Goal: Information Seeking & Learning: Learn about a topic

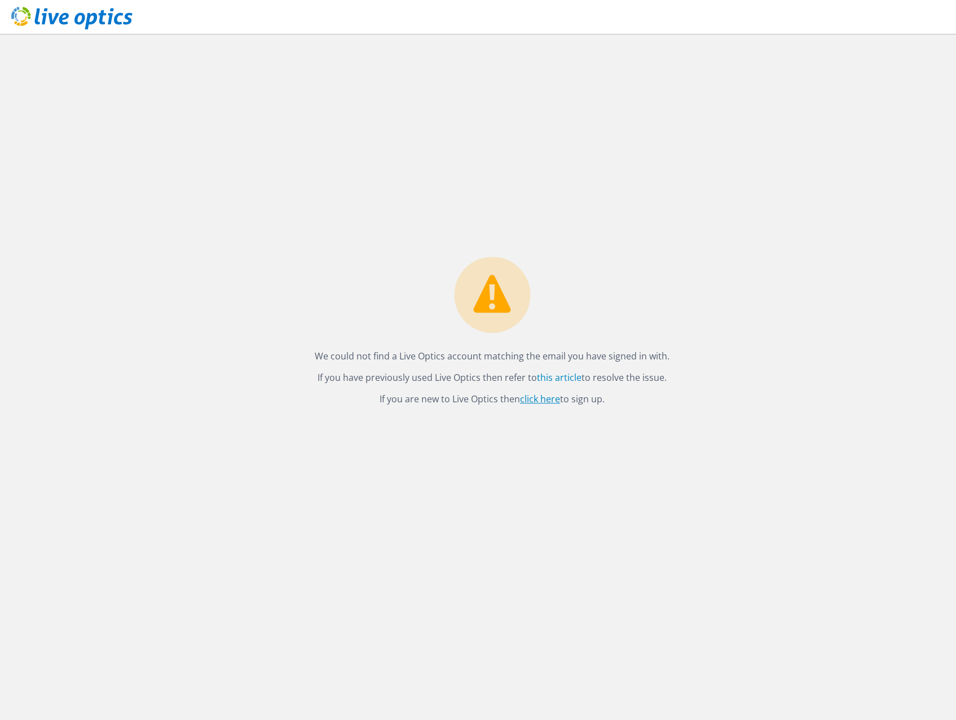
click at [546, 399] on link "click here" at bounding box center [540, 399] width 40 height 12
drag, startPoint x: 89, startPoint y: 15, endPoint x: 170, endPoint y: 43, distance: 85.5
click at [89, 15] on use at bounding box center [71, 18] width 121 height 23
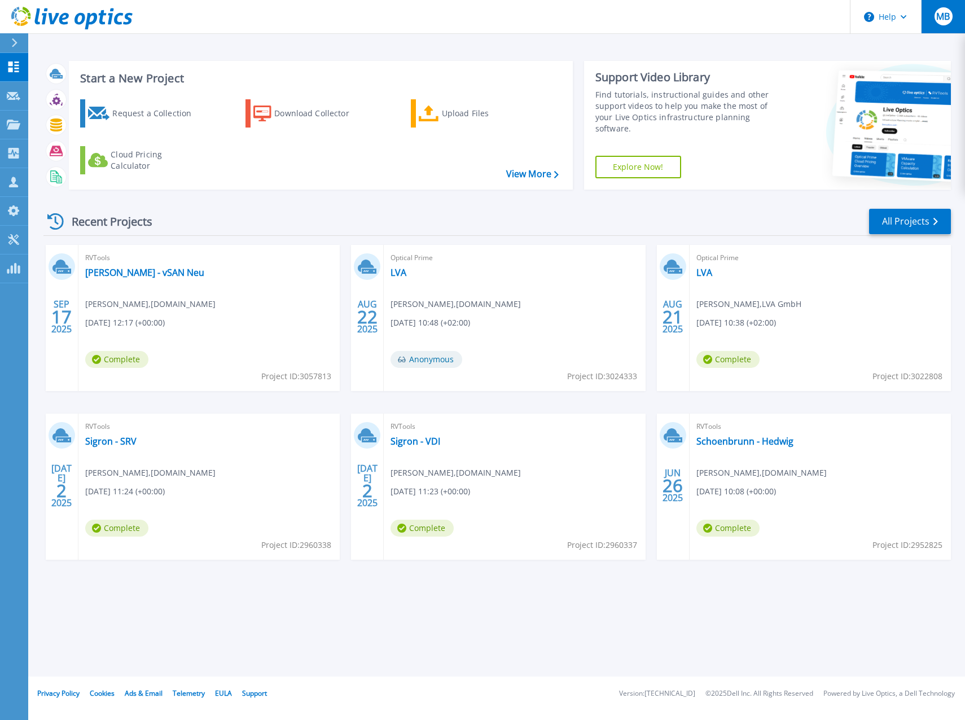
click at [936, 12] on span "MB" at bounding box center [943, 16] width 14 height 9
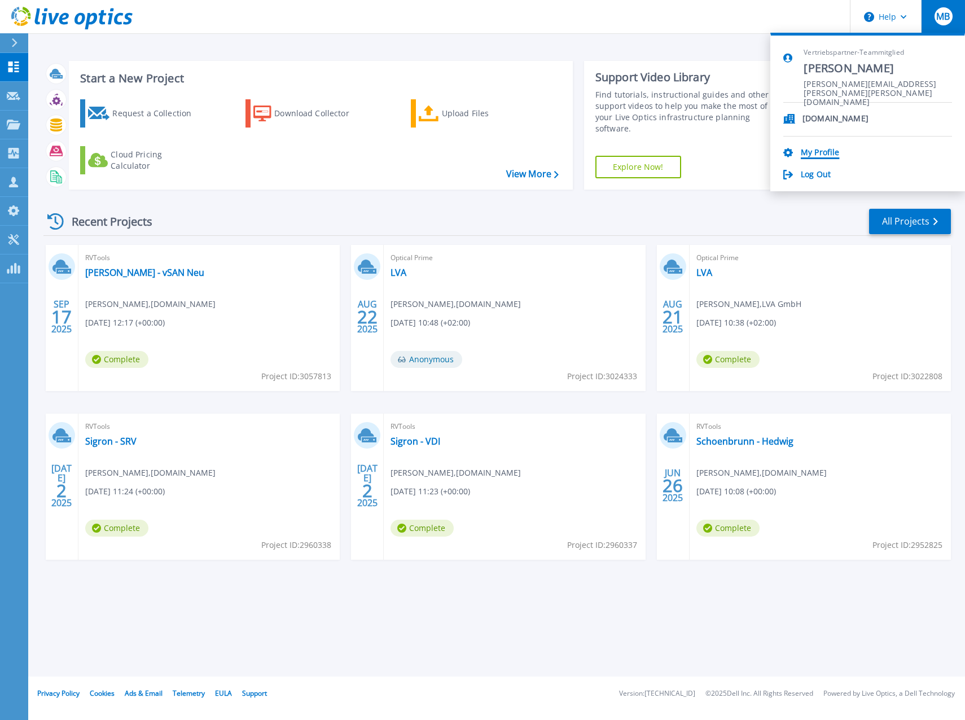
click at [820, 149] on link "My Profile" at bounding box center [820, 153] width 38 height 11
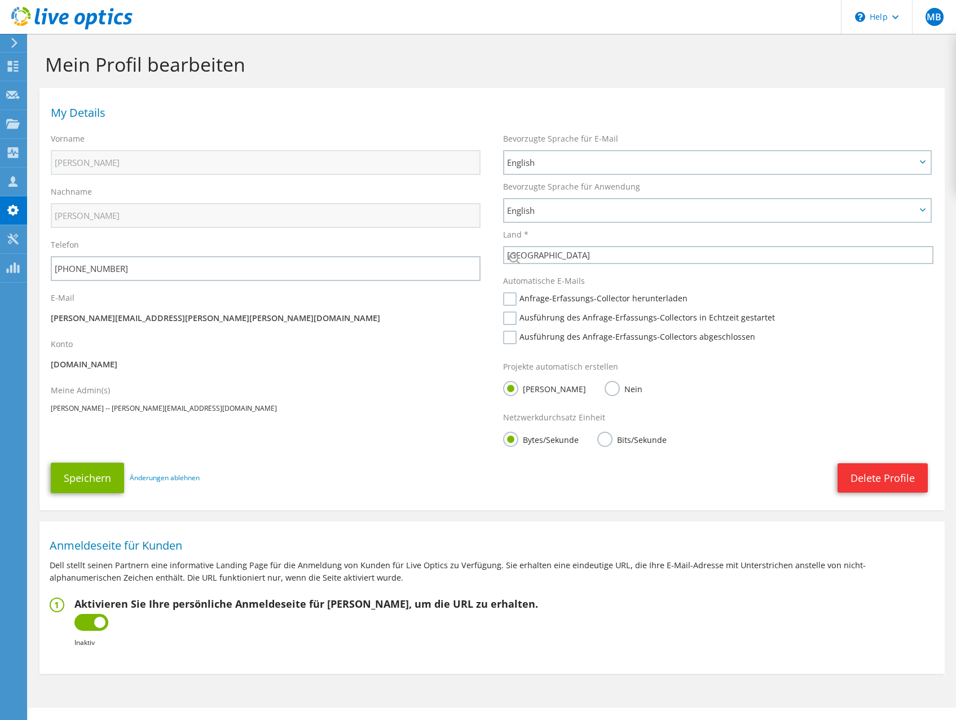
select select "11"
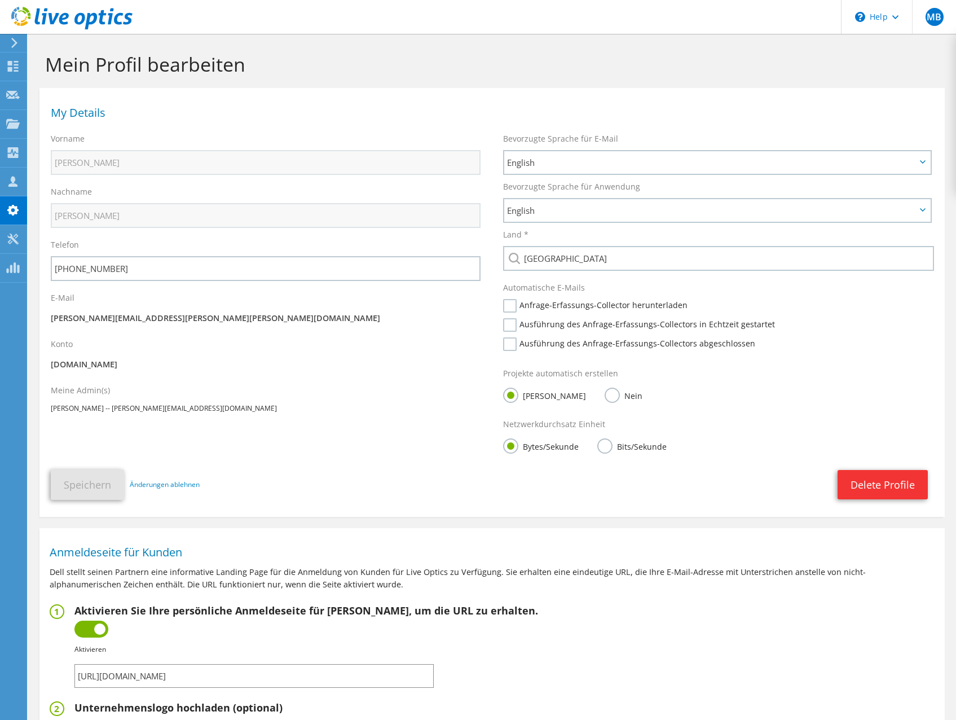
click at [363, 392] on div "Meine Admin(s) Mourad Oukili -- mourad.oukili@inmac-wstore.com" at bounding box center [265, 399] width 452 height 41
drag, startPoint x: 936, startPoint y: 17, endPoint x: 922, endPoint y: 60, distance: 45.5
click at [936, 17] on span "MB" at bounding box center [935, 17] width 18 height 18
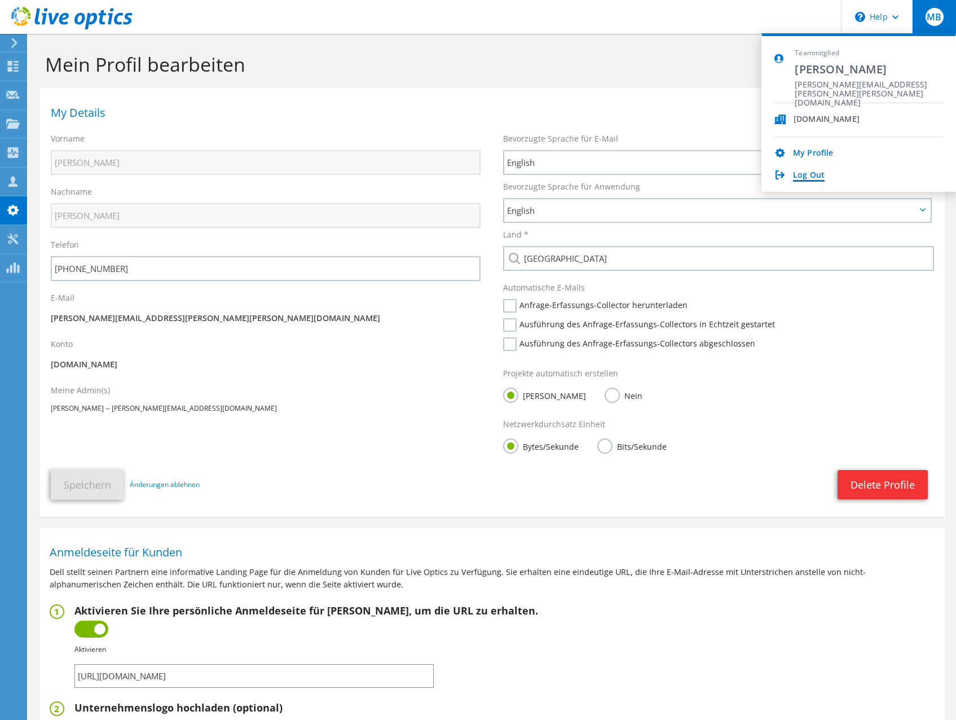
click at [811, 175] on link "Log Out" at bounding box center [809, 175] width 32 height 11
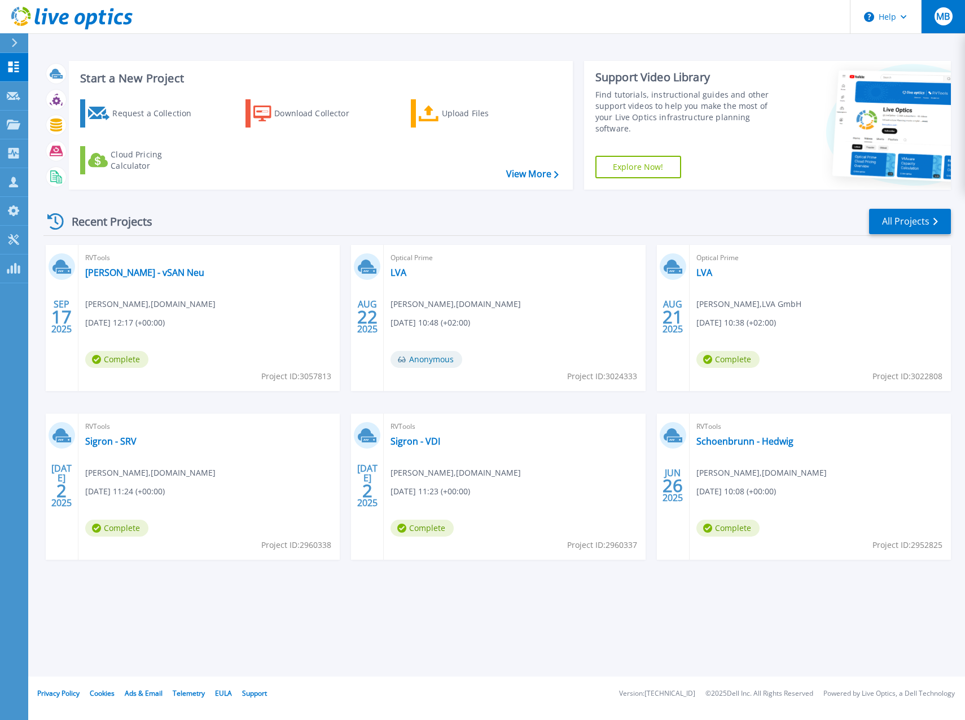
click at [946, 18] on span "MB" at bounding box center [943, 16] width 14 height 9
click at [653, 196] on div "Start a New Project Request a Collection Download Collector Upload Files Cloud …" at bounding box center [496, 125] width 907 height 147
click at [14, 238] on icon at bounding box center [14, 239] width 14 height 11
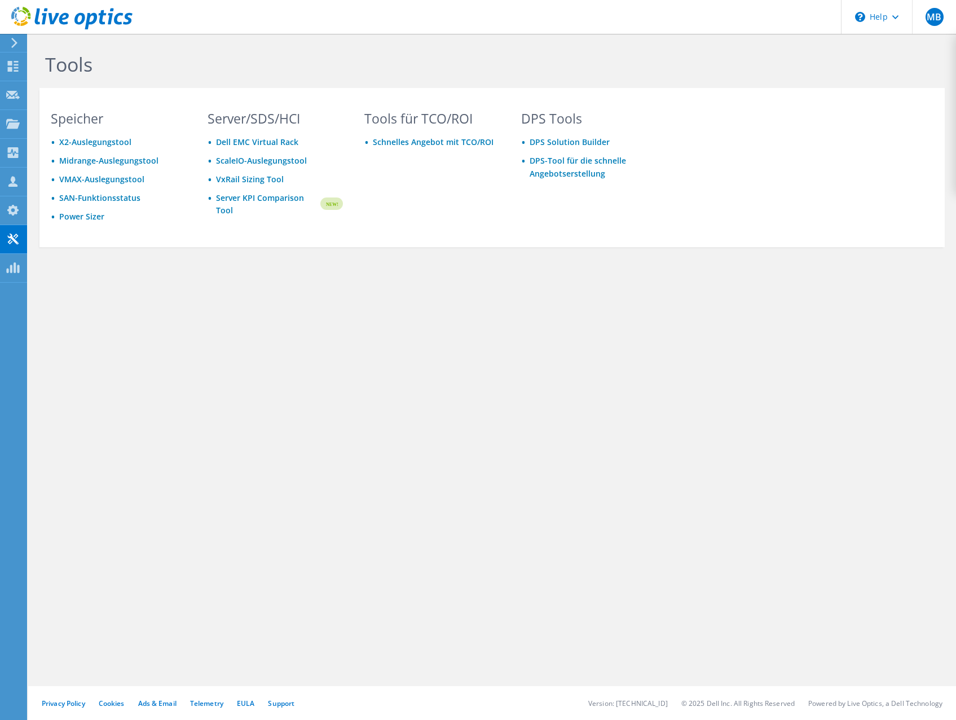
click at [7, 43] on div at bounding box center [12, 43] width 12 height 10
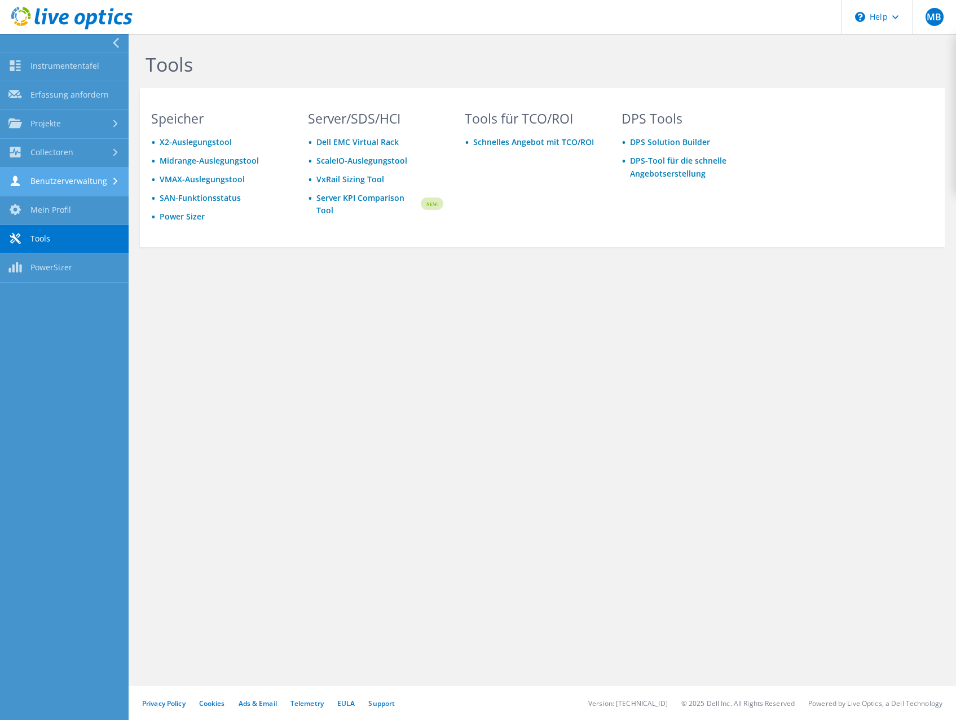
click at [81, 183] on link "Benutzerverwaltung" at bounding box center [64, 182] width 129 height 29
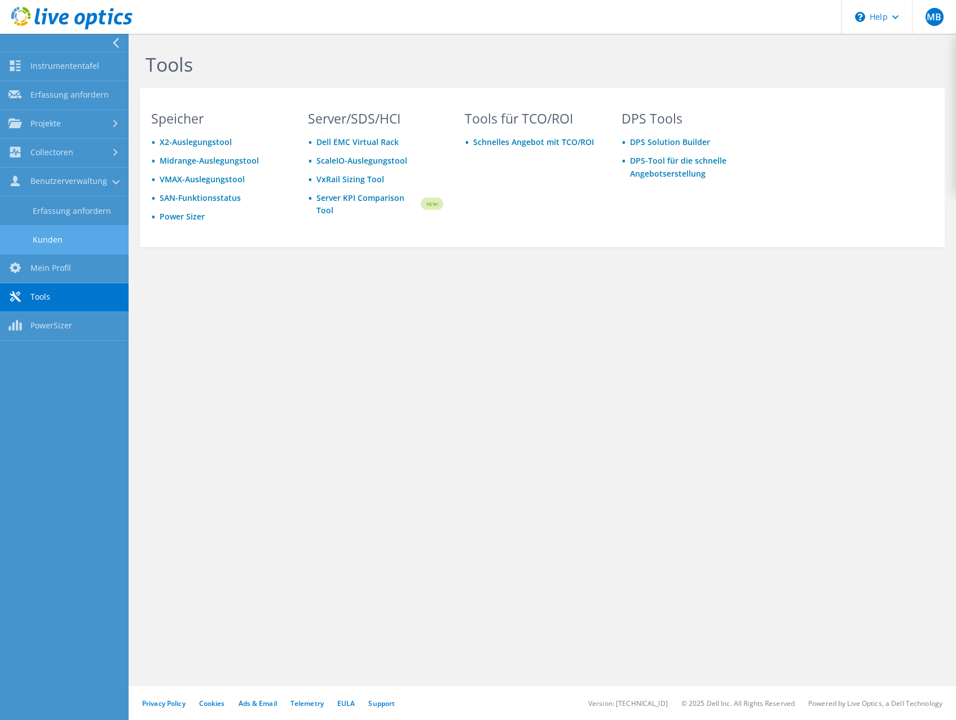
click at [86, 235] on link "Kunden" at bounding box center [64, 239] width 129 height 29
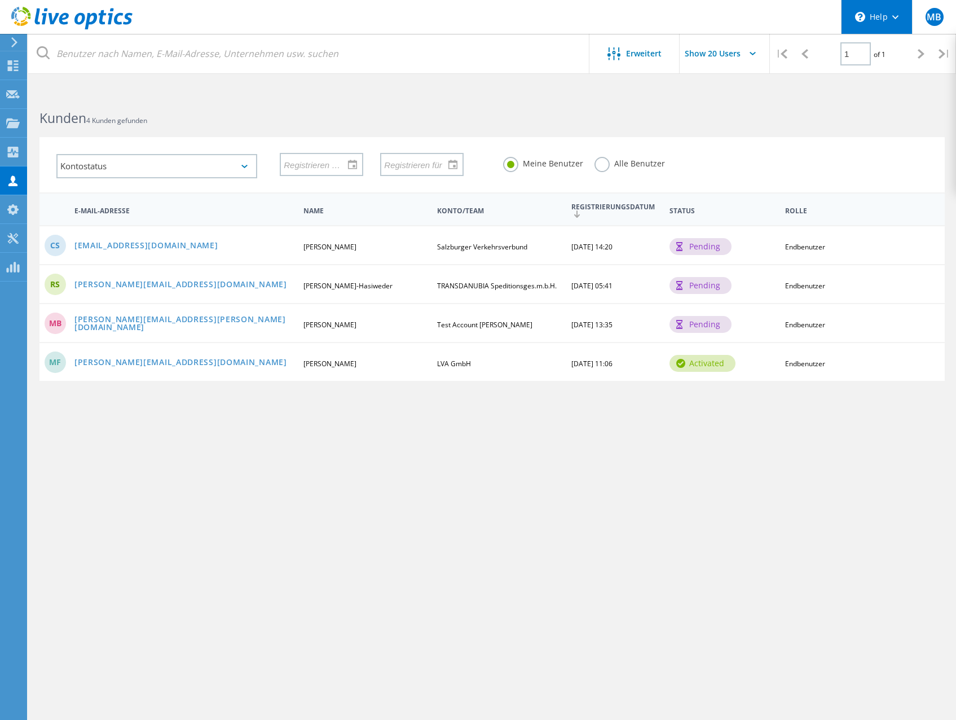
click at [902, 16] on div "\n Help" at bounding box center [876, 17] width 71 height 34
drag, startPoint x: 734, startPoint y: 113, endPoint x: 564, endPoint y: 96, distance: 170.7
click at [734, 113] on div "Kunden 4 Kunden gefunden" at bounding box center [492, 108] width 928 height 30
click at [8, 41] on div at bounding box center [12, 42] width 17 height 10
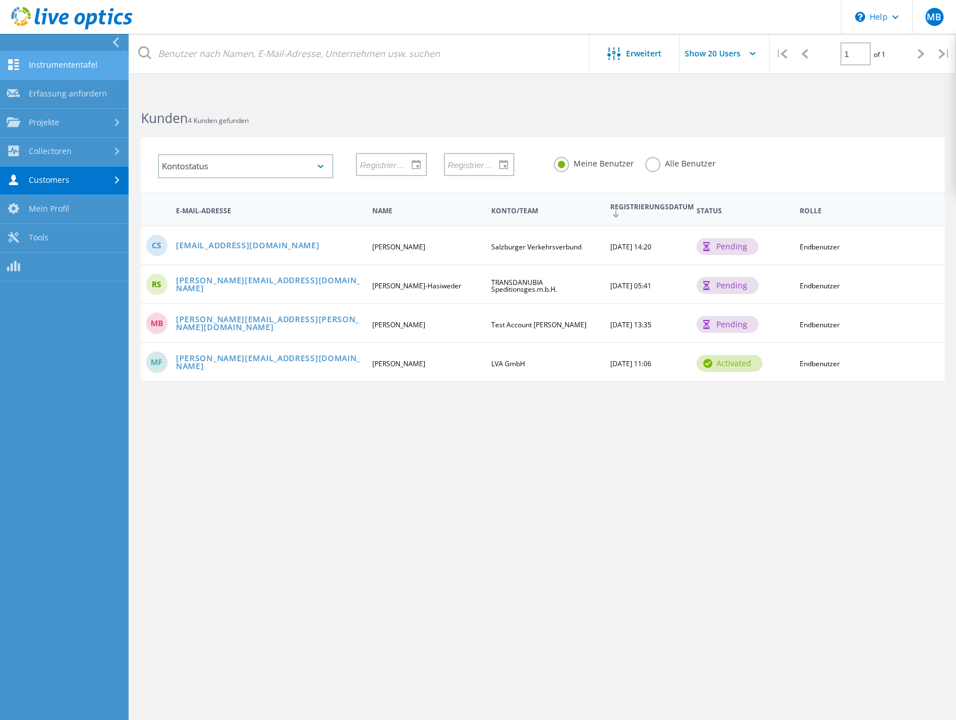
click at [90, 65] on link "Instrumententafel" at bounding box center [64, 65] width 129 height 29
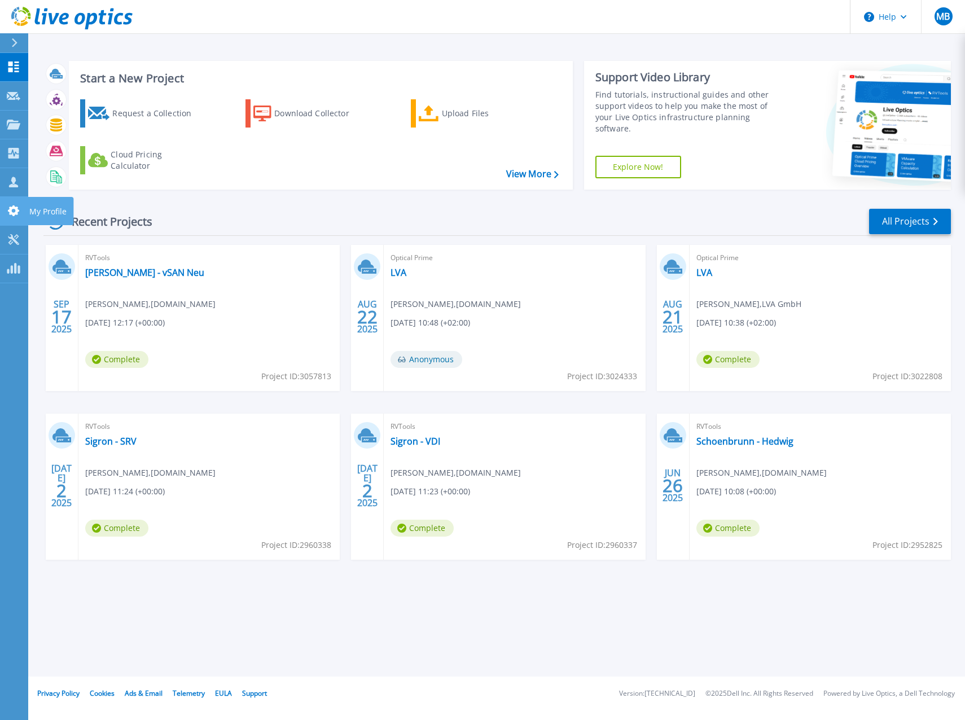
click at [12, 213] on icon at bounding box center [13, 210] width 11 height 11
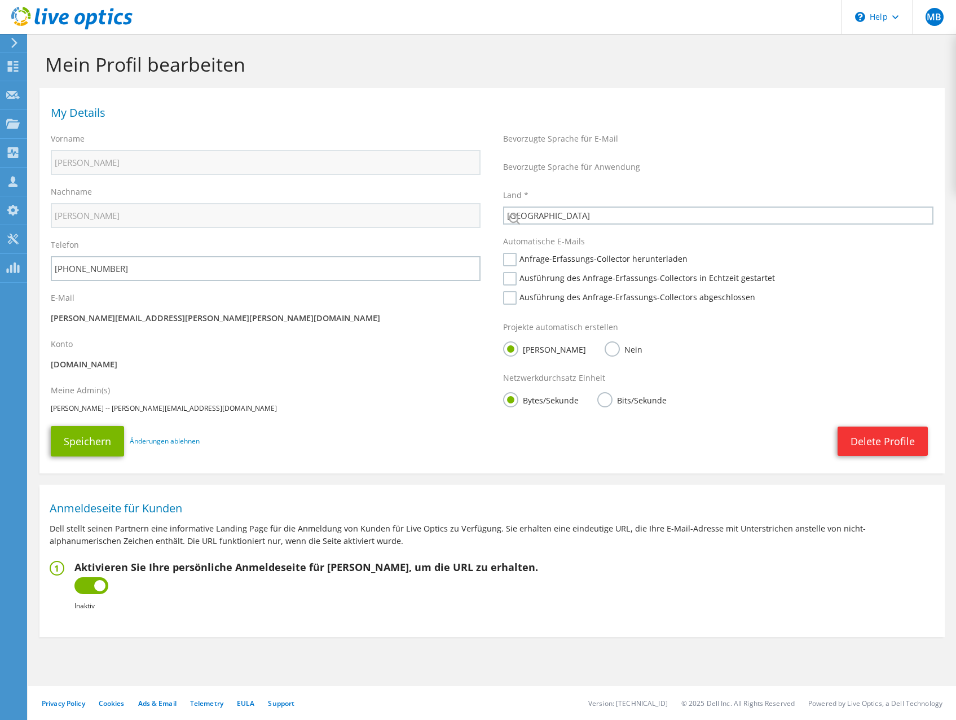
select select "11"
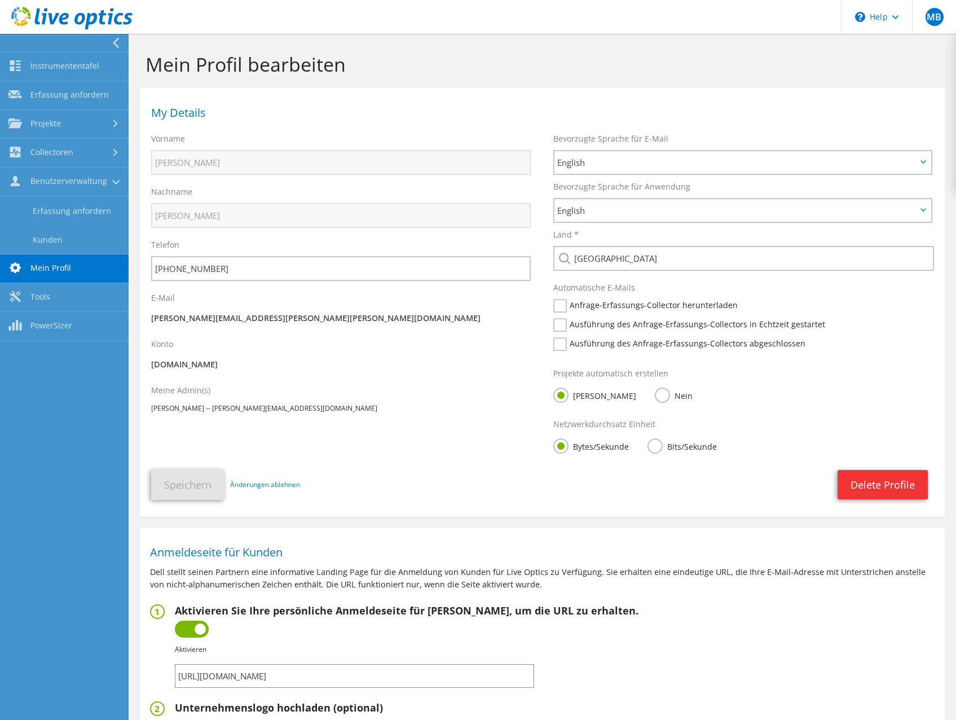
click at [64, 5] on div at bounding box center [66, 19] width 133 height 38
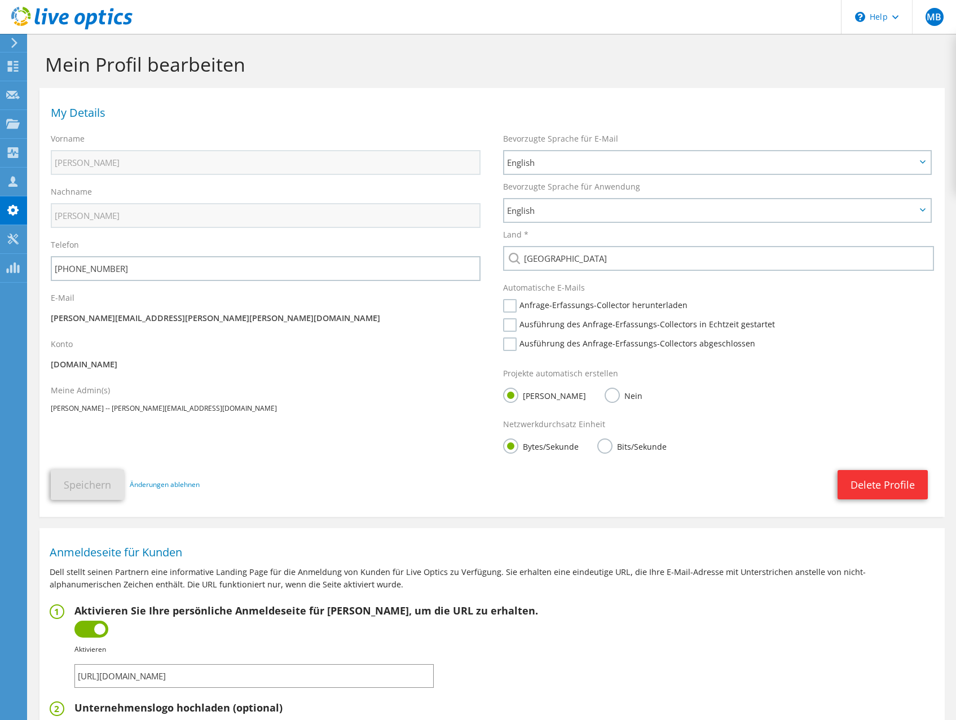
click at [70, 14] on icon at bounding box center [71, 18] width 121 height 23
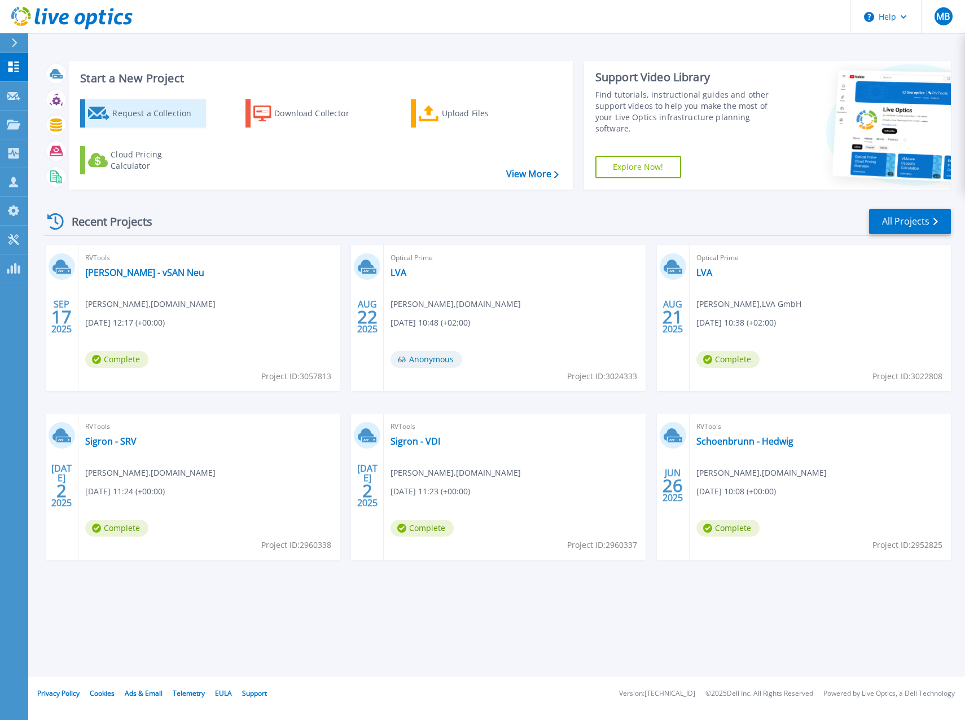
click at [139, 115] on div "Request a Collection" at bounding box center [157, 113] width 90 height 23
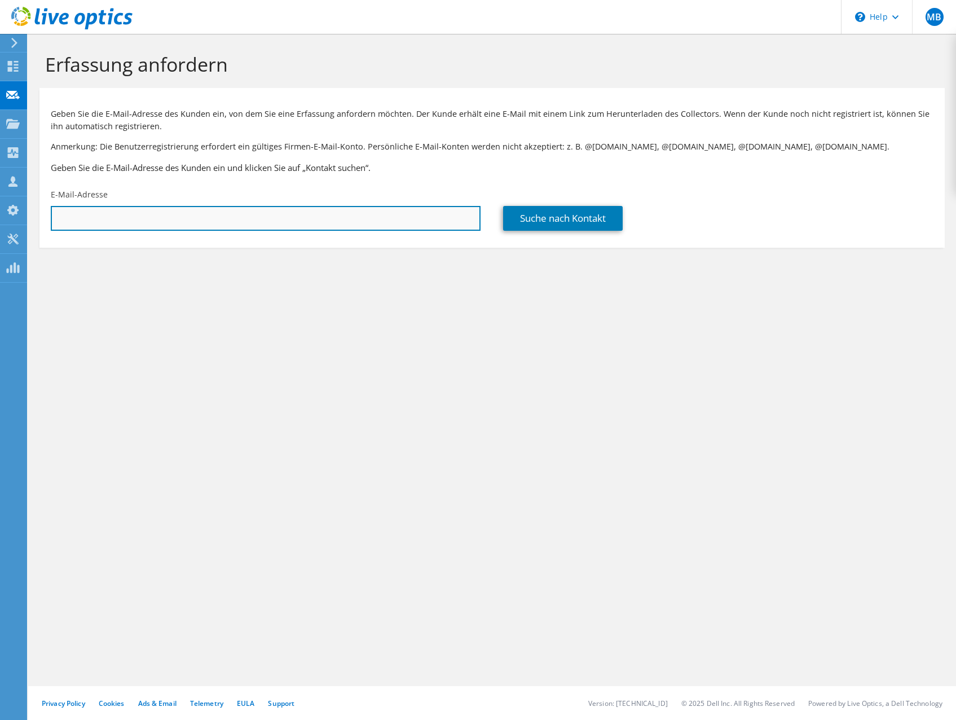
click at [239, 213] on input "text" at bounding box center [266, 218] width 430 height 25
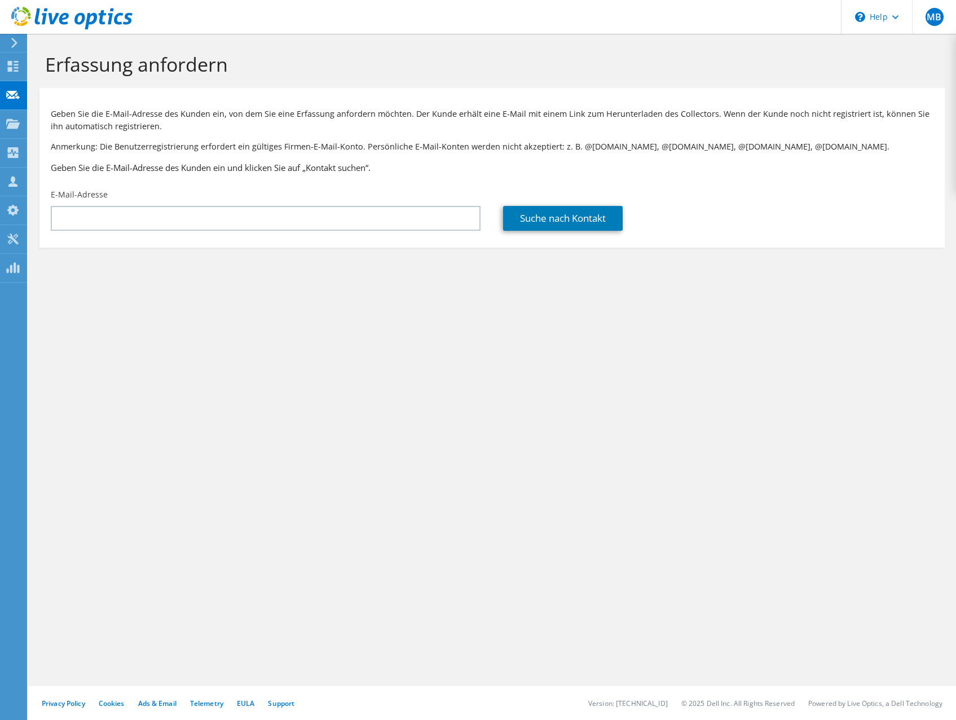
click at [126, 147] on p "Anmerkung: Die Benutzerregistrierung erfordert ein gültiges Firmen-E-Mail-Konto…" at bounding box center [492, 146] width 883 height 12
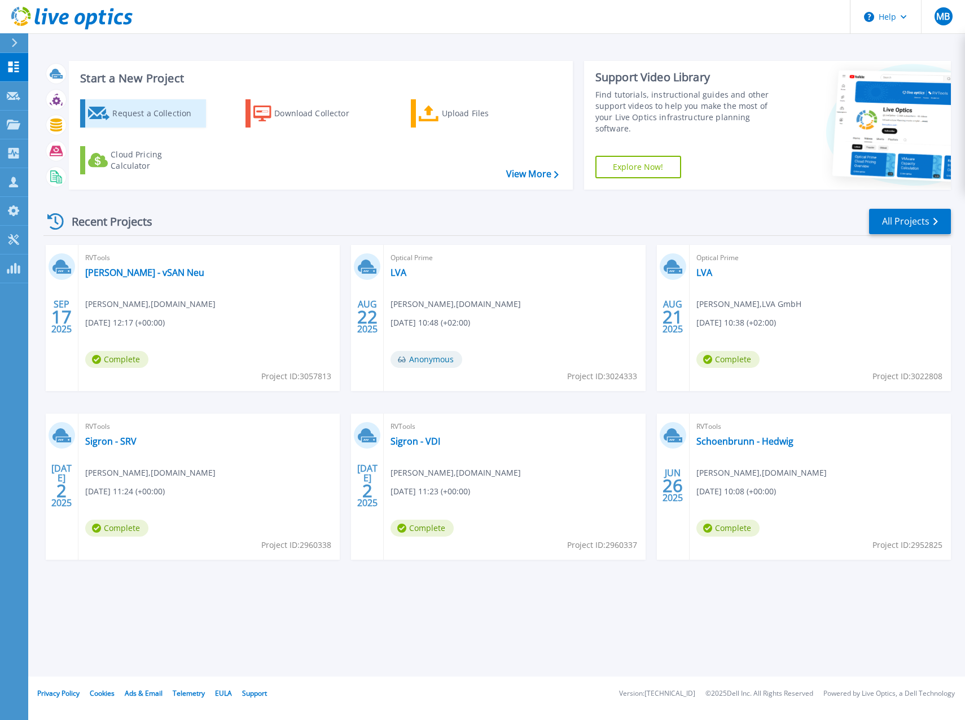
click at [165, 112] on div "Request a Collection" at bounding box center [157, 113] width 90 height 23
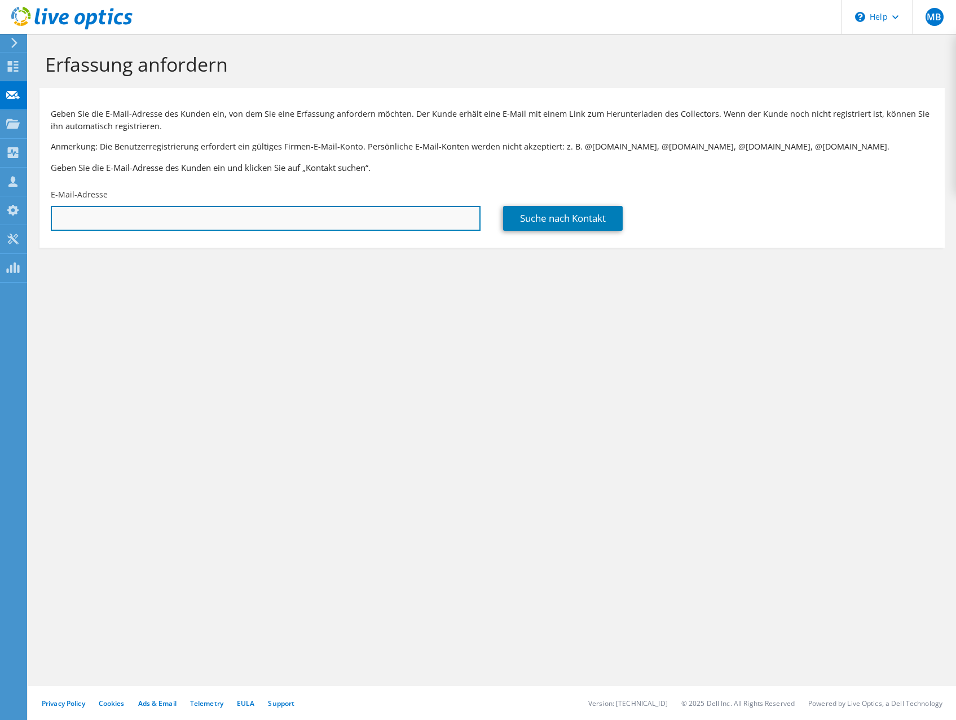
click at [226, 230] on input "text" at bounding box center [266, 218] width 430 height 25
click at [337, 228] on input "text" at bounding box center [266, 218] width 430 height 25
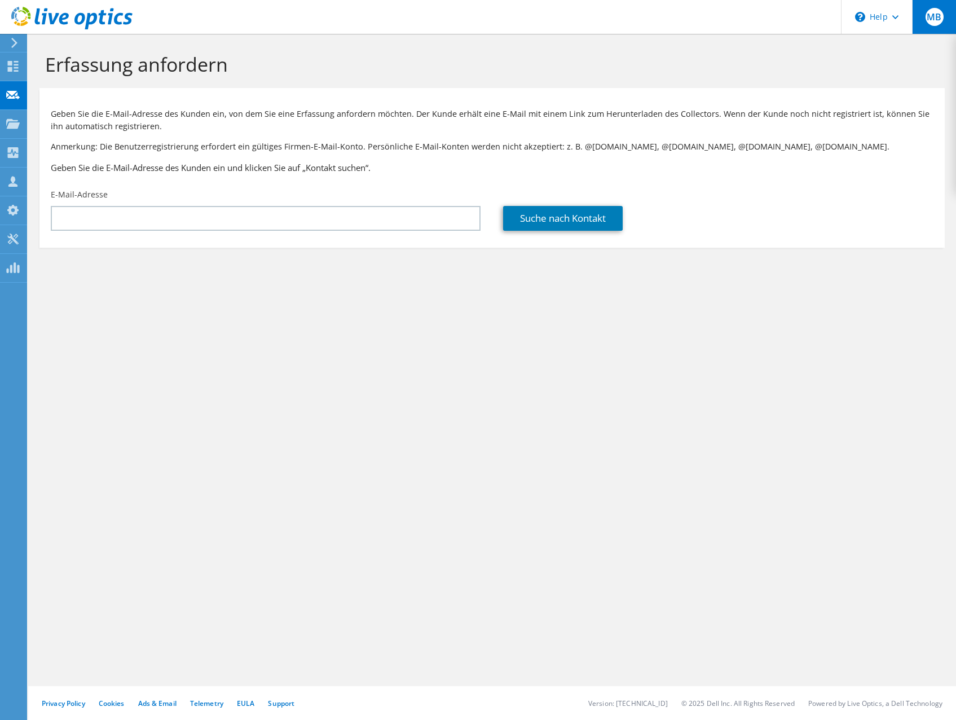
click at [939, 19] on span "MB" at bounding box center [935, 17] width 18 height 18
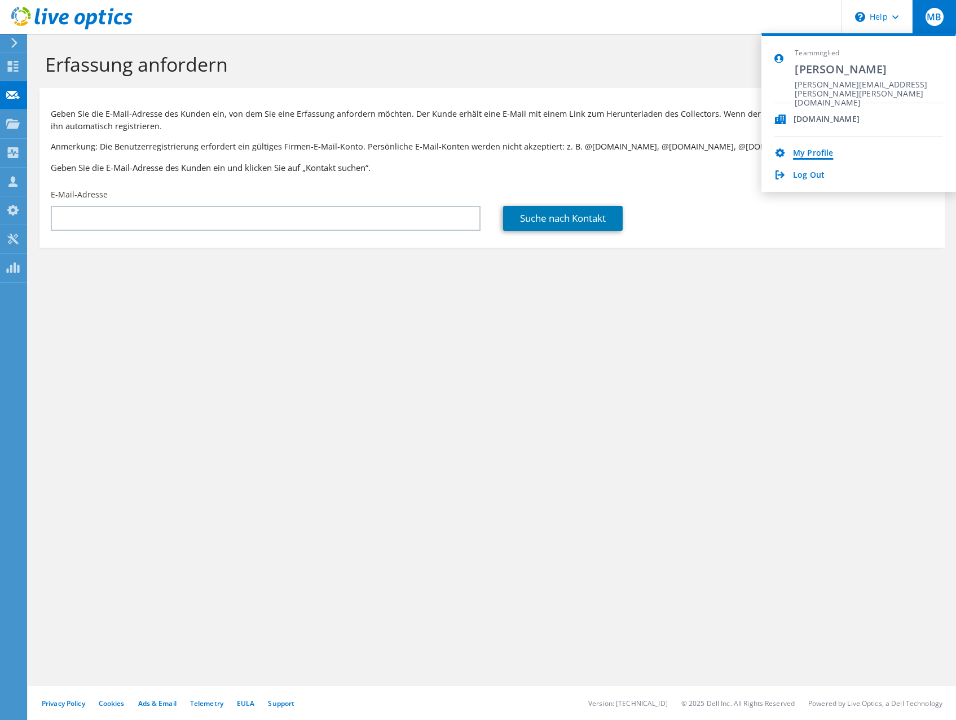
click at [823, 150] on link "My Profile" at bounding box center [813, 153] width 40 height 11
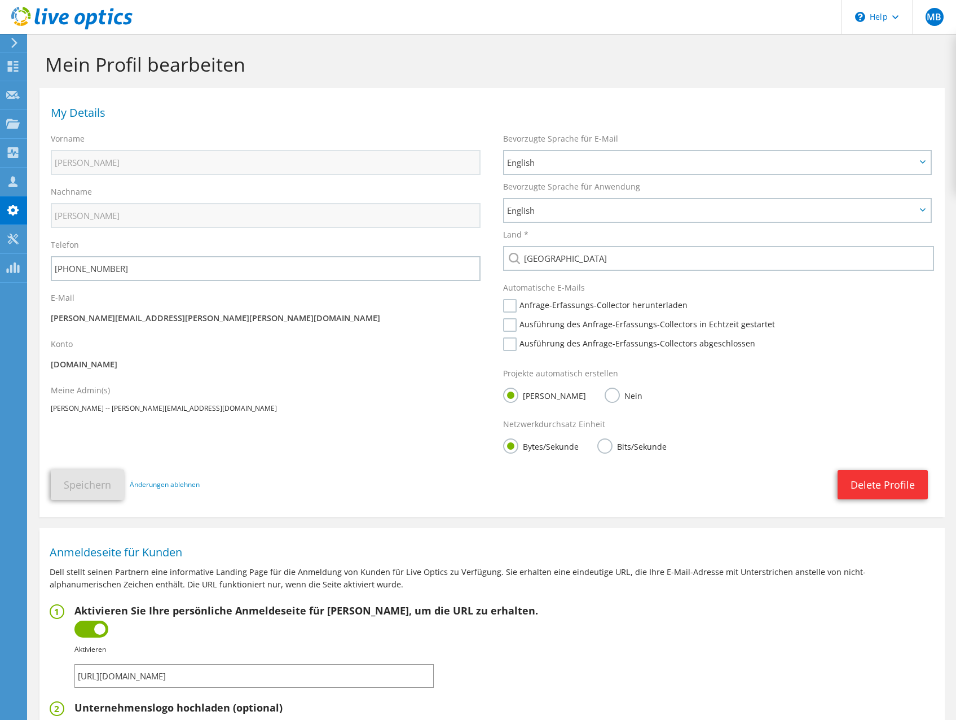
click at [16, 46] on icon at bounding box center [14, 43] width 8 height 10
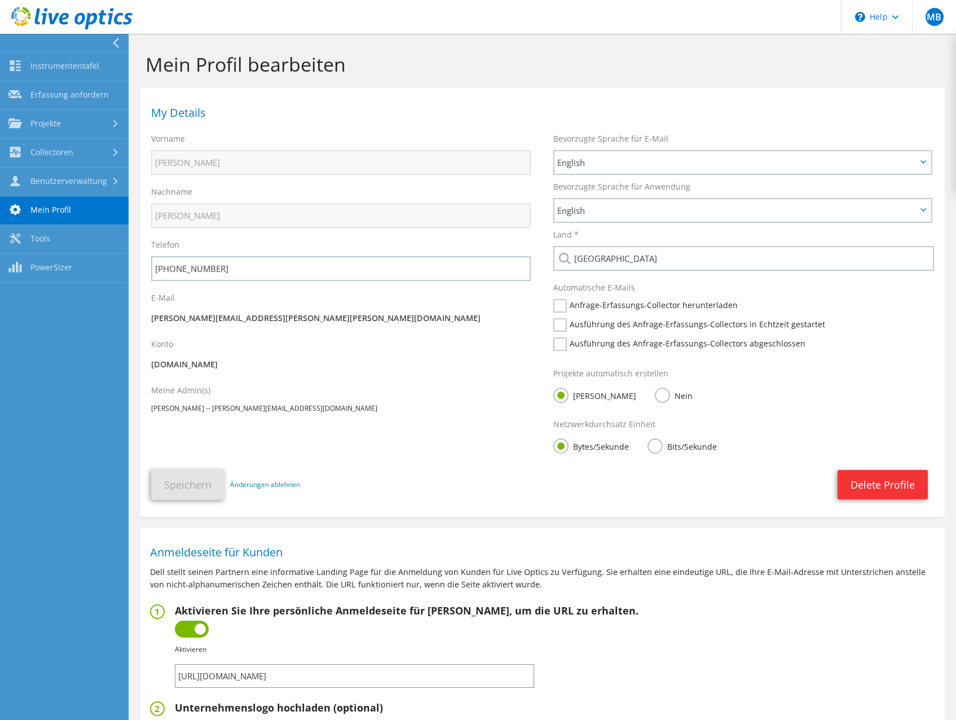
click at [55, 18] on use at bounding box center [71, 18] width 121 height 23
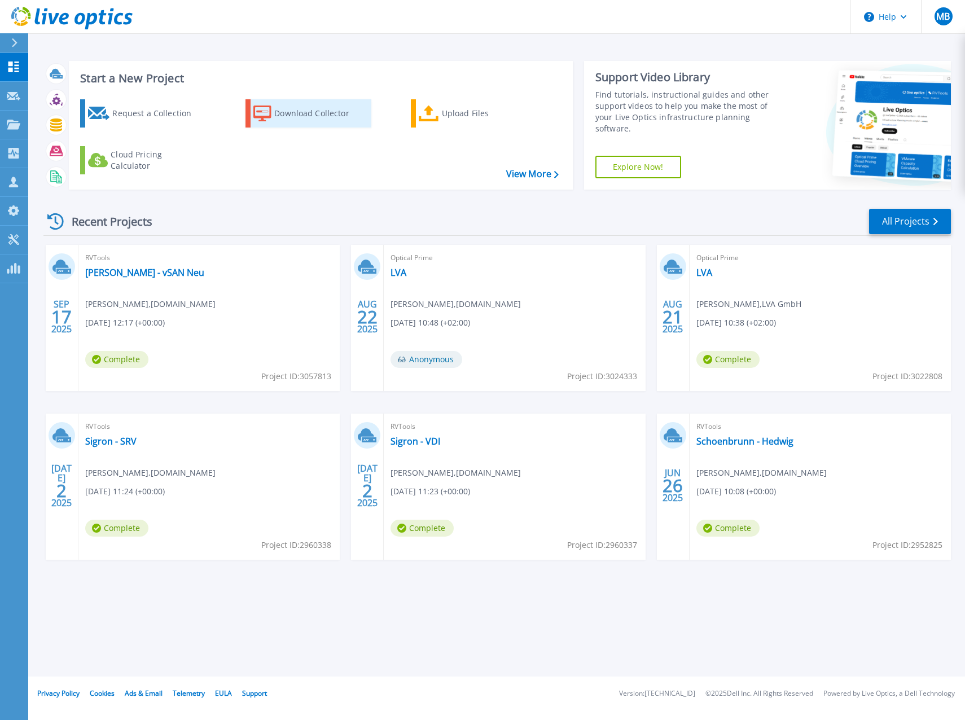
click at [307, 112] on div "Download Collector" at bounding box center [319, 113] width 90 height 23
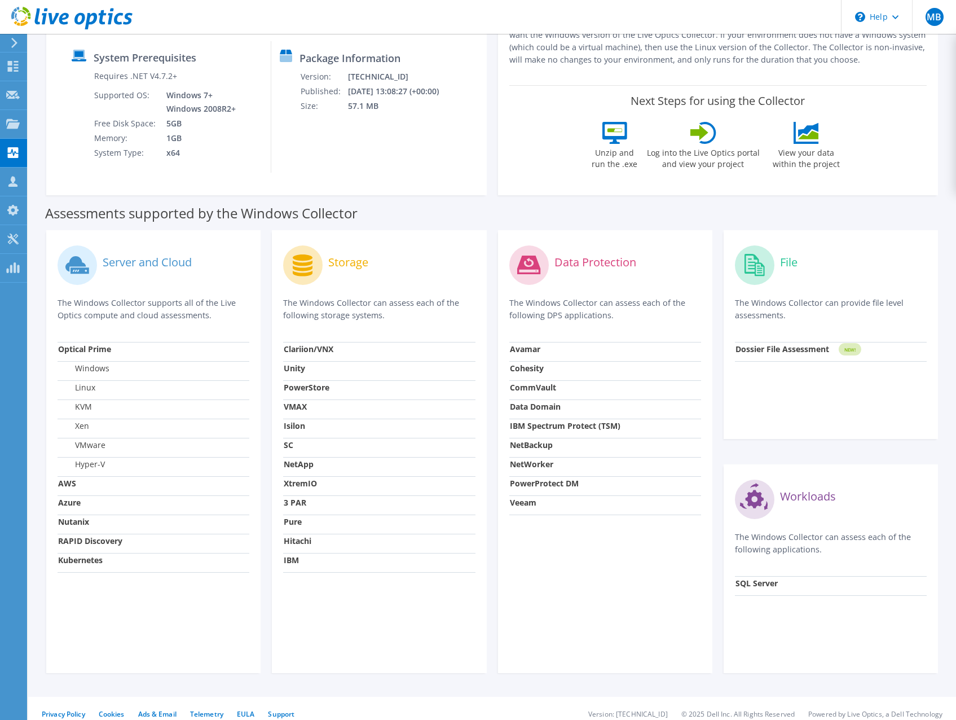
scroll to position [158, 0]
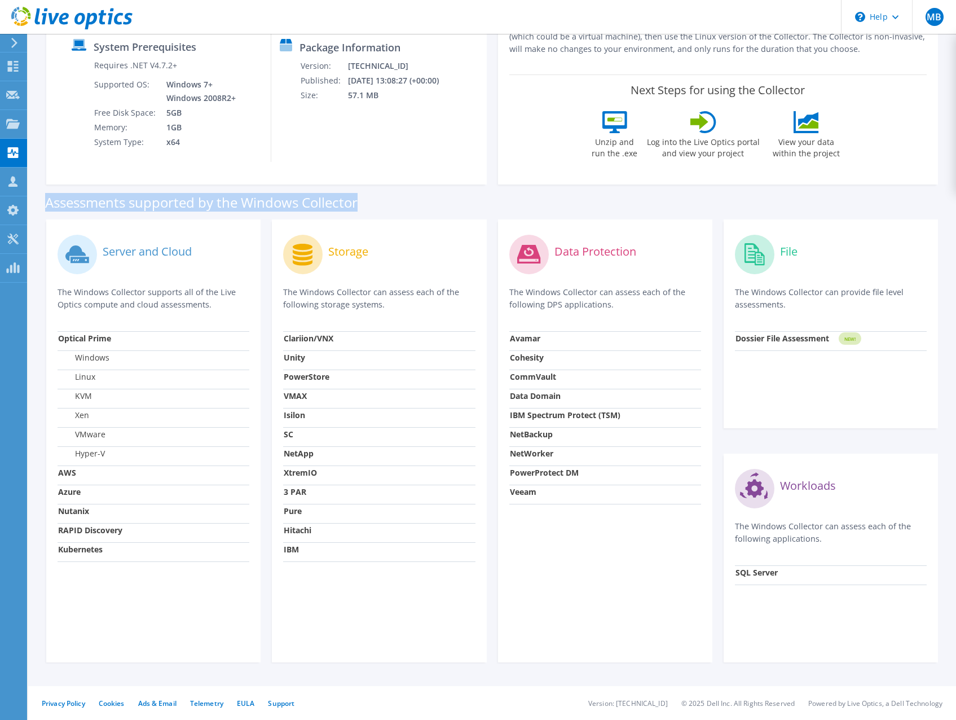
drag, startPoint x: 45, startPoint y: 201, endPoint x: 383, endPoint y: 209, distance: 338.1
click at [383, 209] on div "Assessments supported by the Windows Collector" at bounding box center [492, 200] width 894 height 28
click at [211, 266] on div "Server and Cloud" at bounding box center [154, 254] width 192 height 47
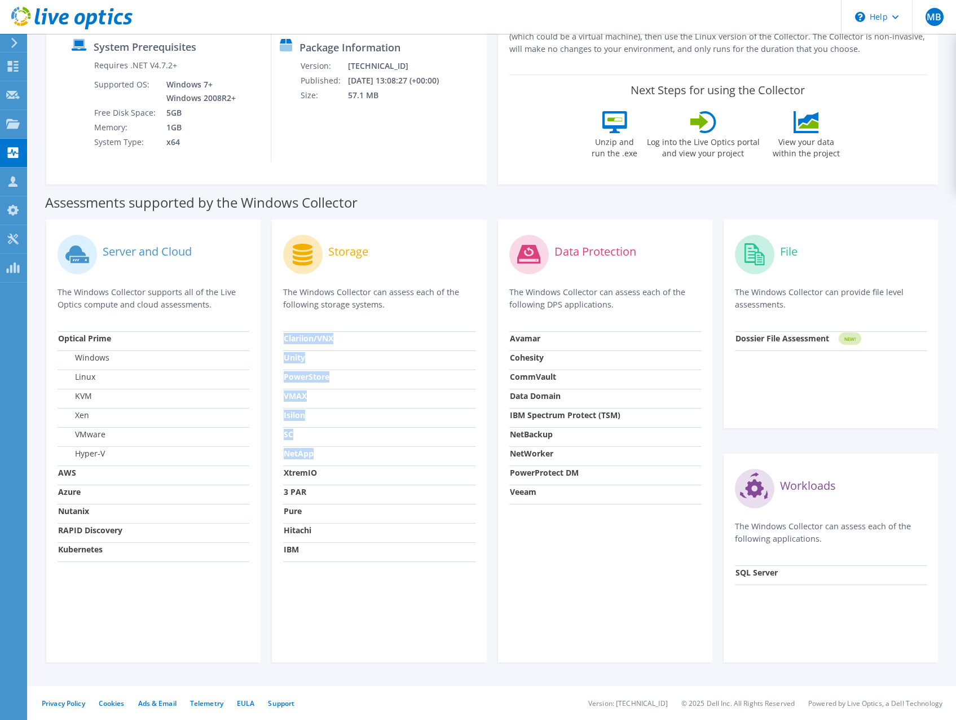
drag, startPoint x: 333, startPoint y: 446, endPoint x: 282, endPoint y: 455, distance: 51.6
click at [282, 455] on div "Storage The Windows Collector can assess each of the following storage systems.…" at bounding box center [379, 440] width 214 height 443
click at [284, 455] on strong "NetApp" at bounding box center [299, 453] width 30 height 11
drag, startPoint x: 284, startPoint y: 455, endPoint x: 385, endPoint y: 468, distance: 102.3
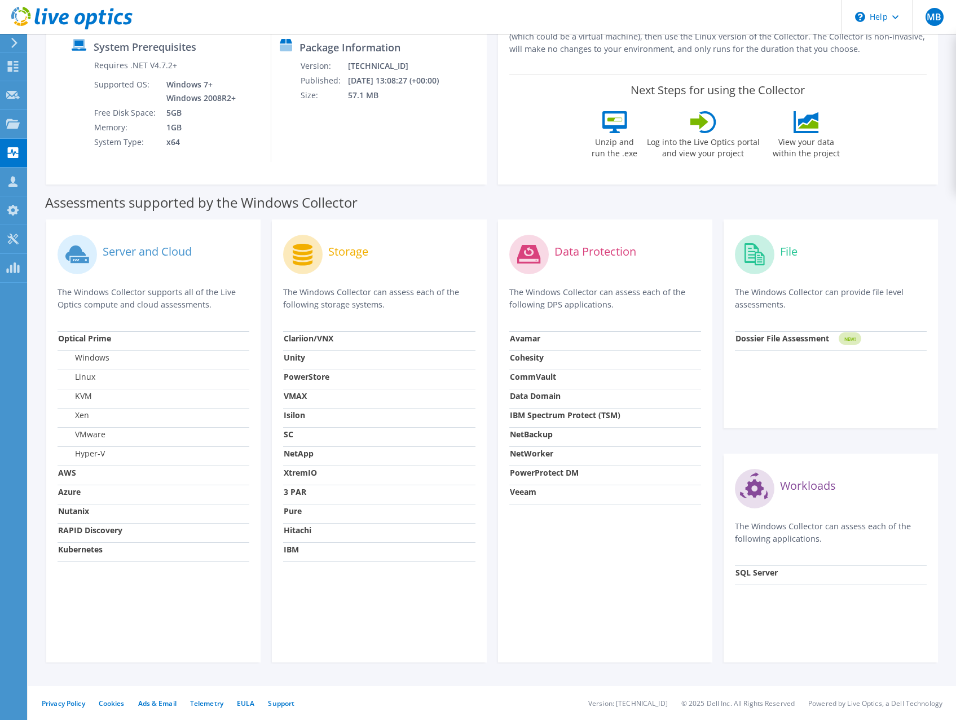
click at [385, 468] on td "XtremIO" at bounding box center [379, 474] width 192 height 19
drag, startPoint x: 282, startPoint y: 452, endPoint x: 315, endPoint y: 451, distance: 33.3
click at [315, 451] on div "Storage The Windows Collector can assess each of the following storage systems.…" at bounding box center [379, 440] width 214 height 443
drag, startPoint x: 315, startPoint y: 451, endPoint x: 305, endPoint y: 458, distance: 12.2
click at [305, 458] on strong "NetApp" at bounding box center [299, 453] width 30 height 11
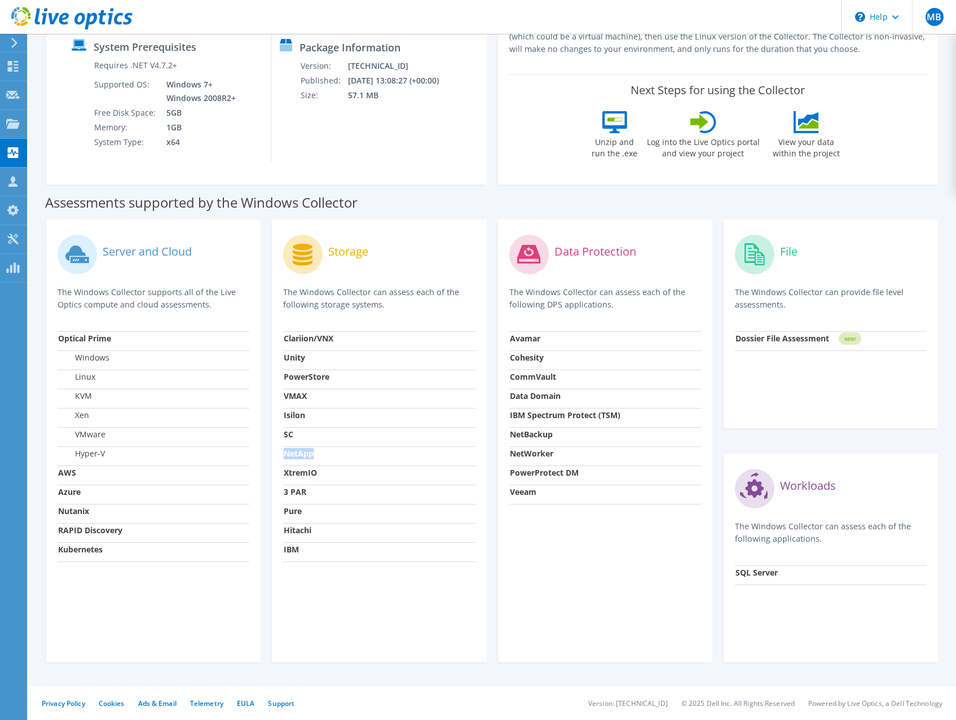
click at [305, 458] on strong "NetApp" at bounding box center [299, 453] width 30 height 11
drag, startPoint x: 305, startPoint y: 458, endPoint x: 329, endPoint y: 497, distance: 45.6
click at [329, 497] on td "3 PAR" at bounding box center [379, 494] width 192 height 19
drag, startPoint x: 55, startPoint y: 335, endPoint x: 130, endPoint y: 458, distance: 144.4
click at [130, 458] on div "Server and Cloud The Windows Collector supports all of the Live Optics compute …" at bounding box center [153, 440] width 214 height 443
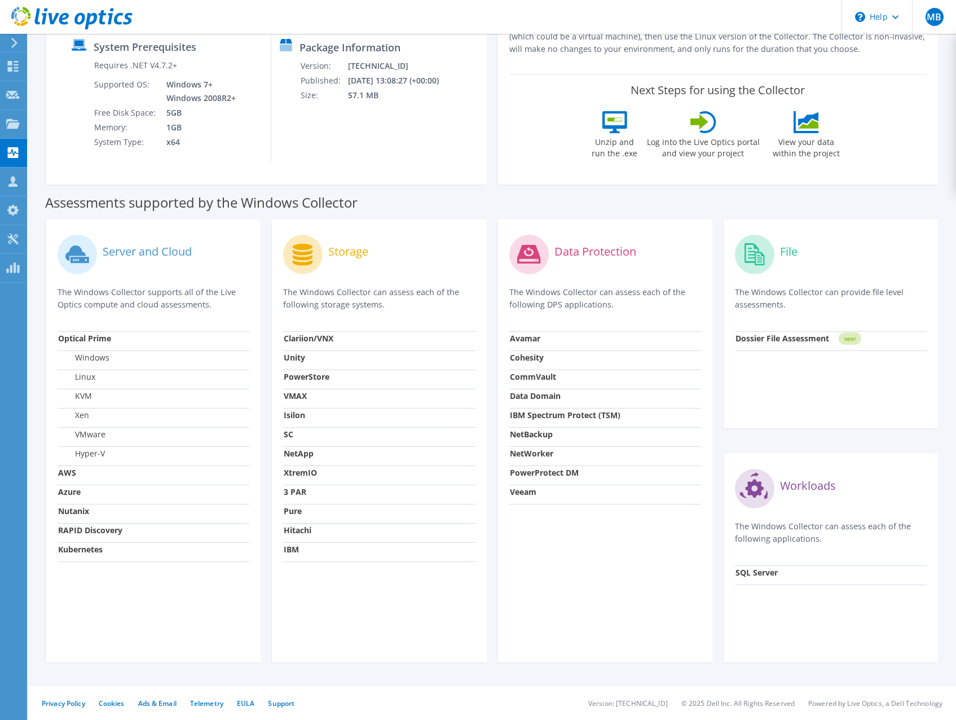
drag, startPoint x: 130, startPoint y: 458, endPoint x: 136, endPoint y: 301, distance: 156.9
click at [136, 301] on p "The Windows Collector supports all of the Live Optics compute and cloud assessm…" at bounding box center [154, 298] width 192 height 25
drag, startPoint x: 61, startPoint y: 433, endPoint x: 98, endPoint y: 432, distance: 36.7
click at [98, 432] on label "VMware" at bounding box center [81, 434] width 47 height 11
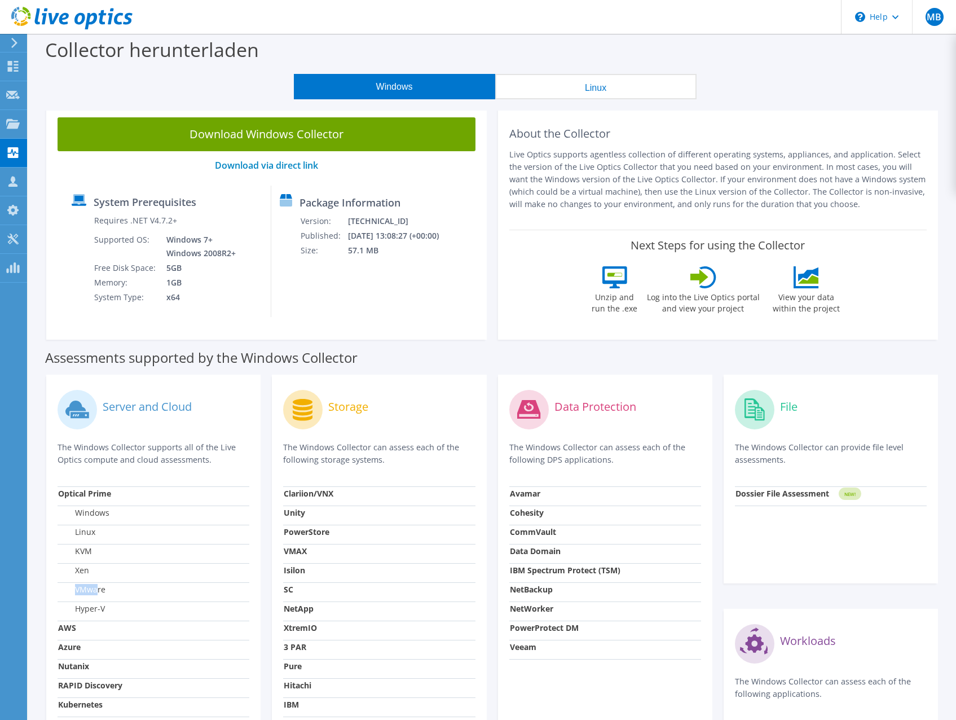
scroll to position [0, 0]
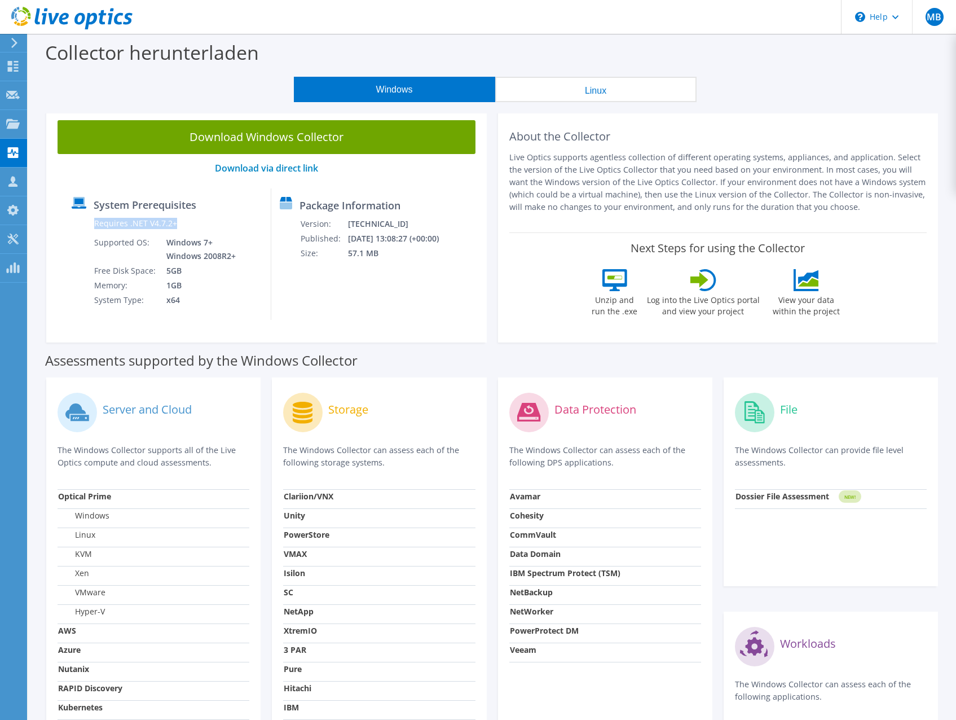
drag, startPoint x: 90, startPoint y: 224, endPoint x: 184, endPoint y: 223, distance: 93.7
click at [184, 223] on div "Requires .NET V4.7.2+ Supported OS: Windows 7+ Windows 2008R2+ Free Disk Space:…" at bounding box center [155, 261] width 166 height 91
click at [878, 21] on div "\n Help" at bounding box center [876, 17] width 71 height 34
click at [864, 193] on p "Live Optics supports agentless collection of different operating systems, appli…" at bounding box center [718, 182] width 418 height 62
click at [867, 21] on div "\n Help" at bounding box center [876, 17] width 71 height 34
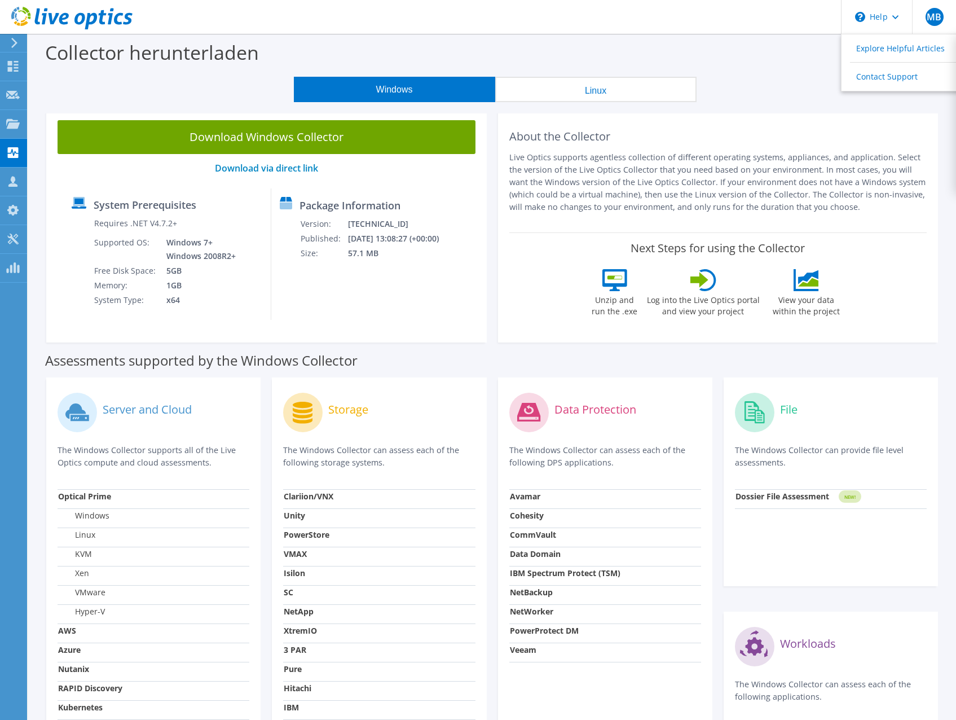
click at [409, 304] on div "Package Information Version: 26.3.10.223 Published: 06.10.2025 13:08:27 (+00:00…" at bounding box center [356, 253] width 170 height 131
click at [11, 37] on div at bounding box center [66, 19] width 133 height 38
click at [20, 17] on icon at bounding box center [71, 18] width 121 height 23
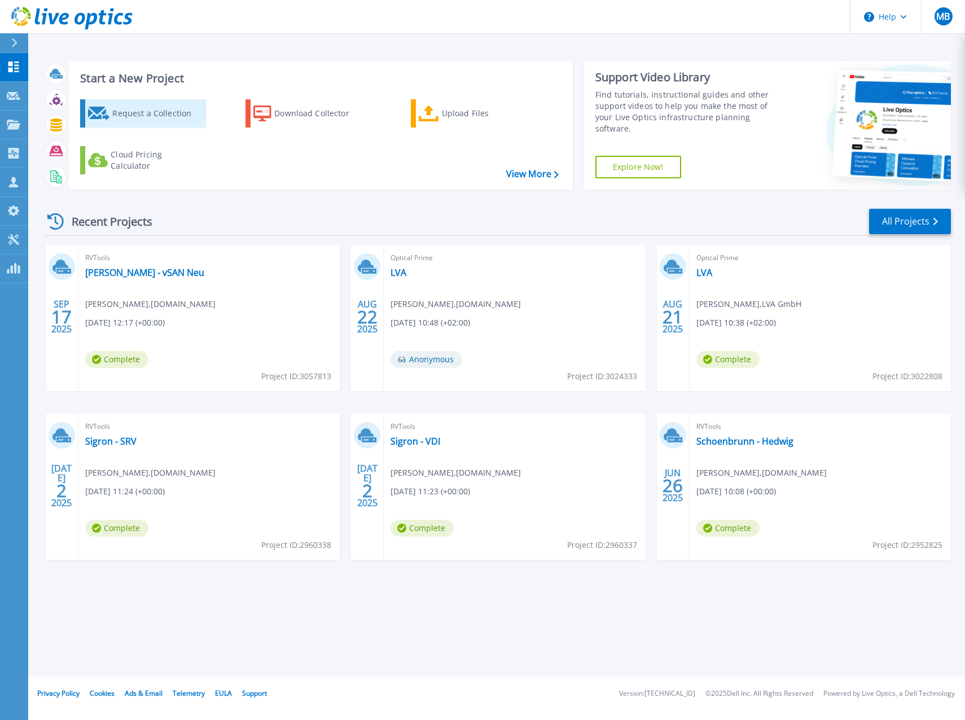
drag, startPoint x: 154, startPoint y: 111, endPoint x: 164, endPoint y: 115, distance: 10.9
click at [154, 111] on div "Request a Collection" at bounding box center [157, 113] width 90 height 23
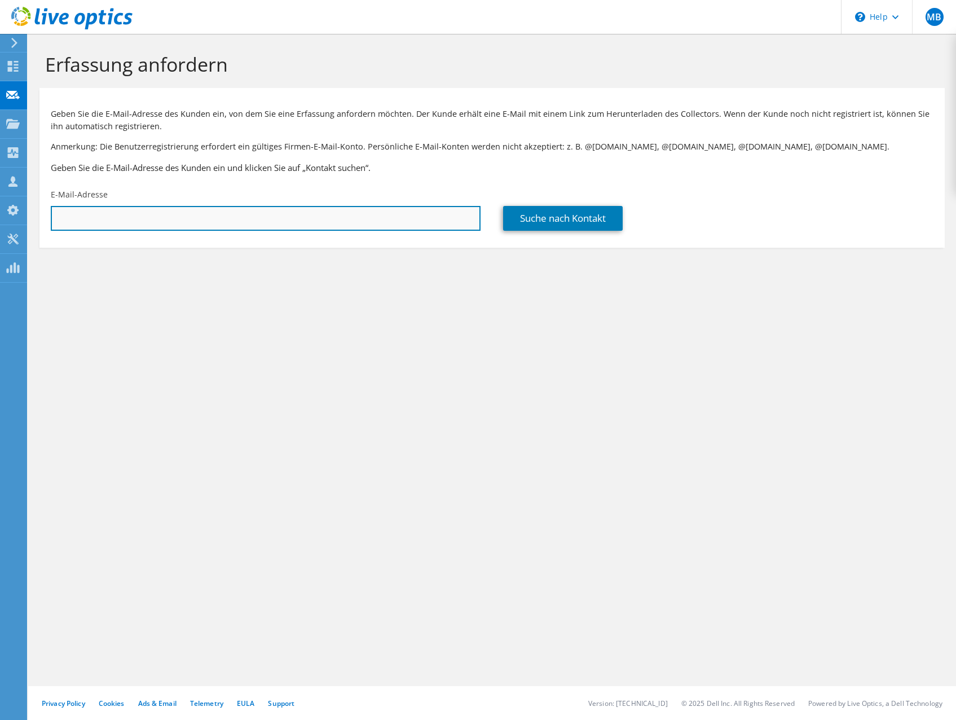
click at [236, 222] on input "text" at bounding box center [266, 218] width 430 height 25
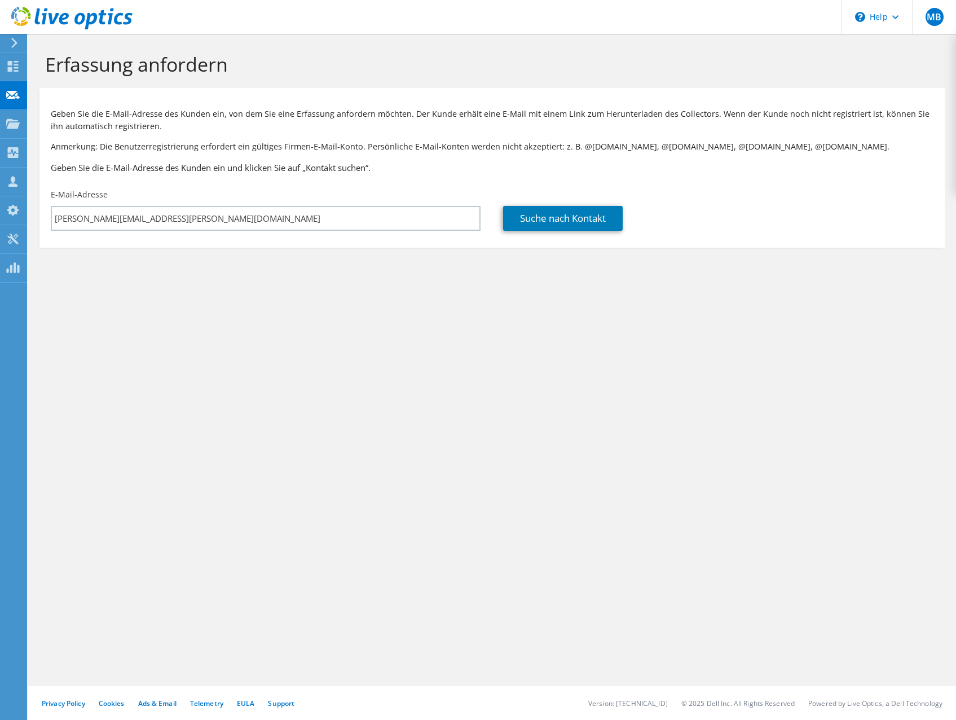
click at [590, 203] on div "Suche nach Kontakt" at bounding box center [718, 209] width 452 height 53
click at [589, 218] on link "Suche nach Kontakt" at bounding box center [563, 218] width 120 height 25
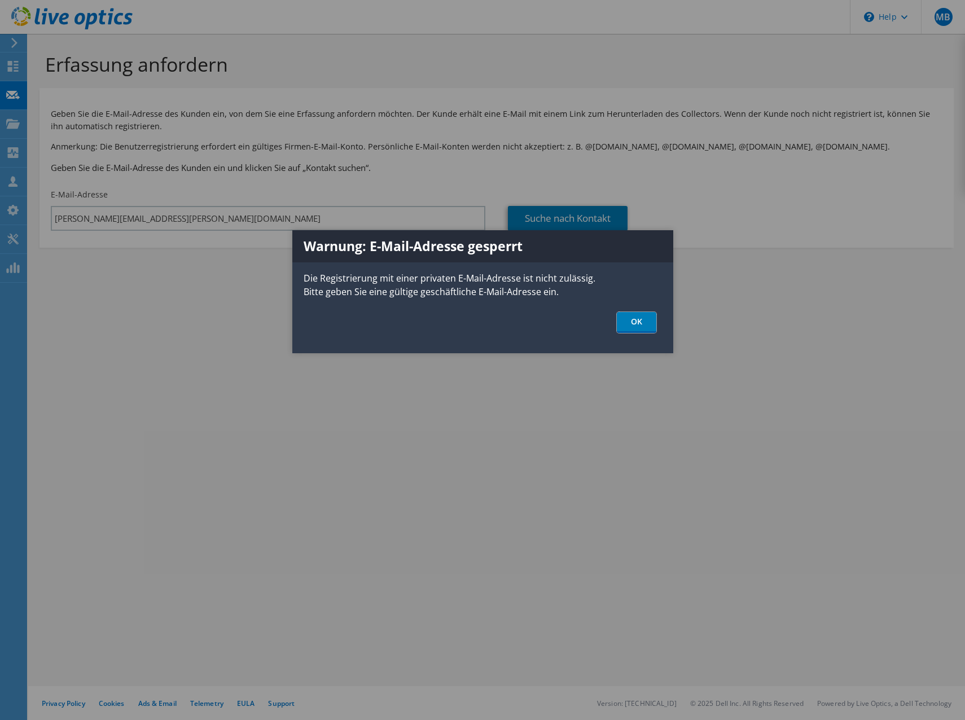
drag, startPoint x: 639, startPoint y: 319, endPoint x: 614, endPoint y: 323, distance: 24.7
click at [639, 319] on link "OK" at bounding box center [636, 322] width 39 height 21
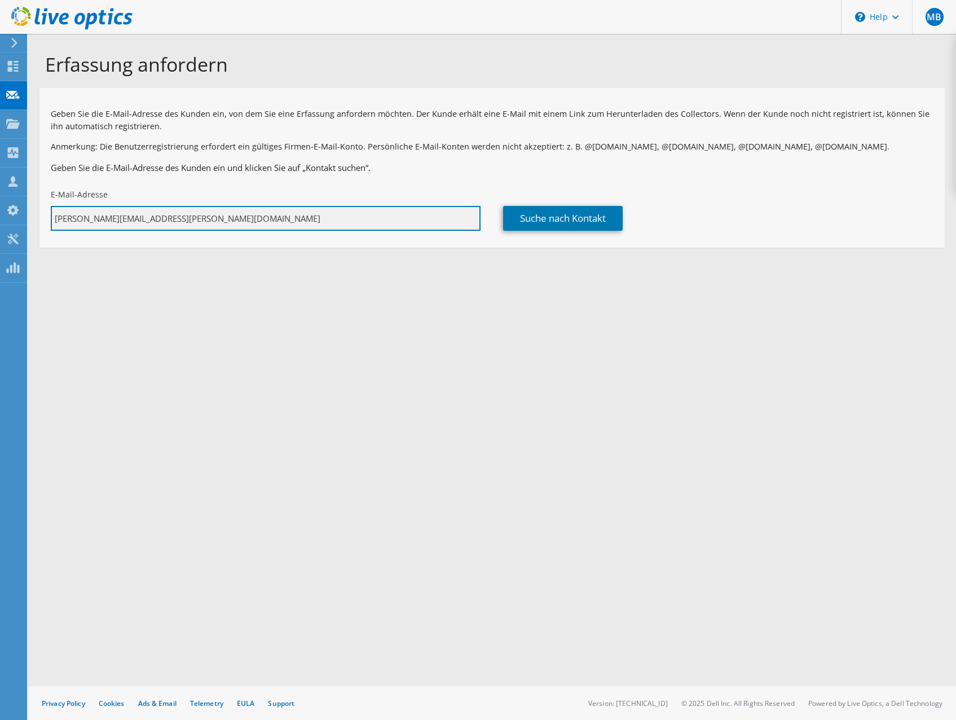
click at [116, 218] on input "martin.bierbauer@outlook.com" at bounding box center [266, 218] width 430 height 25
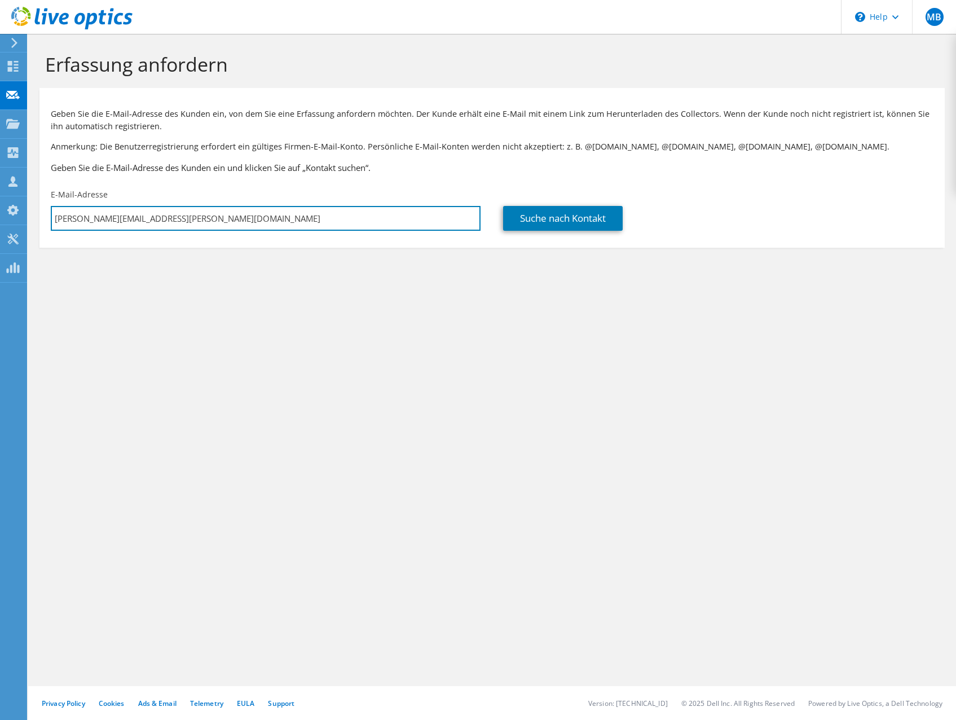
drag, startPoint x: 126, startPoint y: 217, endPoint x: 291, endPoint y: 199, distance: 165.8
click at [291, 199] on div "E-Mail-Adresse martin.bierbauer@outlook.com" at bounding box center [265, 209] width 452 height 53
type input "martin.bierbauer@gmx.at"
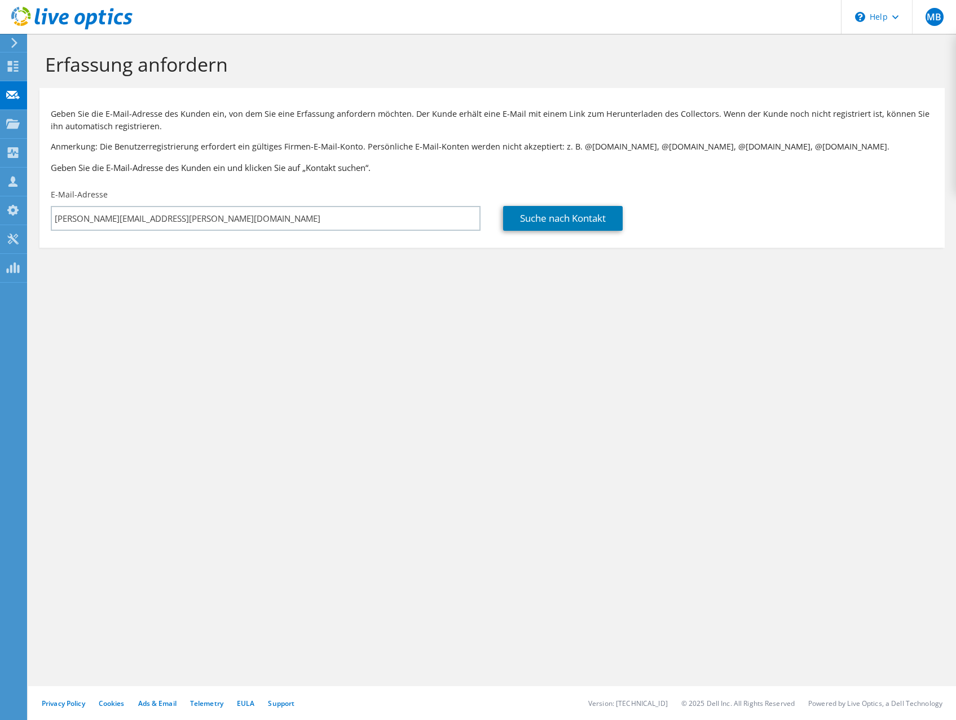
click at [546, 198] on div "Suche nach Kontakt" at bounding box center [718, 209] width 452 height 53
drag, startPoint x: 568, startPoint y: 205, endPoint x: 585, endPoint y: 216, distance: 20.0
click at [569, 205] on div "Suche nach Kontakt" at bounding box center [718, 209] width 452 height 53
click at [622, 228] on link "Suche nach Kontakt" at bounding box center [563, 218] width 120 height 25
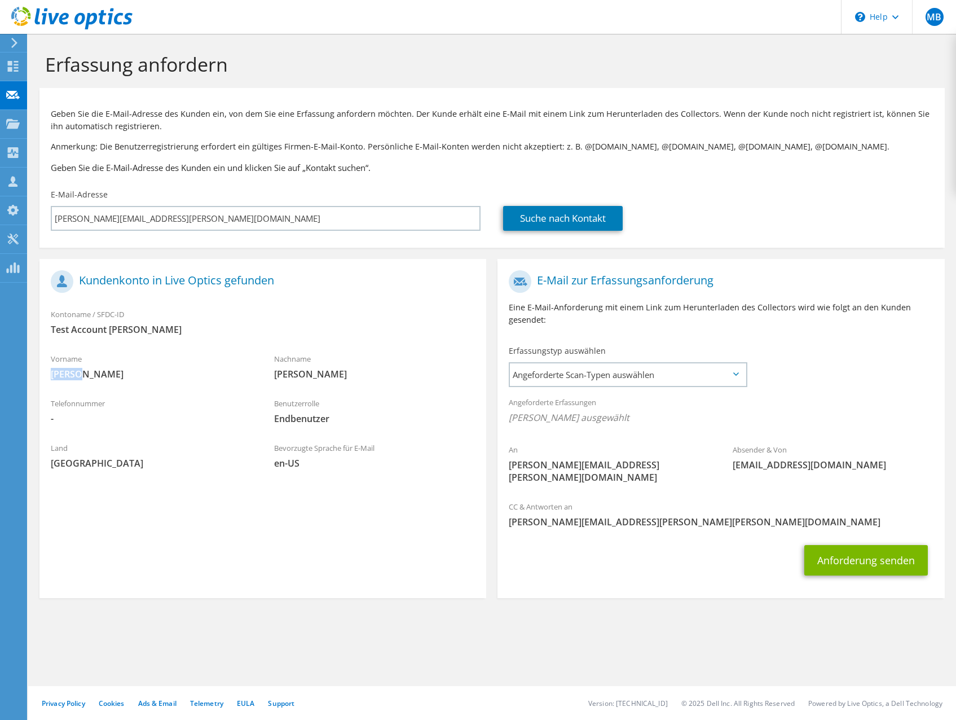
drag, startPoint x: 51, startPoint y: 371, endPoint x: 104, endPoint y: 372, distance: 53.0
click at [103, 372] on span "Martin" at bounding box center [151, 374] width 201 height 12
drag, startPoint x: 104, startPoint y: 372, endPoint x: 293, endPoint y: 391, distance: 190.0
click at [293, 385] on div "Nachname Bierbauer" at bounding box center [374, 366] width 223 height 39
click at [694, 374] on span "Angeforderte Scan-Typen auswählen" at bounding box center [628, 374] width 236 height 23
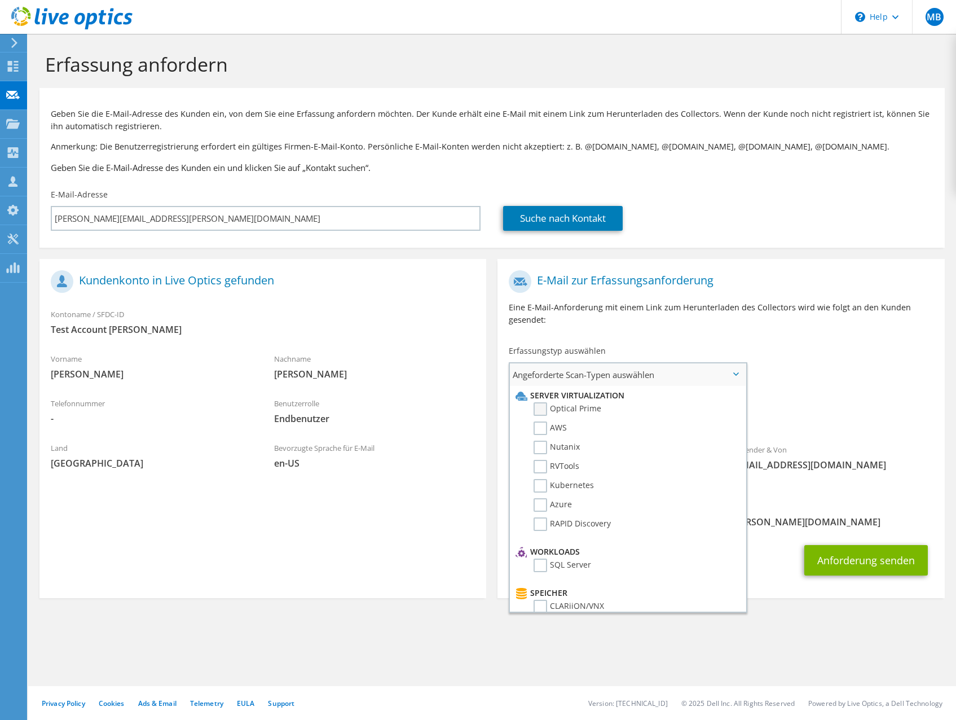
click at [541, 408] on label "Optical Prime" at bounding box center [568, 409] width 68 height 14
click at [0, 0] on input "Optical Prime" at bounding box center [0, 0] width 0 height 0
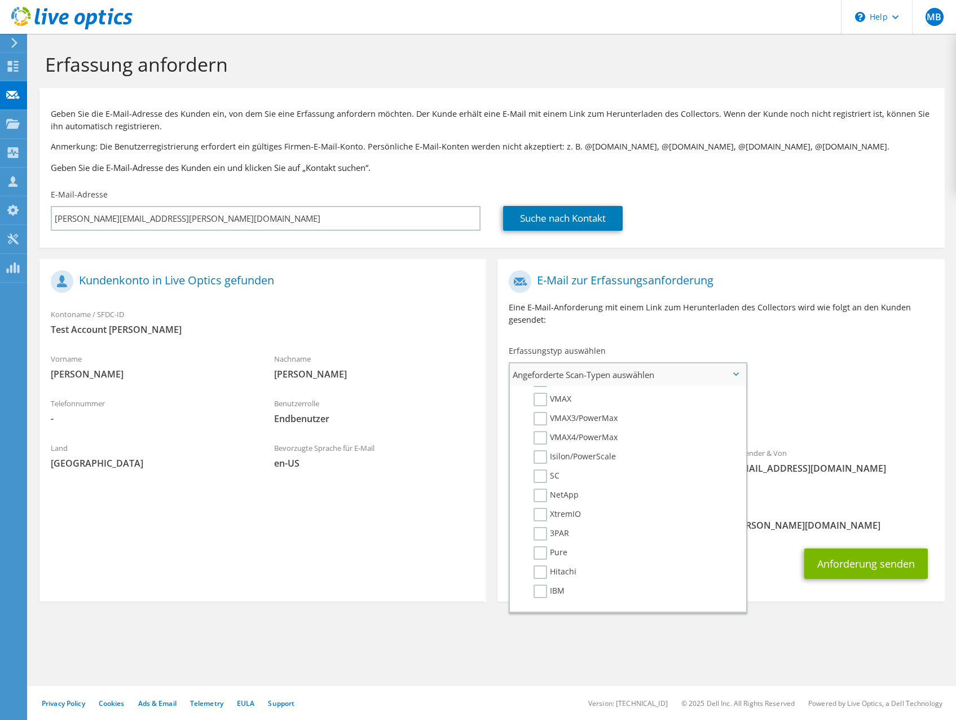
scroll to position [282, 0]
click at [536, 472] on label "NetApp" at bounding box center [556, 478] width 45 height 14
click at [0, 0] on input "NetApp" at bounding box center [0, 0] width 0 height 0
click at [538, 420] on label "NetApp" at bounding box center [556, 422] width 45 height 14
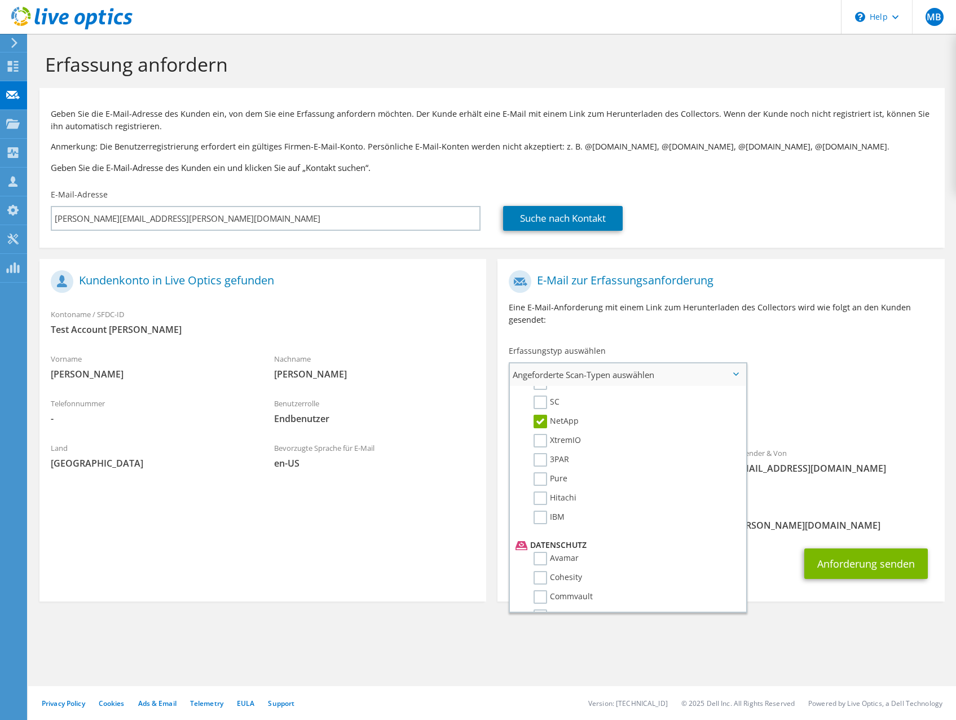
click at [0, 0] on input "NetApp" at bounding box center [0, 0] width 0 height 0
click at [830, 395] on div "Angeforderte Erfassungen Keine Scans ausgewählt Optical Prime" at bounding box center [721, 412] width 447 height 45
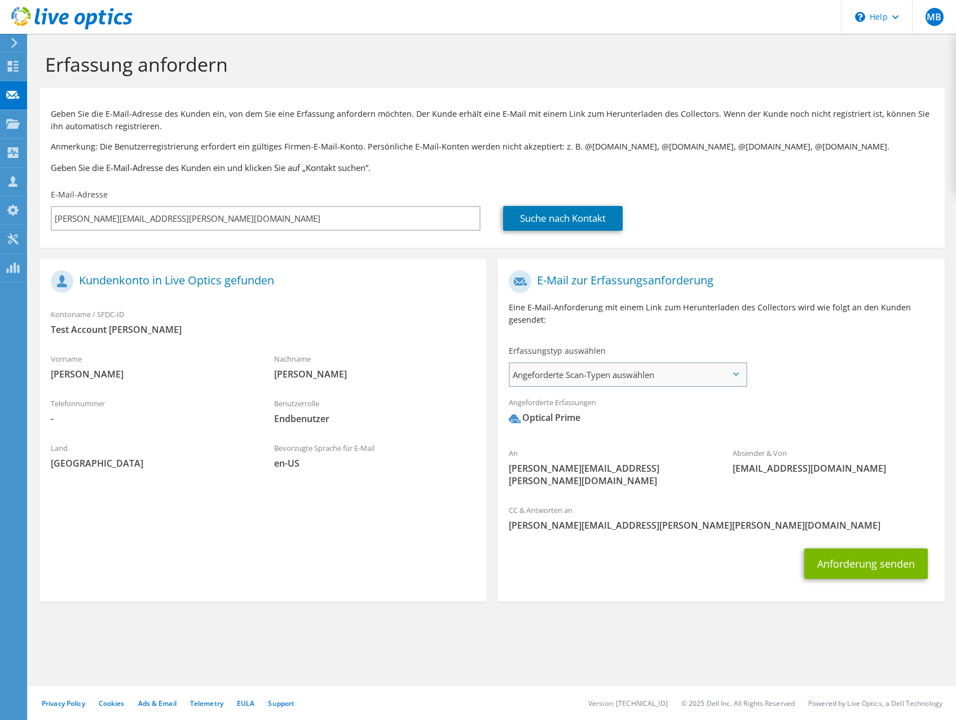
click at [548, 383] on span "Angeforderte Scan-Typen auswählen" at bounding box center [628, 374] width 236 height 23
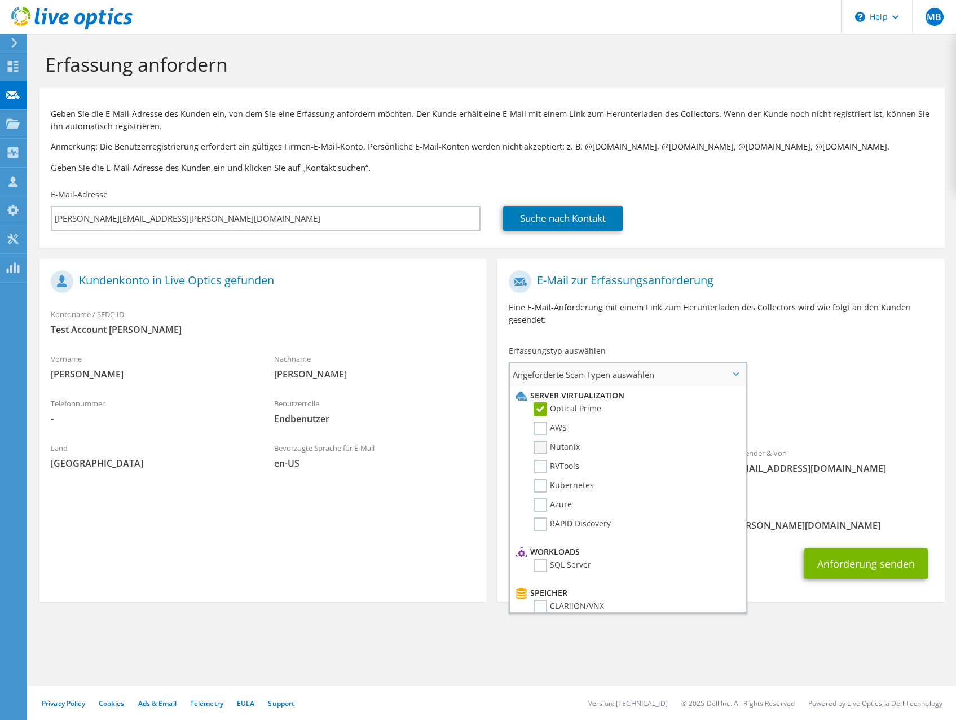
drag, startPoint x: 562, startPoint y: 450, endPoint x: 573, endPoint y: 453, distance: 10.7
click at [562, 450] on label "Nutanix" at bounding box center [557, 448] width 46 height 14
click at [0, 0] on input "Nutanix" at bounding box center [0, 0] width 0 height 0
drag, startPoint x: 849, startPoint y: 393, endPoint x: 838, endPoint y: 401, distance: 13.3
click at [849, 393] on div "Angeforderte Erfassungen Keine Scans ausgewählt Optical Prime Nutanix" at bounding box center [721, 412] width 447 height 45
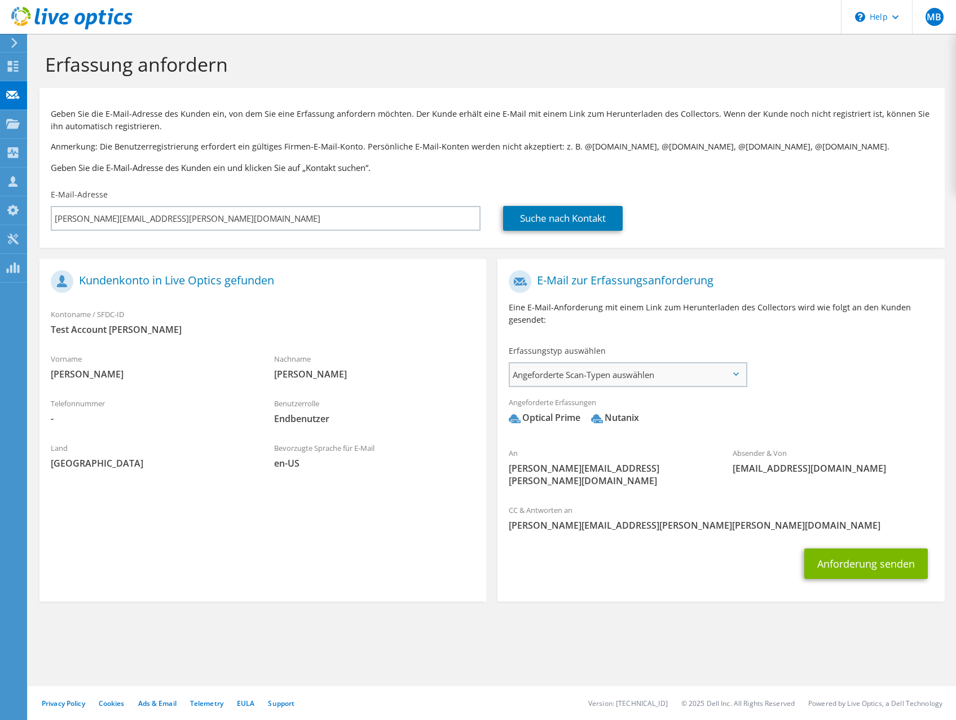
click at [604, 379] on span "Angeforderte Scan-Typen auswählen" at bounding box center [628, 374] width 236 height 23
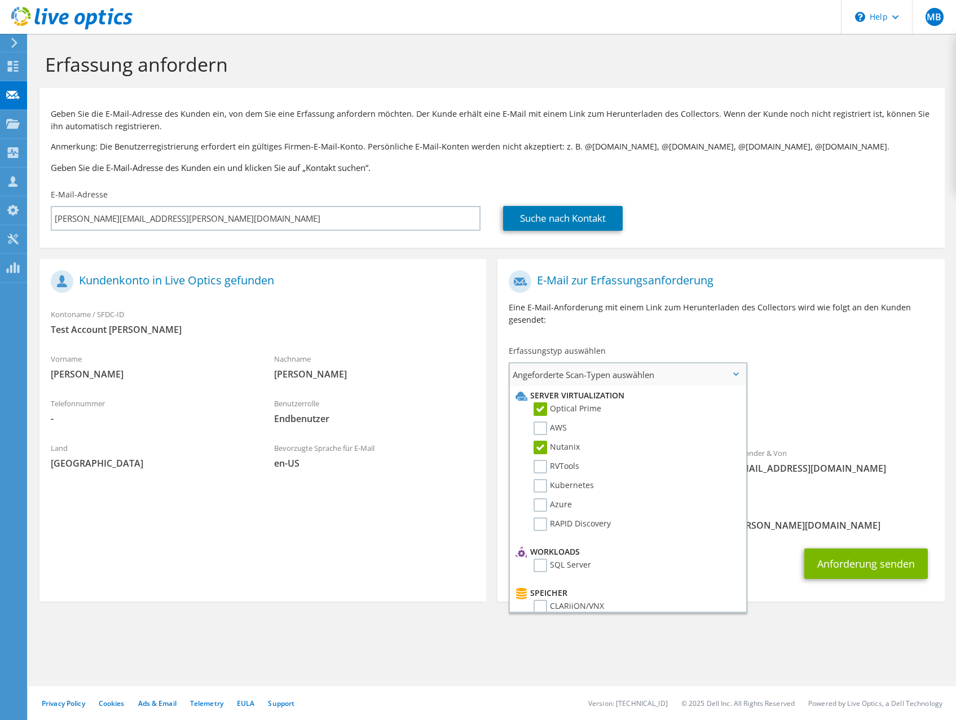
click at [568, 449] on label "Nutanix" at bounding box center [557, 448] width 46 height 14
click at [0, 0] on input "Nutanix" at bounding box center [0, 0] width 0 height 0
click at [842, 377] on div "An martin.bierbauer@gmx.at Absender & Von liveoptics@liveoptics.com" at bounding box center [721, 382] width 447 height 234
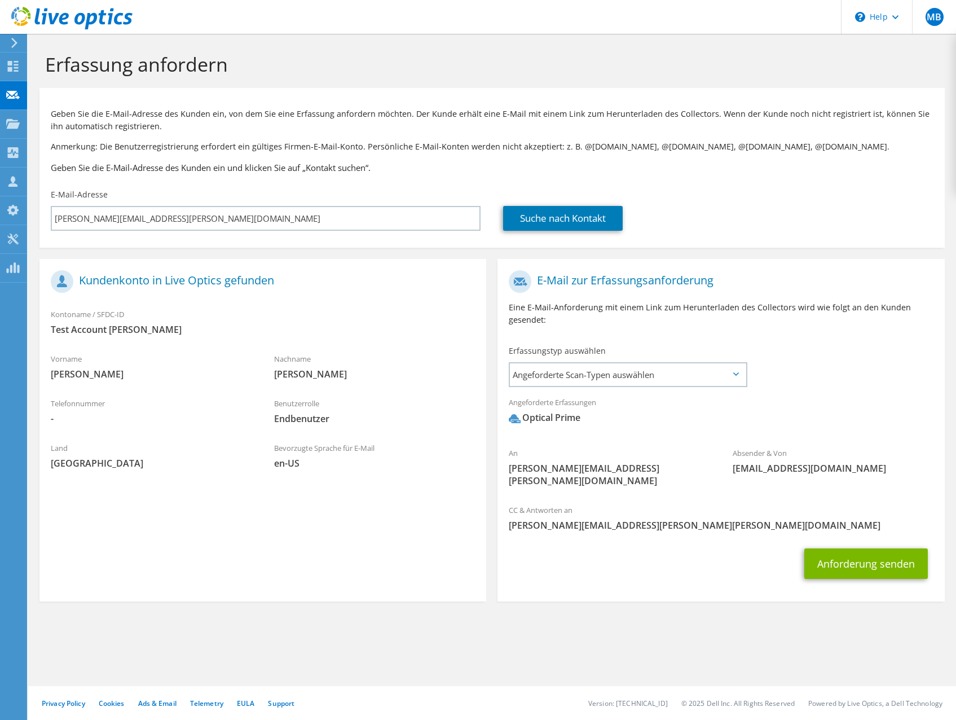
click at [35, 17] on icon at bounding box center [71, 18] width 121 height 23
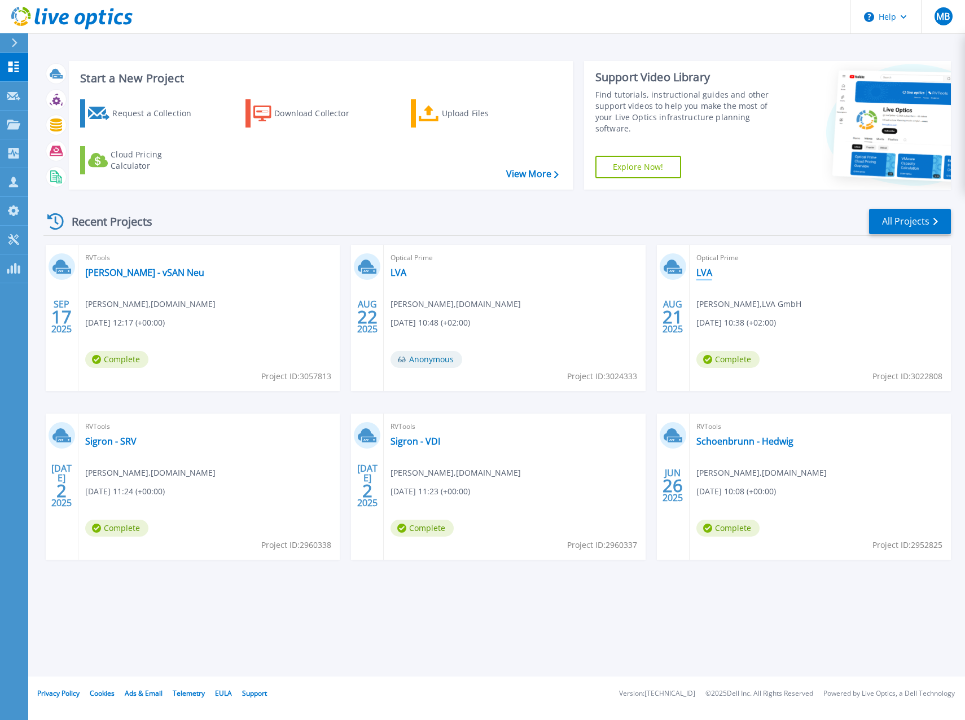
click at [707, 270] on link "LVA" at bounding box center [704, 272] width 16 height 11
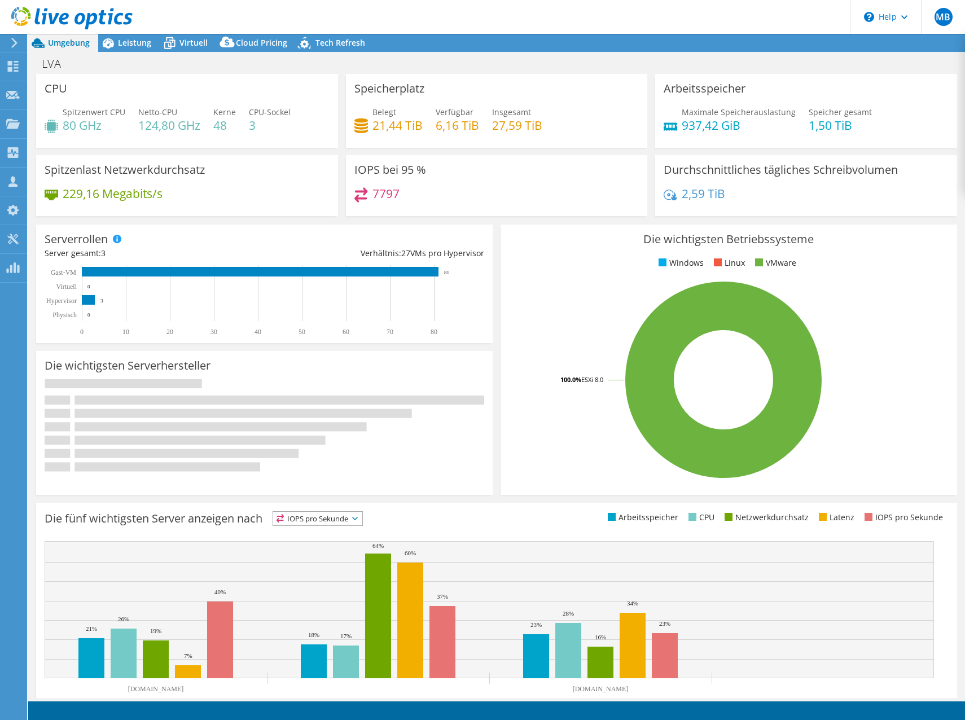
select select "EUFrankfurt"
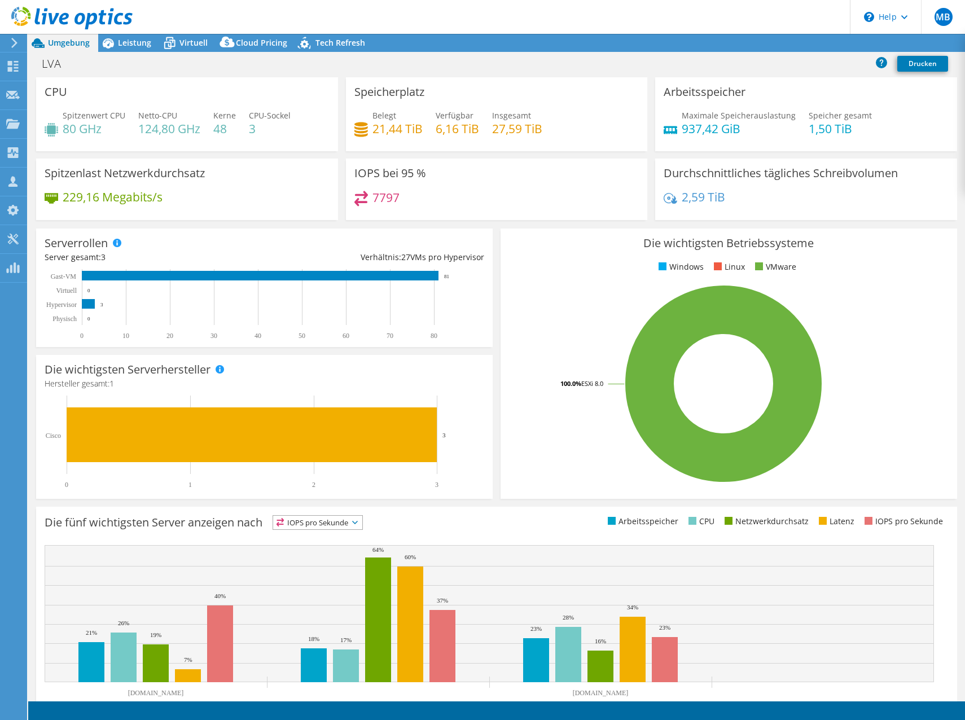
select select "EUFrankfurt"
select select "EUR"
click at [44, 14] on use at bounding box center [71, 18] width 121 height 23
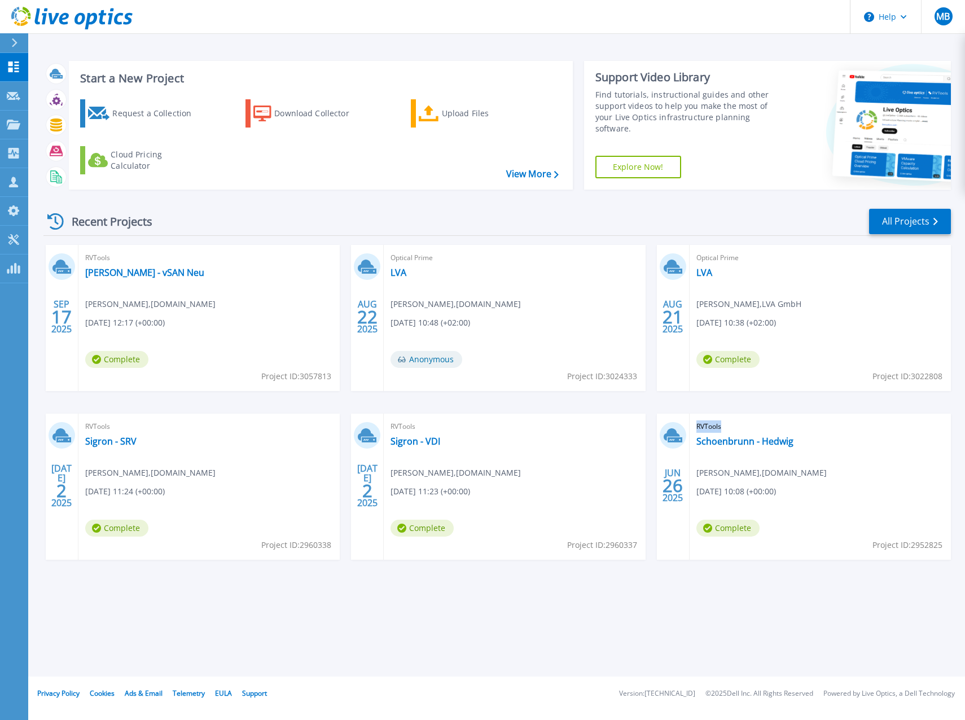
drag, startPoint x: 724, startPoint y: 423, endPoint x: 695, endPoint y: 425, distance: 29.4
click at [695, 425] on div "RVTools Schoenbrunn - [PERSON_NAME] [PERSON_NAME] , [DOMAIN_NAME] [DATE] 10:08 …" at bounding box center [819, 487] width 261 height 146
click at [468, 189] on div "Start a New Project Request a Collection Download Collector Upload Files Cloud …" at bounding box center [321, 125] width 504 height 129
click at [418, 441] on link "Sigron - VDI" at bounding box center [415, 441] width 50 height 11
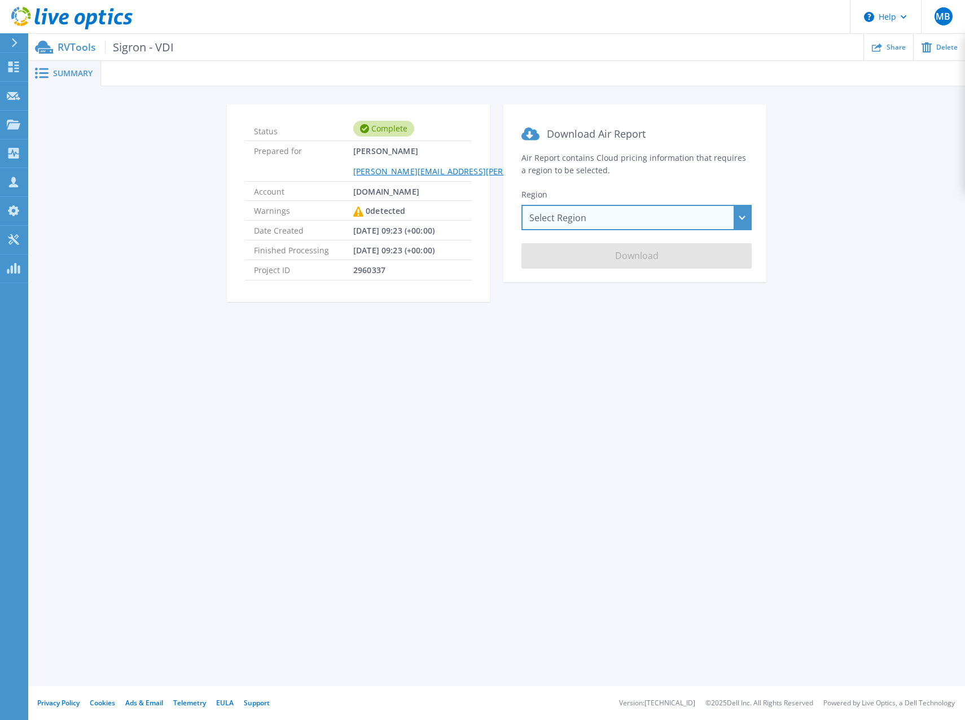
click at [558, 226] on div "Select Region Asia Pacific (Hong Kong) Asia Pacific (Mumbai) Asia Pacific (Seou…" at bounding box center [636, 217] width 230 height 25
click at [341, 392] on div "Summary Status Complete Prepared for Martin Bierbauer martin.bierbauer@bechtle.…" at bounding box center [496, 343] width 937 height 686
click at [56, 12] on icon at bounding box center [71, 18] width 121 height 23
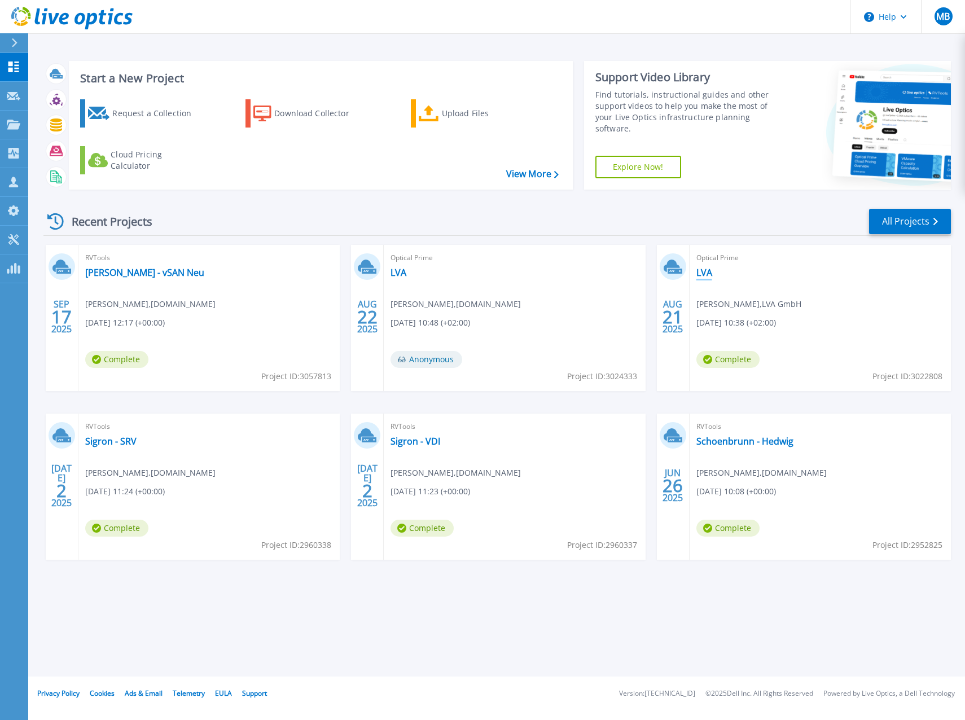
click at [710, 274] on link "LVA" at bounding box center [704, 272] width 16 height 11
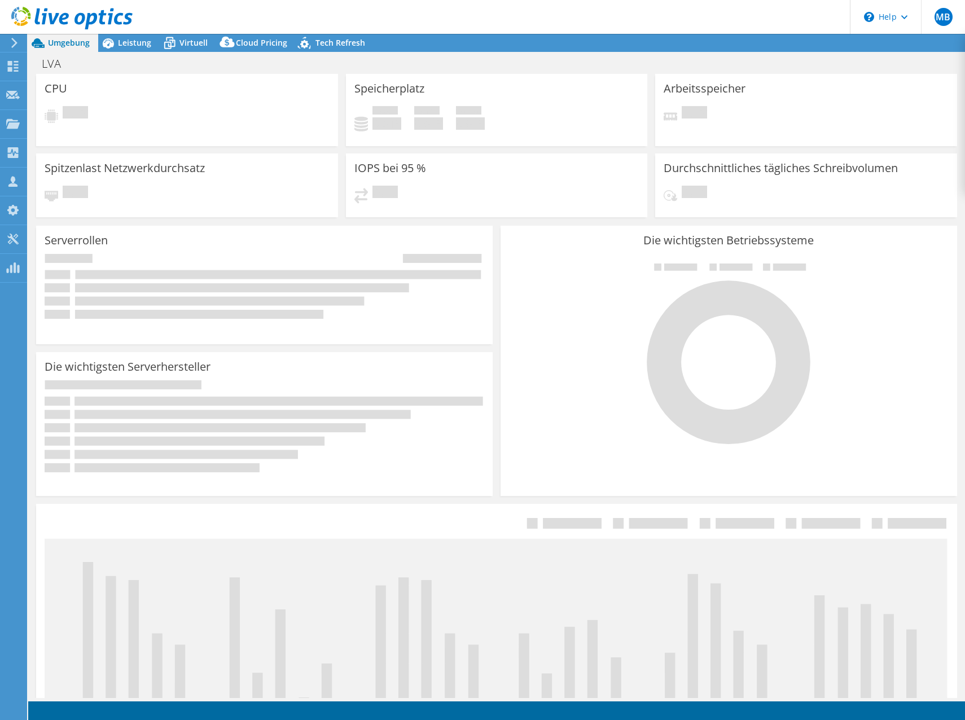
select select "EUFrankfurt"
select select "EUR"
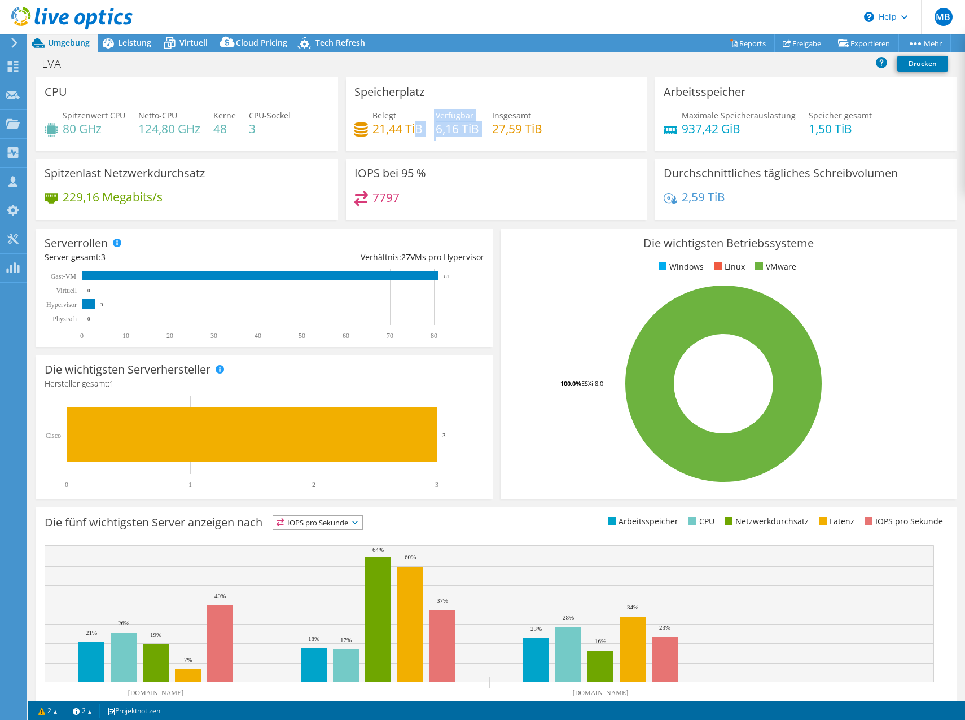
drag, startPoint x: 411, startPoint y: 133, endPoint x: 487, endPoint y: 128, distance: 75.8
click at [487, 128] on div "Belegt 21,44 TiB Verfügbar 6,16 TiB Insgesamt 27,59 TiB" at bounding box center [496, 127] width 285 height 37
drag, startPoint x: 487, startPoint y: 128, endPoint x: 541, endPoint y: 130, distance: 54.2
click at [541, 130] on div "Belegt 21,44 TiB Verfügbar 6,16 TiB Insgesamt 27,59 TiB" at bounding box center [496, 127] width 285 height 37
drag, startPoint x: 539, startPoint y: 131, endPoint x: 368, endPoint y: 133, distance: 170.4
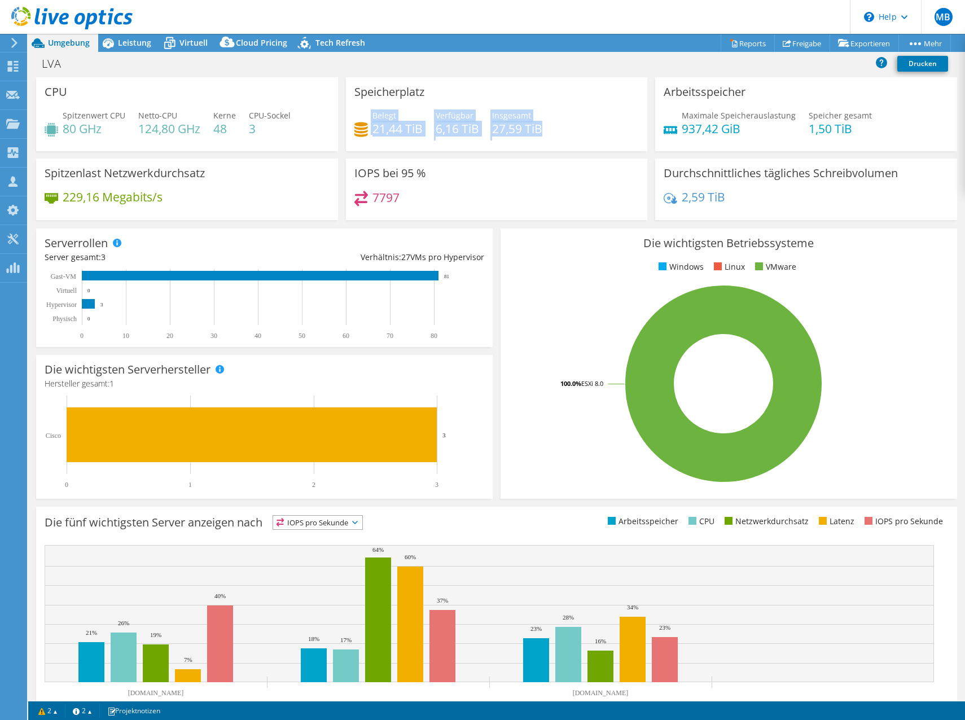
click at [368, 133] on div "Belegt 21,44 TiB Verfügbar 6,16 TiB Insgesamt 27,59 TiB" at bounding box center [496, 127] width 285 height 37
drag, startPoint x: 368, startPoint y: 133, endPoint x: 531, endPoint y: 129, distance: 163.1
click at [531, 129] on h4 "27,59 TiB" at bounding box center [517, 128] width 50 height 12
drag, startPoint x: 550, startPoint y: 138, endPoint x: 491, endPoint y: 131, distance: 59.0
click at [491, 131] on div "Belegt 21,44 TiB Verfügbar 6,16 TiB Insgesamt 27,59 TiB" at bounding box center [496, 127] width 285 height 37
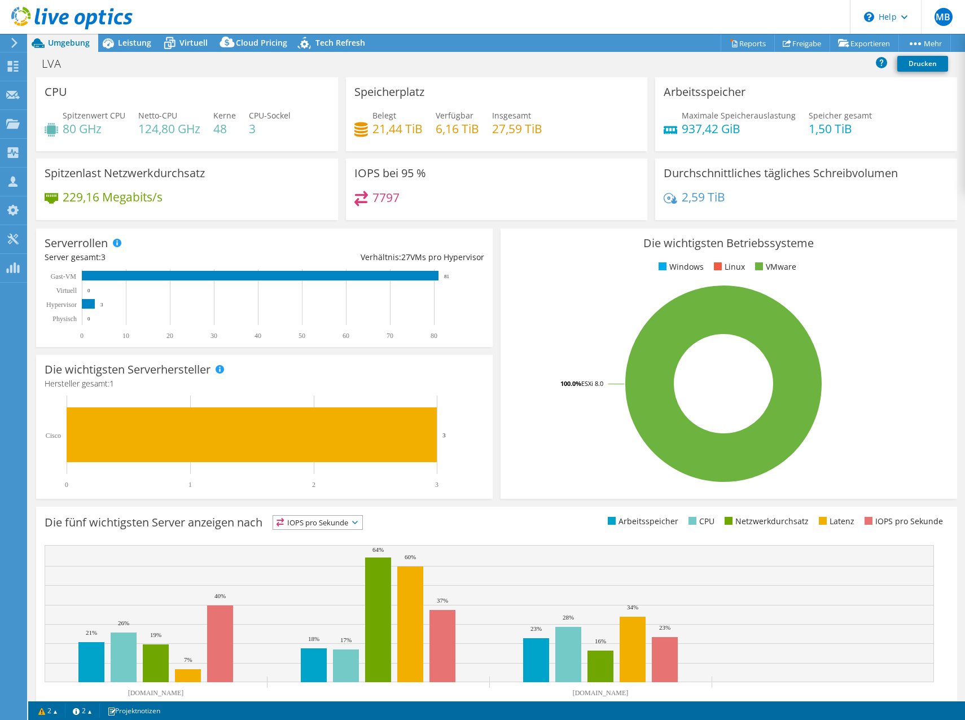
click at [550, 126] on div "Belegt 21,44 TiB Verfügbar 6,16 TiB Insgesamt 27,59 TiB" at bounding box center [496, 127] width 285 height 37
drag, startPoint x: 490, startPoint y: 129, endPoint x: 542, endPoint y: 126, distance: 52.0
click at [542, 126] on div "Belegt 21,44 TiB Verfügbar 6,16 TiB Insgesamt 27,59 TiB" at bounding box center [496, 127] width 285 height 37
drag, startPoint x: 542, startPoint y: 126, endPoint x: 505, endPoint y: 133, distance: 37.8
click at [505, 133] on h4 "27,59 TiB" at bounding box center [517, 128] width 50 height 12
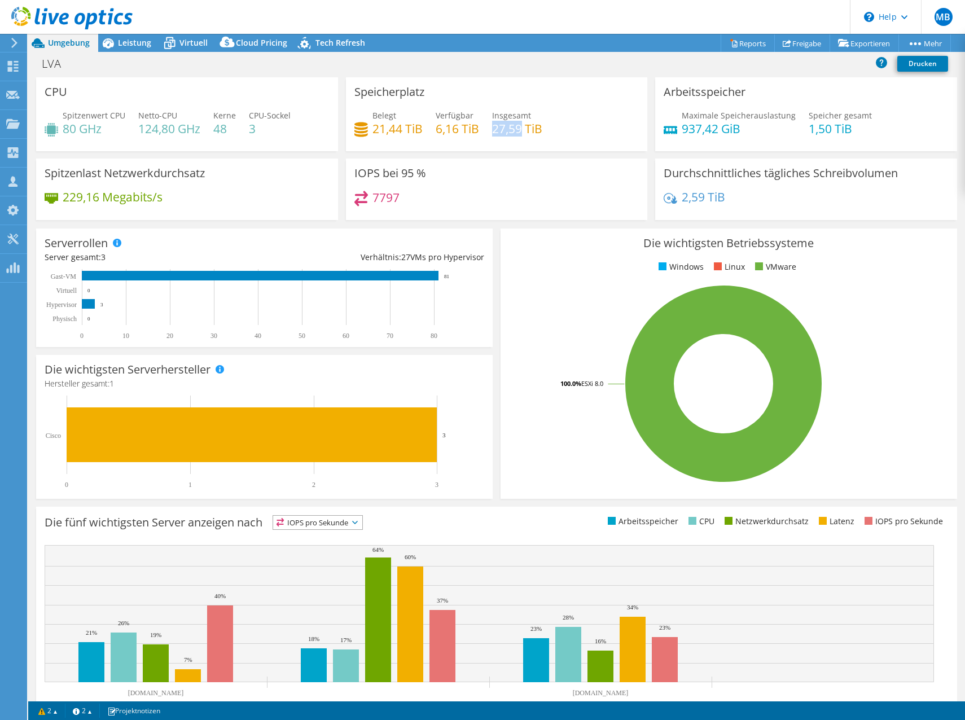
click at [505, 133] on h4 "27,59 TiB" at bounding box center [517, 128] width 50 height 12
click at [267, 132] on h4 "3" at bounding box center [270, 128] width 42 height 12
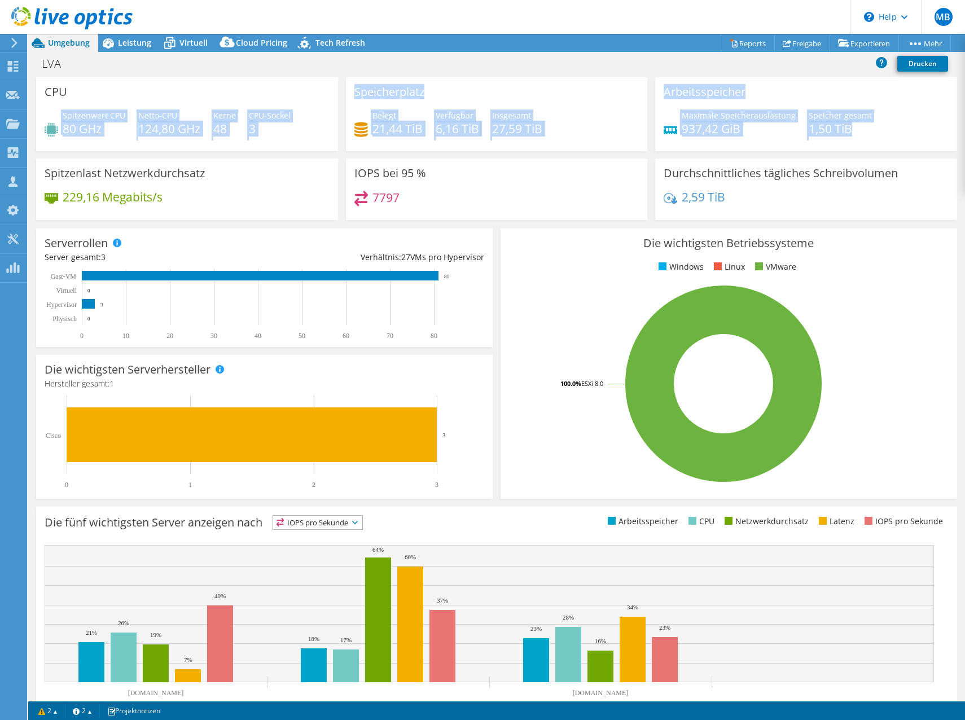
drag, startPoint x: 39, startPoint y: 129, endPoint x: 849, endPoint y: 134, distance: 809.6
click at [849, 134] on div "CPU Spitzenwert CPU 80 GHz Netto-CPU 124,80 GHz Kerne 48 CPU-Sockel 3 Speicherp…" at bounding box center [496, 152] width 929 height 150
click at [599, 145] on div "Belegt 21,44 TiB Verfügbar 6,16 TiB Insgesamt 27,59 TiB" at bounding box center [496, 127] width 285 height 37
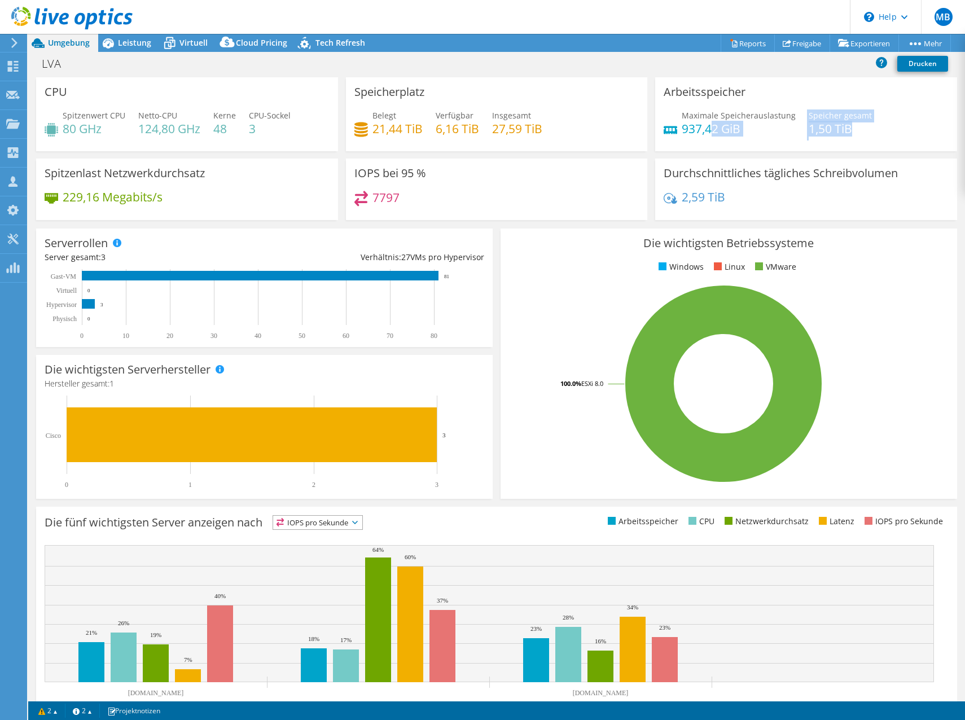
drag, startPoint x: 850, startPoint y: 134, endPoint x: 706, endPoint y: 127, distance: 143.5
click at [706, 127] on div "Maximale Speicherauslastung 937,42 GiB Speicher gesamt 1,50 TiB" at bounding box center [805, 127] width 285 height 37
click at [129, 45] on span "Leistung" at bounding box center [134, 42] width 33 height 11
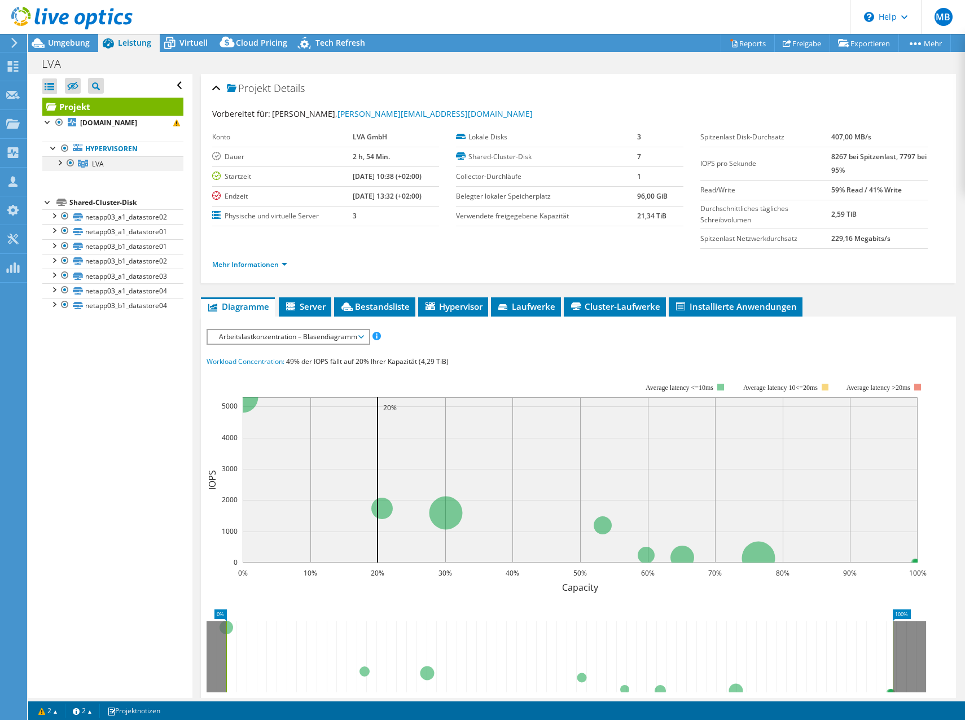
click at [60, 164] on div at bounding box center [59, 161] width 11 height 11
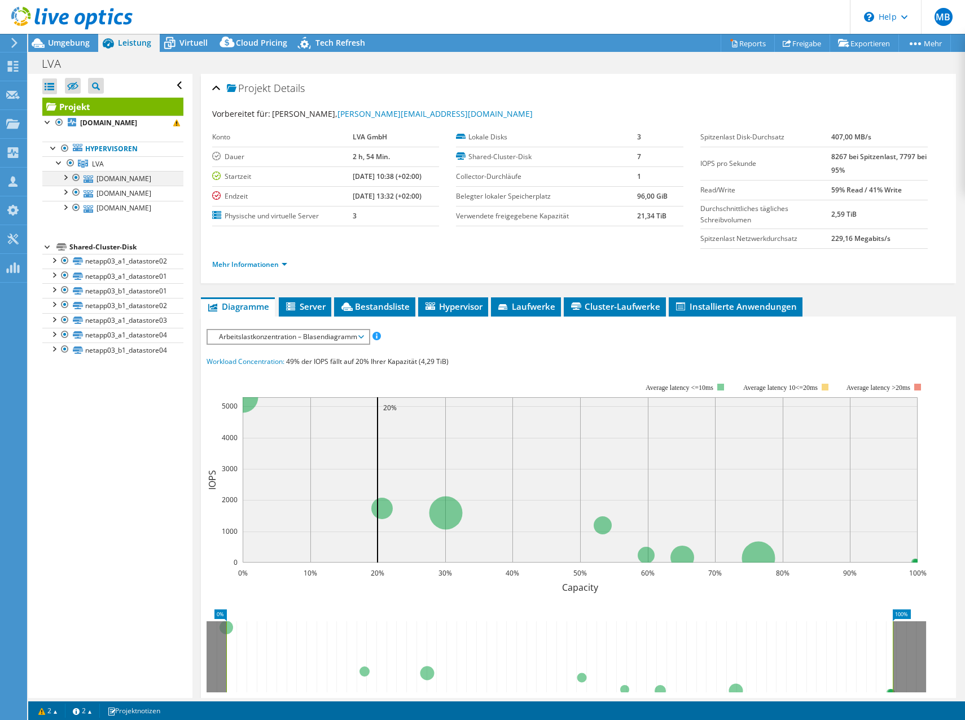
click at [64, 176] on div at bounding box center [64, 176] width 11 height 11
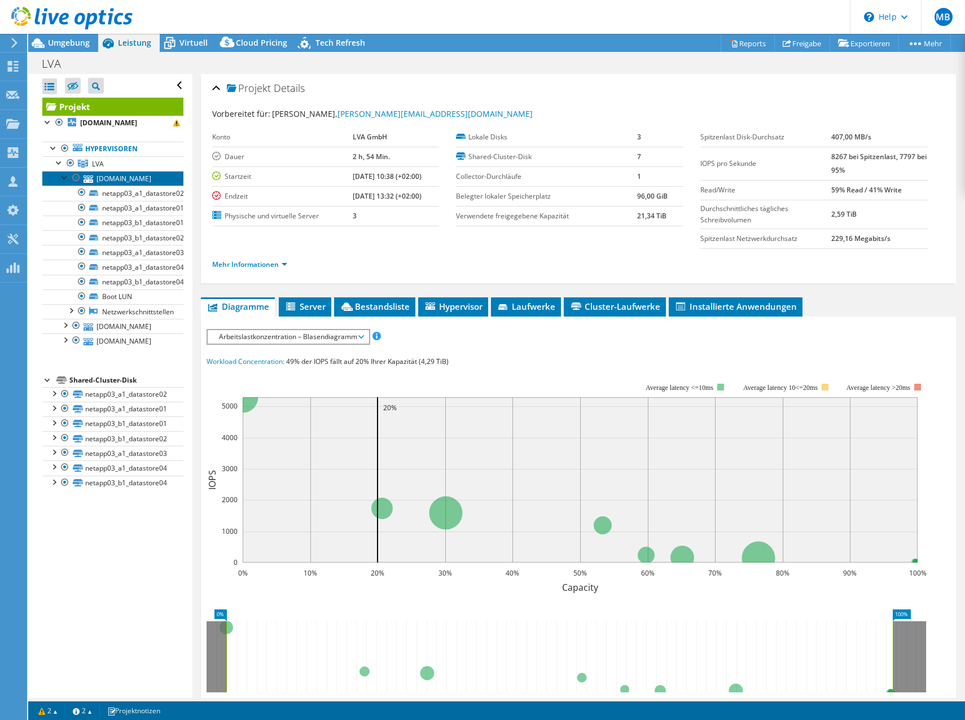
click at [132, 178] on link "esxi12.lvaintern.at" at bounding box center [112, 178] width 141 height 15
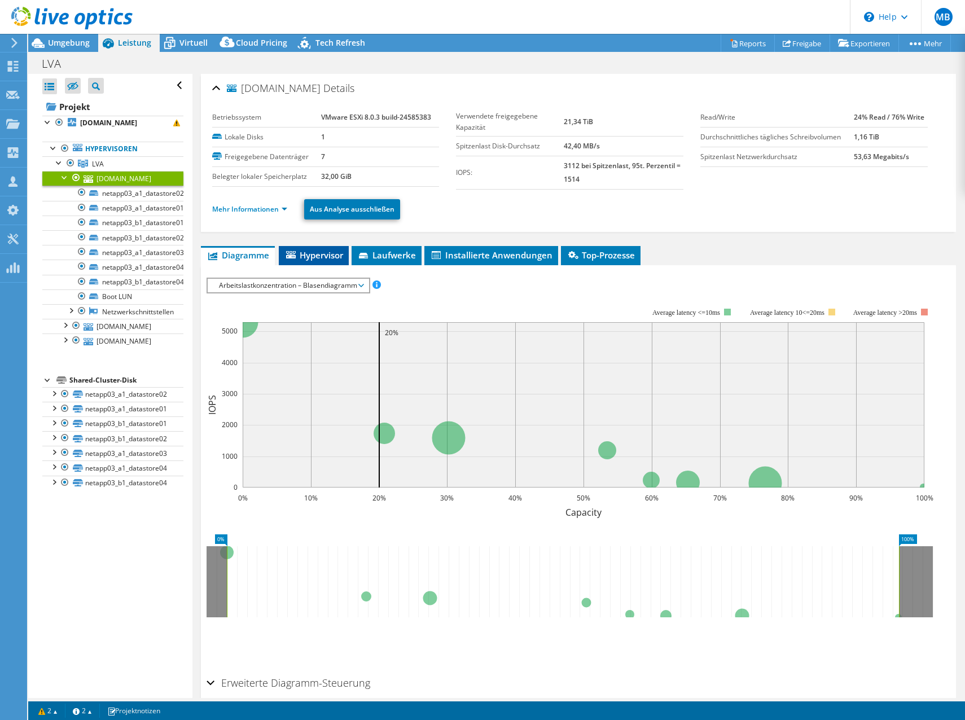
click at [324, 258] on span "Hypervisor" at bounding box center [313, 254] width 59 height 11
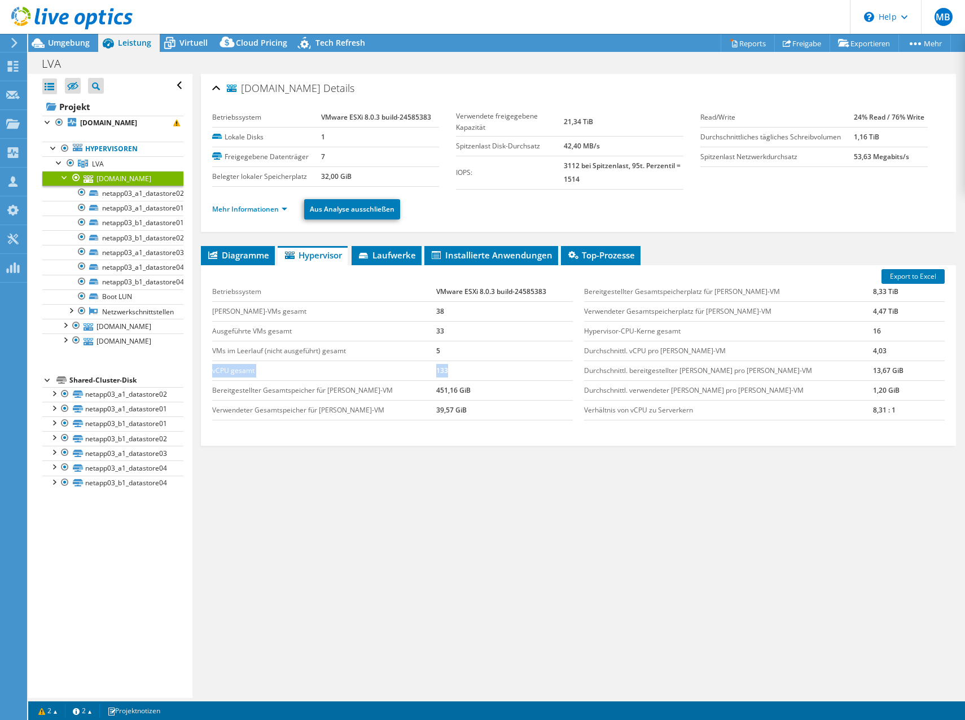
drag, startPoint x: 362, startPoint y: 368, endPoint x: 212, endPoint y: 371, distance: 149.5
click at [212, 371] on tr "vCPU gesamt 133" at bounding box center [392, 371] width 361 height 20
click at [453, 370] on td "133" at bounding box center [504, 371] width 137 height 20
click at [117, 197] on link "netapp03_a1_datastore02" at bounding box center [112, 193] width 141 height 15
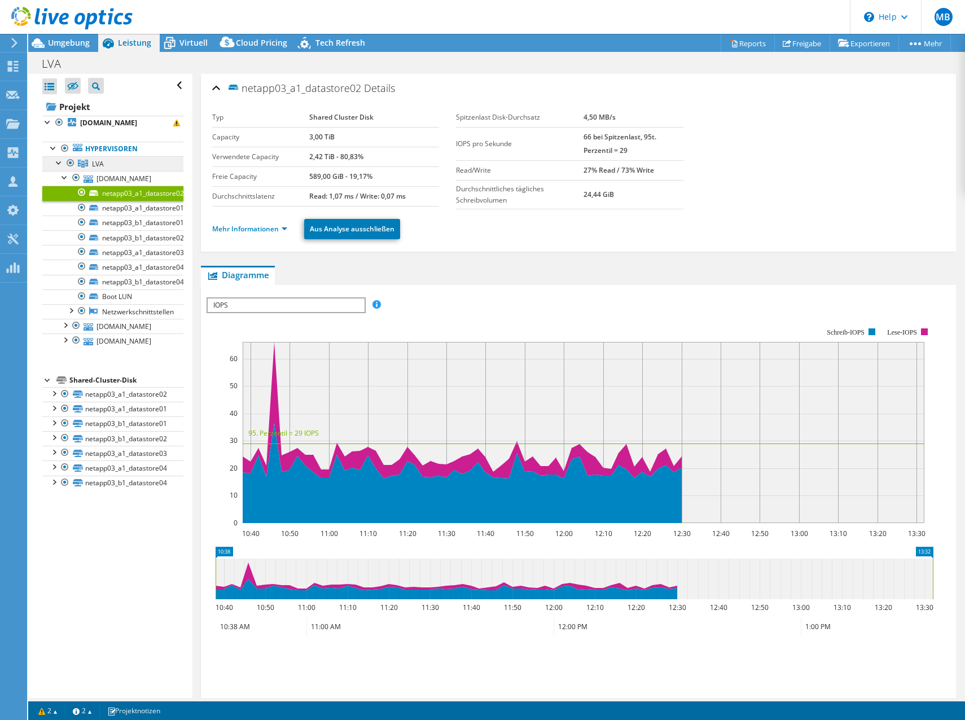
click at [100, 164] on span "LVA" at bounding box center [98, 164] width 12 height 10
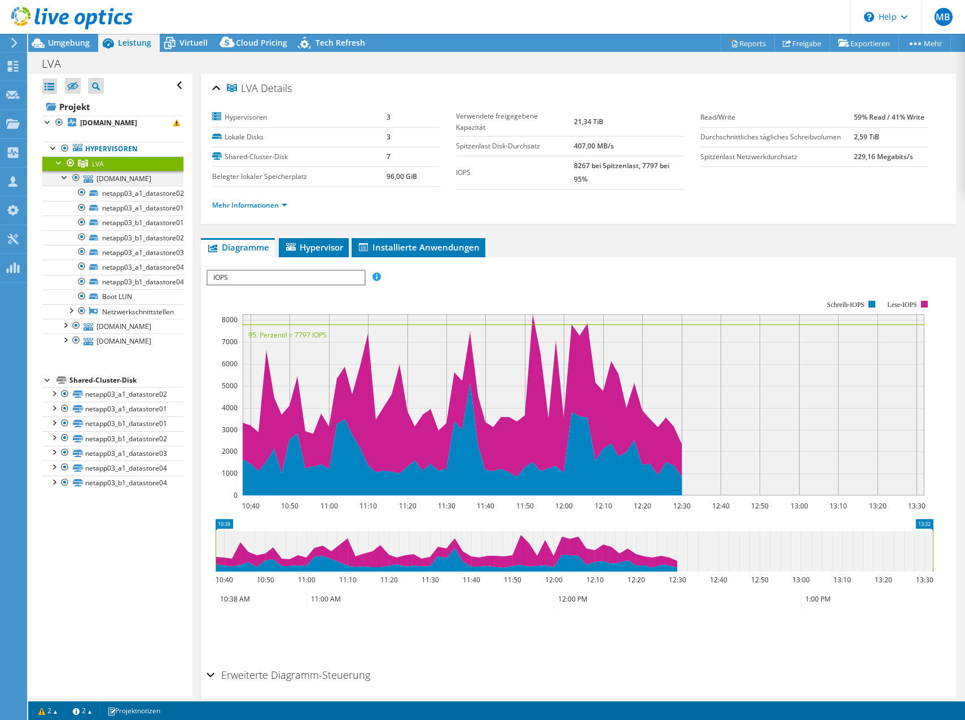
click at [74, 177] on div at bounding box center [76, 178] width 11 height 14
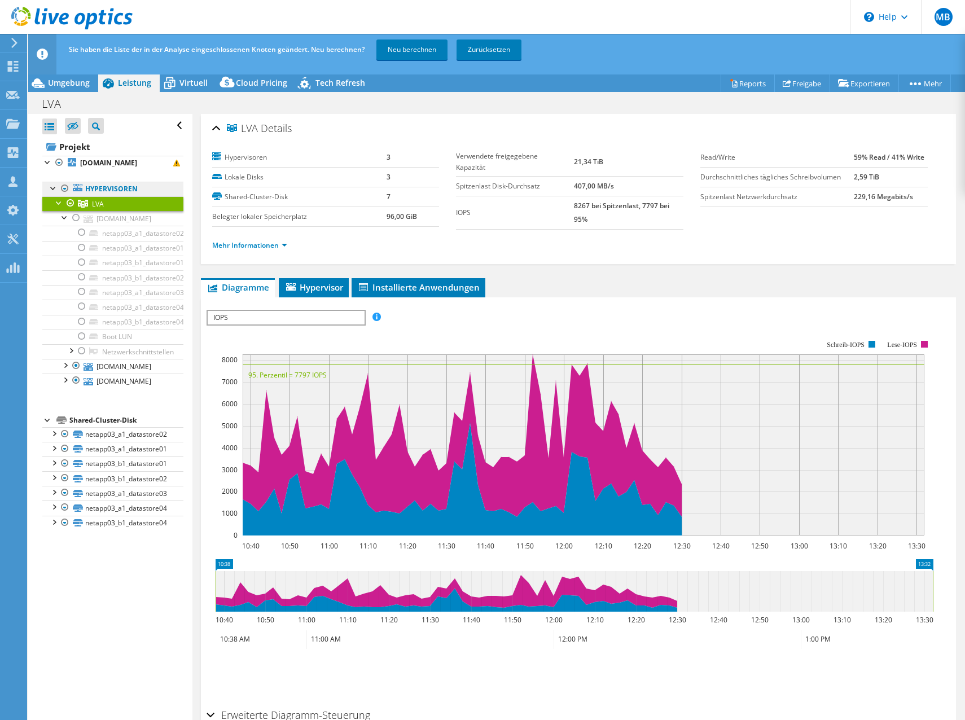
click at [94, 186] on link "Hypervisoren" at bounding box center [112, 189] width 141 height 15
click at [76, 219] on div at bounding box center [76, 218] width 11 height 14
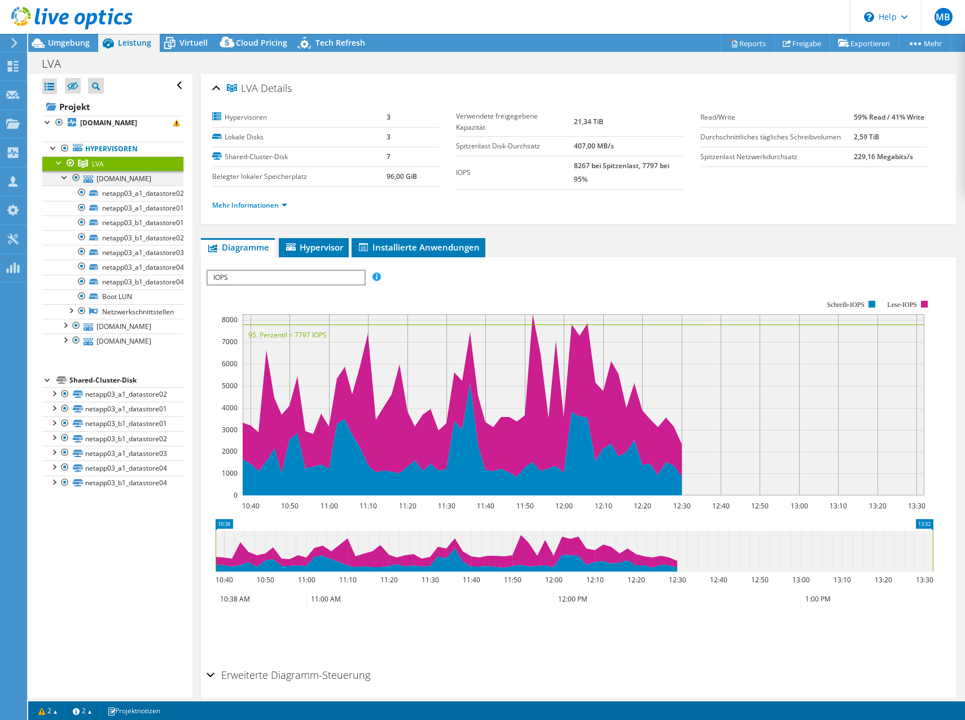
click at [65, 177] on div at bounding box center [64, 176] width 11 height 11
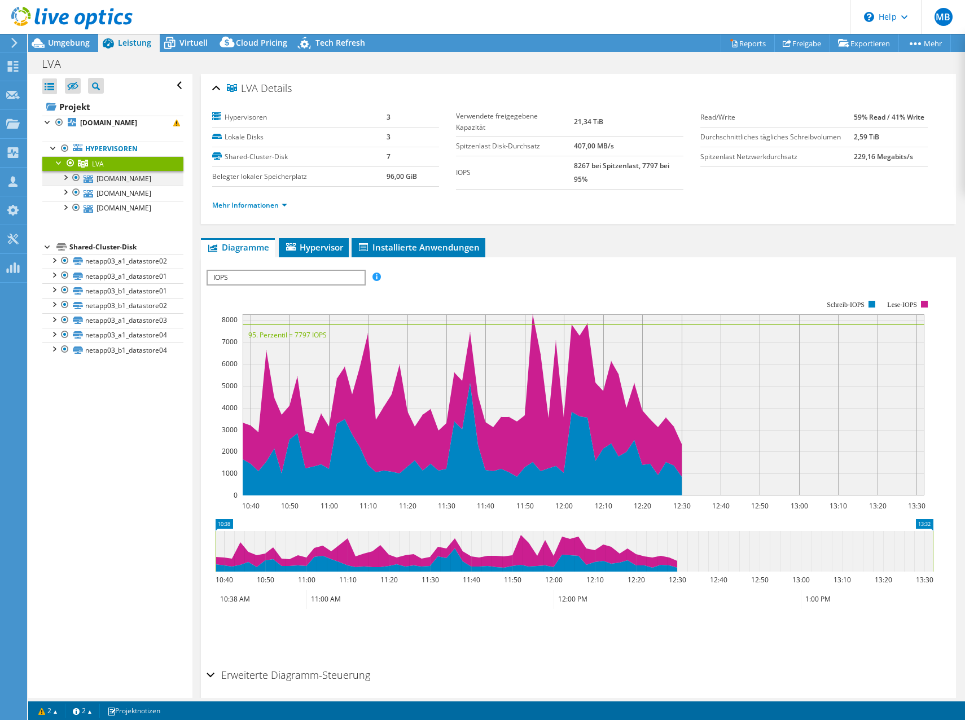
click at [78, 181] on div at bounding box center [76, 178] width 11 height 14
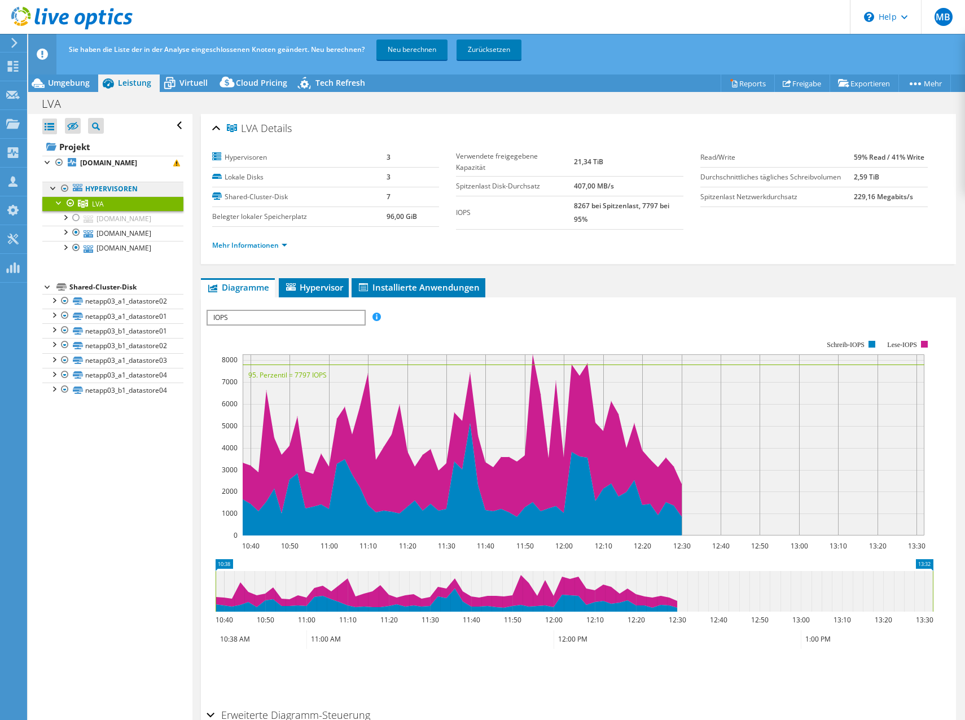
click at [120, 190] on link "Hypervisoren" at bounding box center [112, 189] width 141 height 15
click at [119, 170] on ul "Hypervisoren LVA esxi12.lvaintern.at" at bounding box center [112, 218] width 141 height 96
click at [119, 162] on b "esxi12.lvaintern.at" at bounding box center [108, 163] width 57 height 10
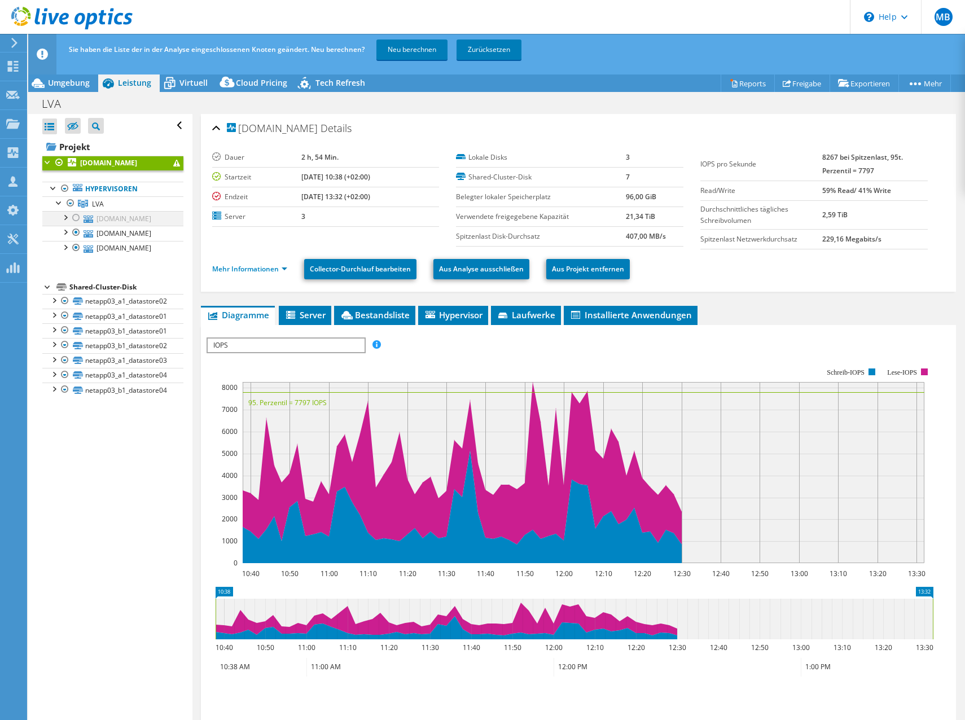
click at [74, 217] on div at bounding box center [76, 218] width 11 height 14
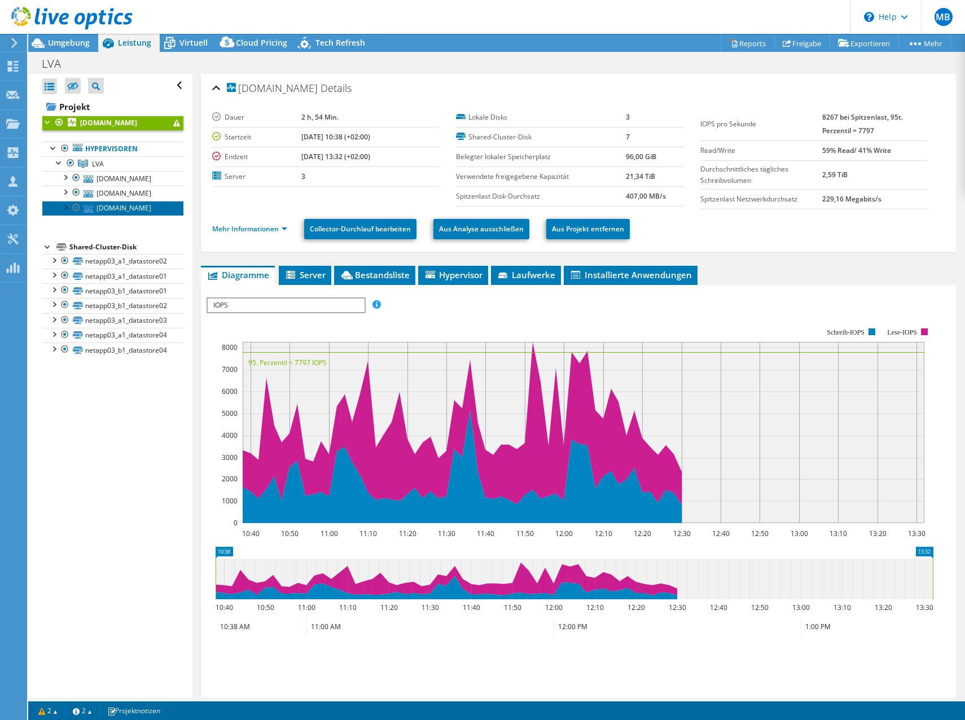
click at [114, 204] on link "esxi11.lvaintern.at" at bounding box center [112, 208] width 141 height 15
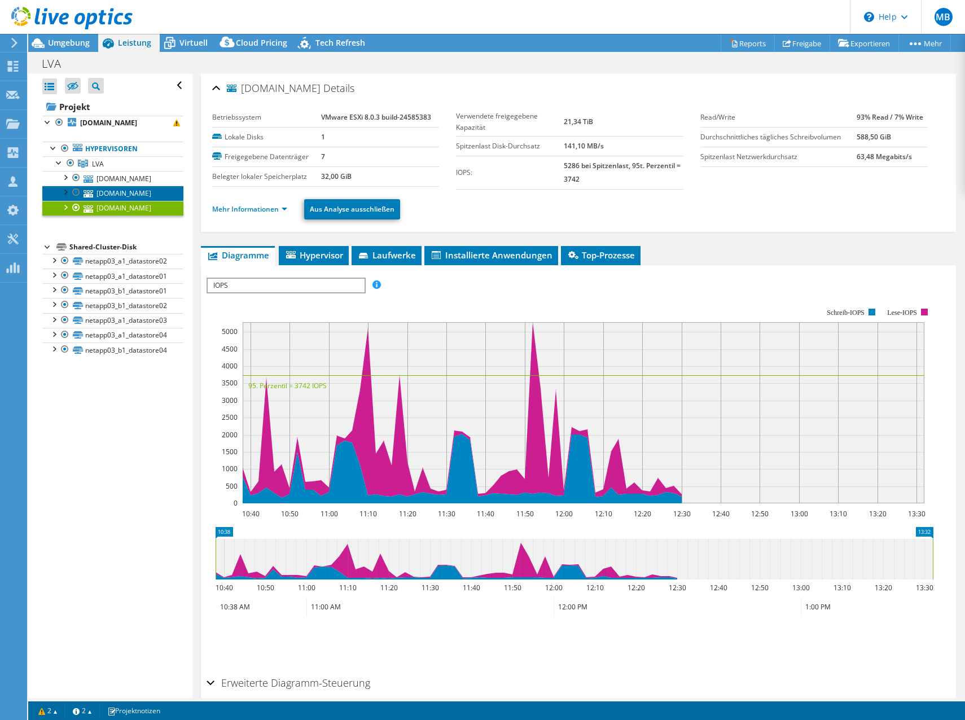
click at [114, 198] on link "esxi13.lvaintern.at" at bounding box center [112, 193] width 141 height 15
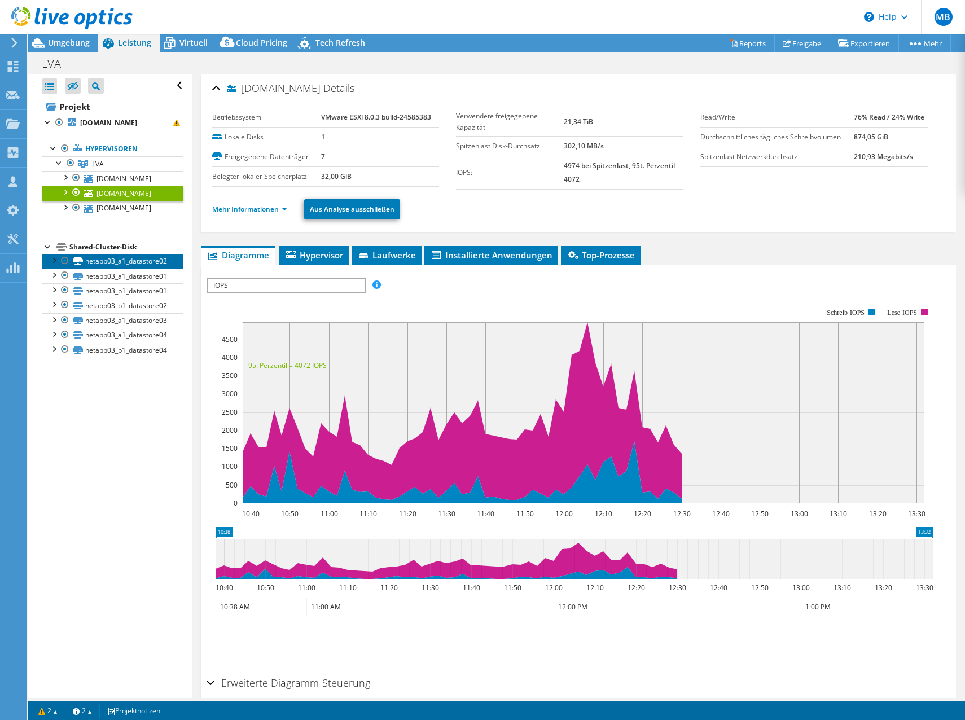
click at [115, 259] on link "netapp03_a1_datastore02" at bounding box center [112, 261] width 141 height 15
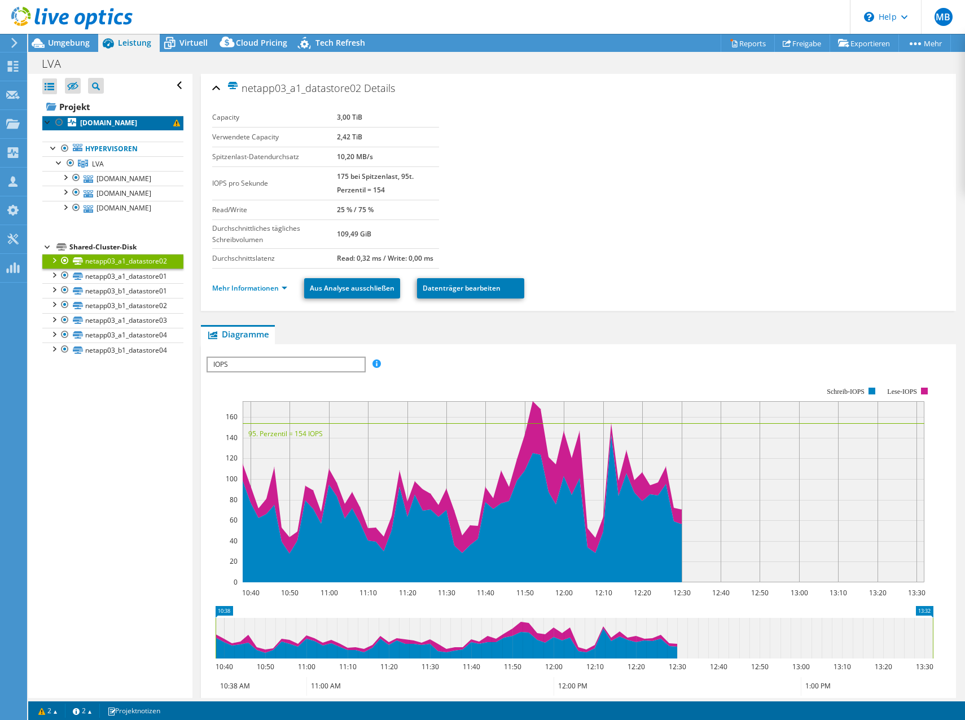
click at [173, 124] on span at bounding box center [176, 123] width 7 height 7
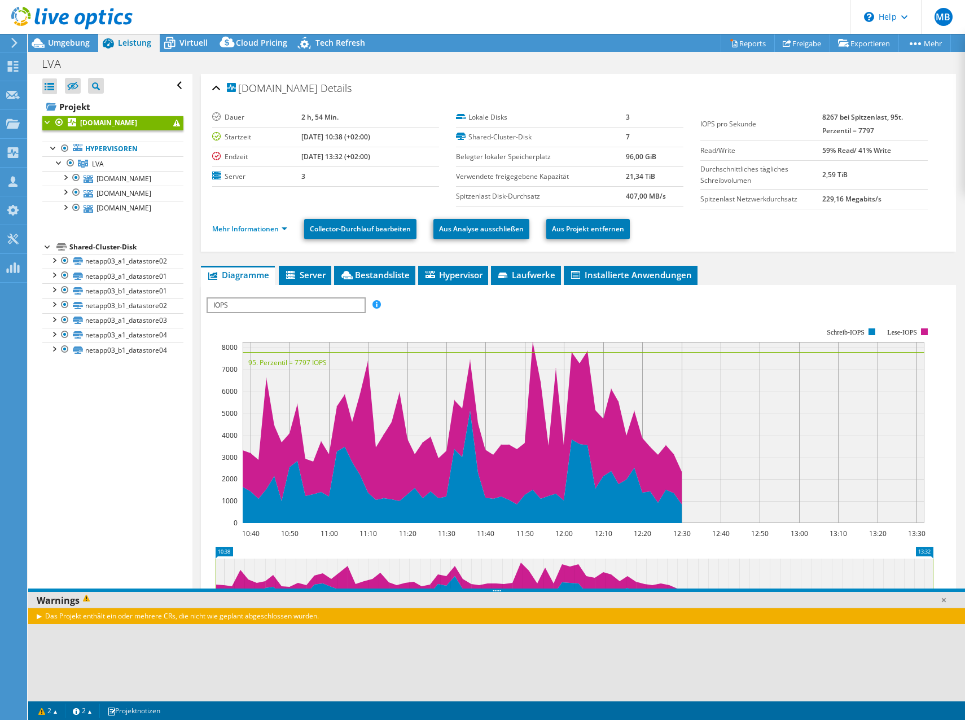
click at [41, 616] on div "Das Projekt enthält ein oder mehrere CRs, die nicht wie geplant abgeschlossen w…" at bounding box center [496, 616] width 937 height 16
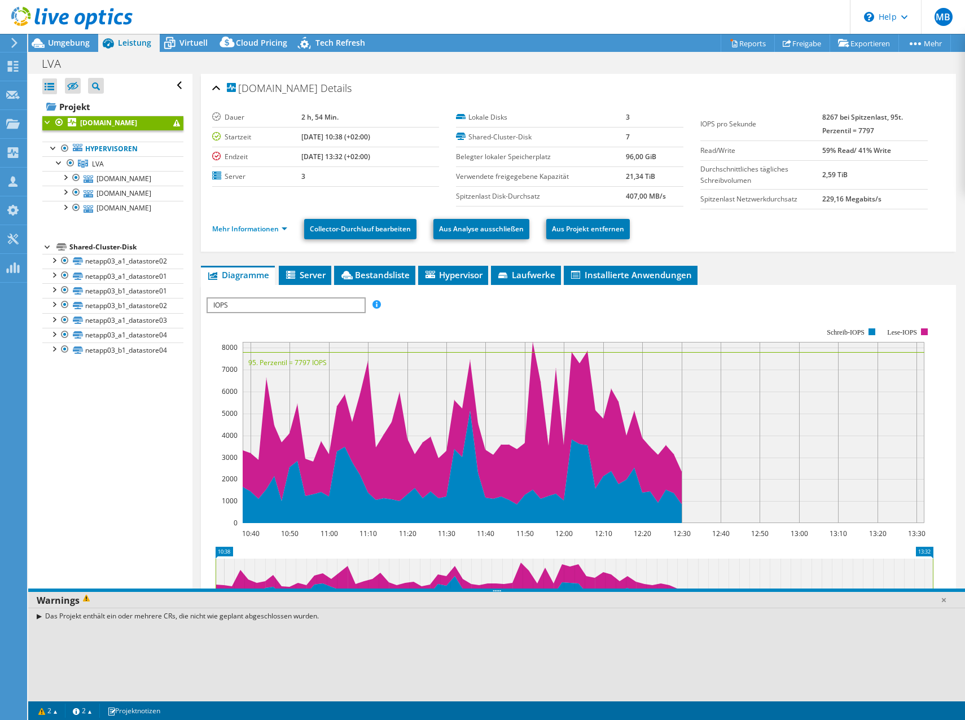
click at [38, 616] on div "Das Projekt enthält ein oder mehrere CRs, die nicht wie geplant abgeschlossen w…" at bounding box center [496, 616] width 937 height 16
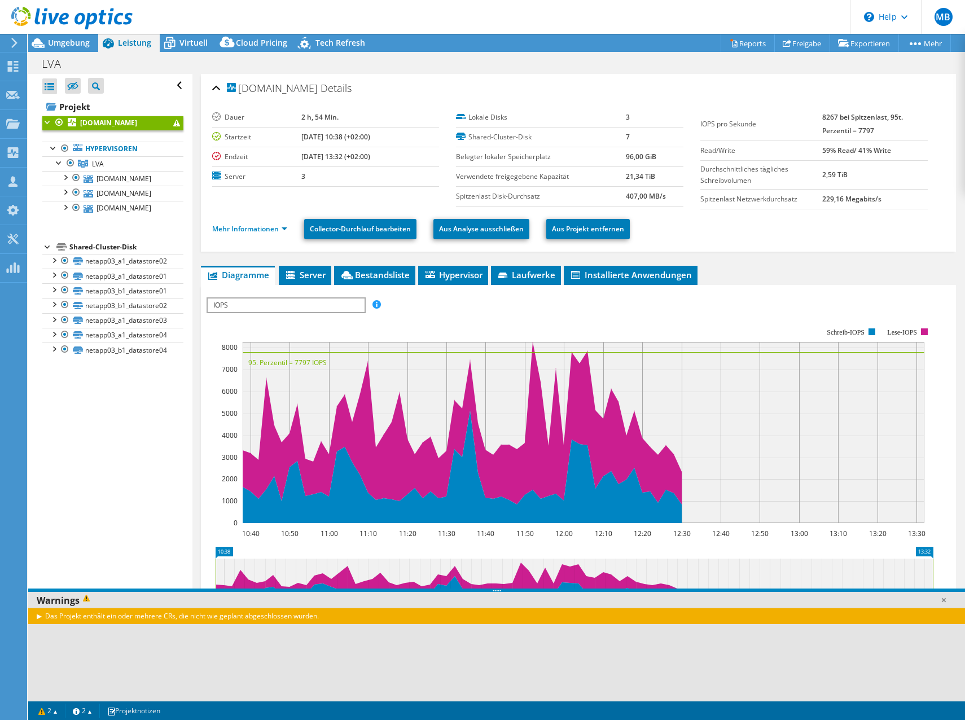
click at [38, 616] on div "Das Projekt enthält ein oder mehrere CRs, die nicht wie geplant abgeschlossen w…" at bounding box center [496, 616] width 937 height 16
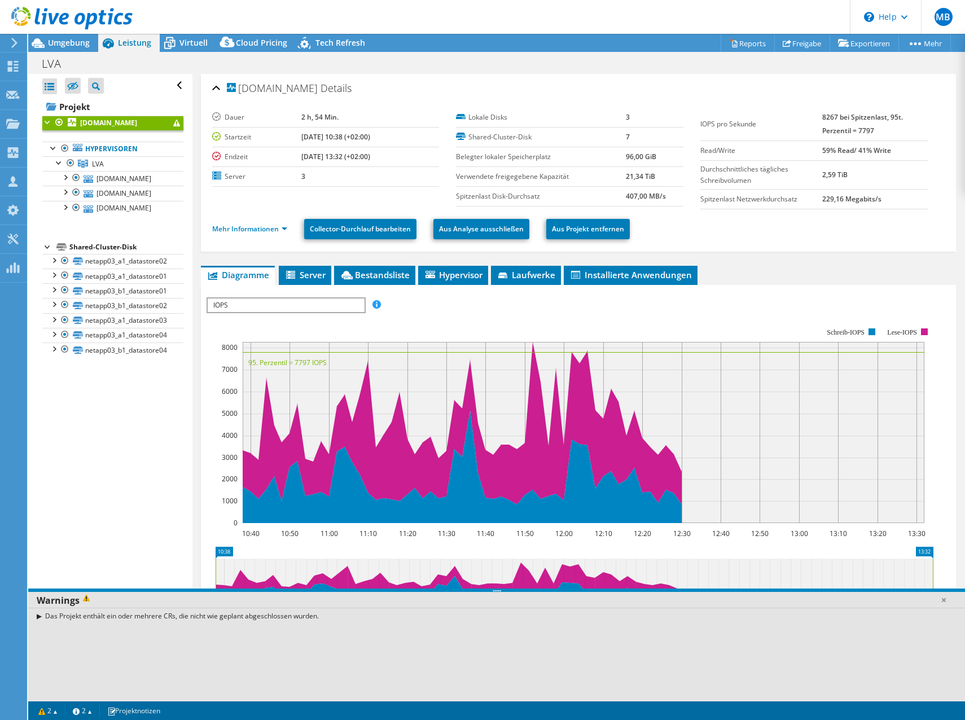
click at [41, 616] on div "Das Projekt enthält ein oder mehrere CRs, die nicht wie geplant abgeschlossen w…" at bounding box center [496, 616] width 937 height 16
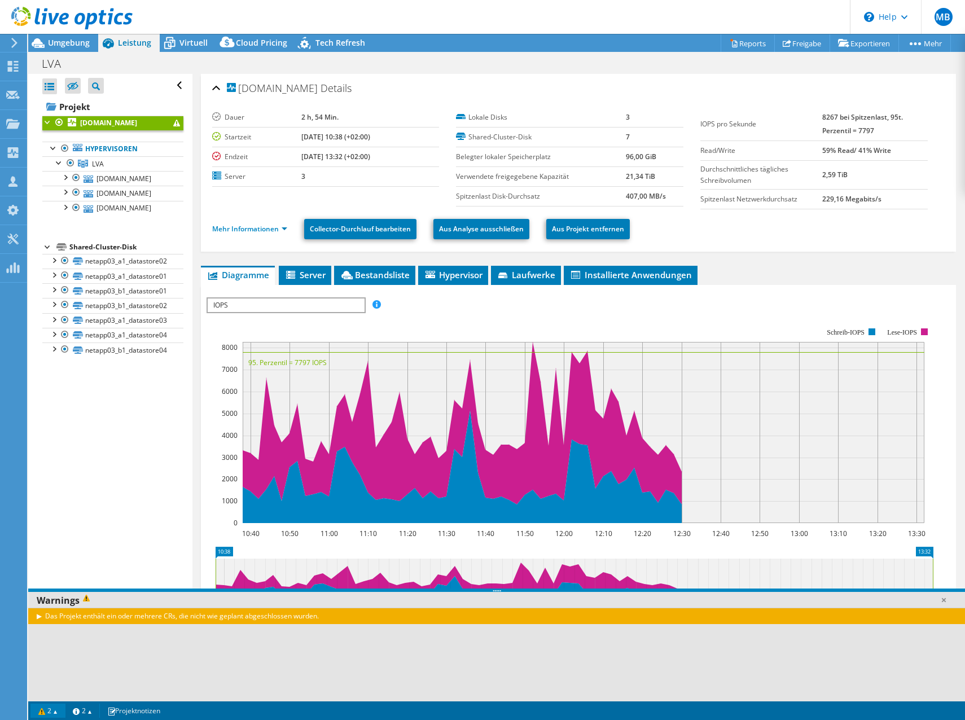
click at [60, 710] on link "2" at bounding box center [47, 711] width 35 height 14
click at [85, 711] on link "2" at bounding box center [82, 711] width 35 height 14
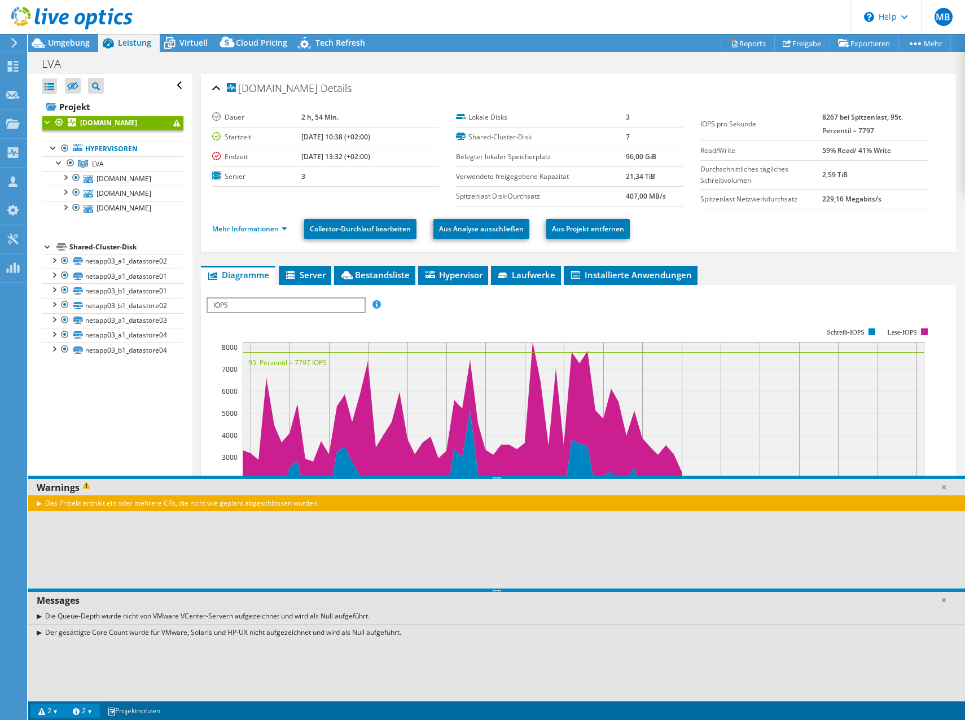
click at [58, 709] on link "2" at bounding box center [47, 711] width 35 height 14
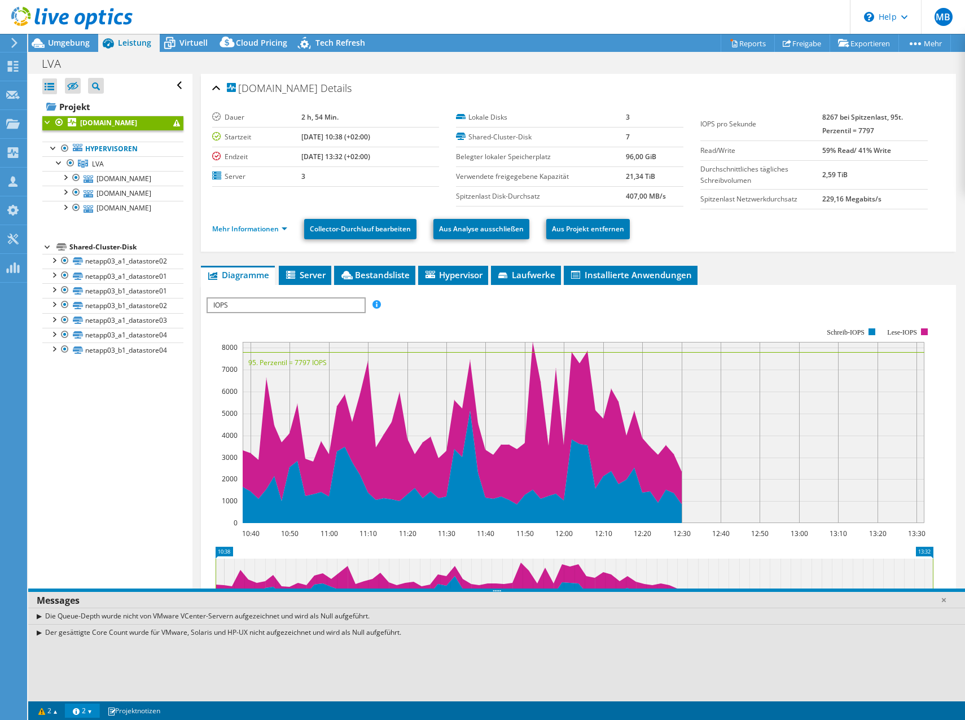
click at [146, 504] on div "Alle öffnen Alle schließen Ausgeschlossene Knoten verbergen Projektbaumfilter" at bounding box center [110, 386] width 164 height 624
click at [188, 41] on span "Virtuell" at bounding box center [193, 42] width 28 height 11
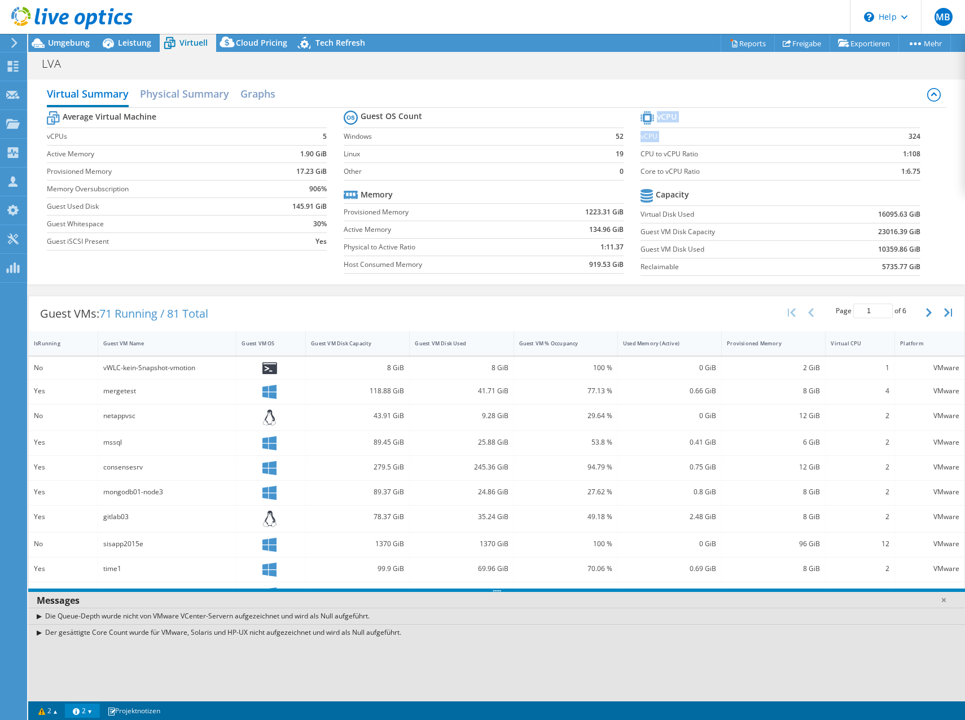
click at [915, 134] on section "vCPU vCPU 324 CPU to vCPU Ratio 1:108 Core to vCPU Ratio 1:6.75 Capacity Virtua…" at bounding box center [788, 194] width 297 height 173
drag, startPoint x: 915, startPoint y: 134, endPoint x: 881, endPoint y: 153, distance: 39.4
click at [881, 153] on td "1:108" at bounding box center [888, 153] width 64 height 17
click at [189, 95] on h2 "Physical Summary" at bounding box center [184, 94] width 89 height 25
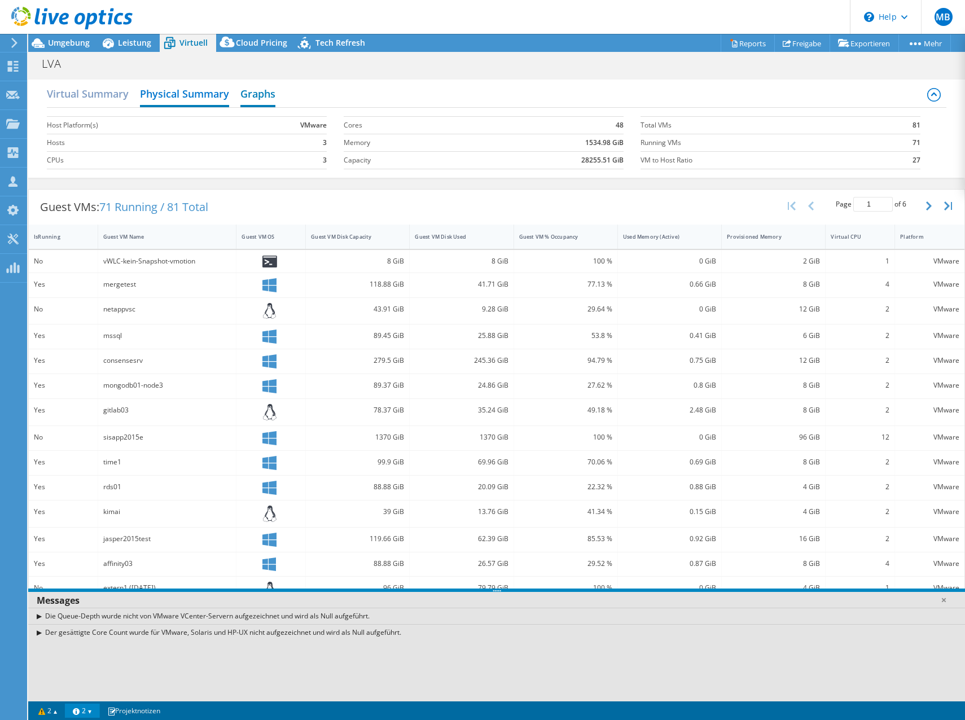
click at [256, 93] on h2 "Graphs" at bounding box center [257, 94] width 35 height 25
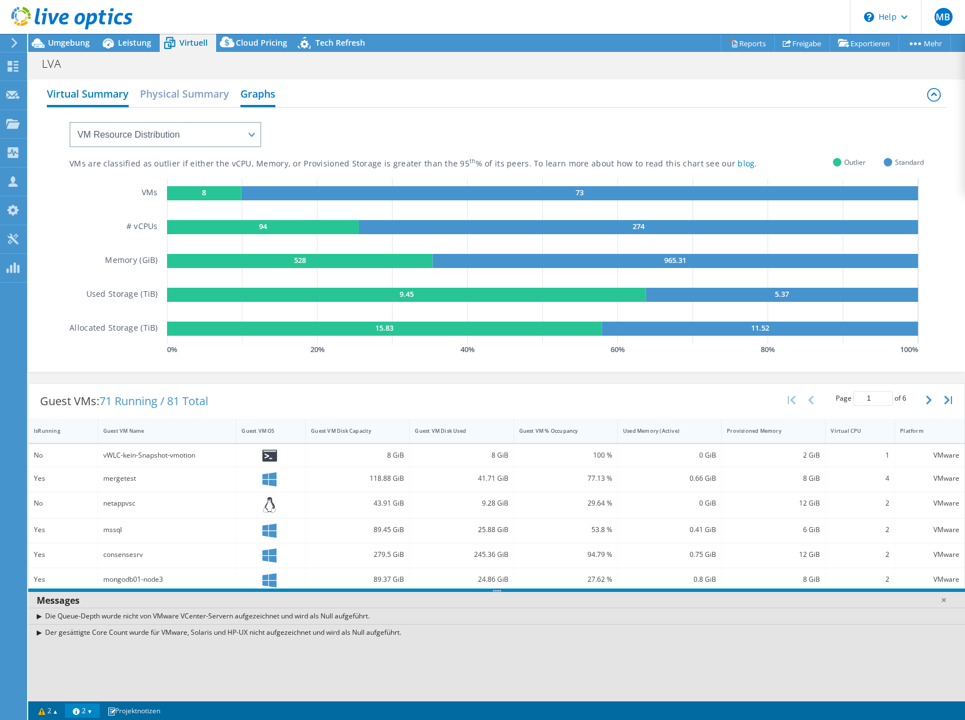
click at [68, 96] on h2 "Virtual Summary" at bounding box center [88, 94] width 82 height 25
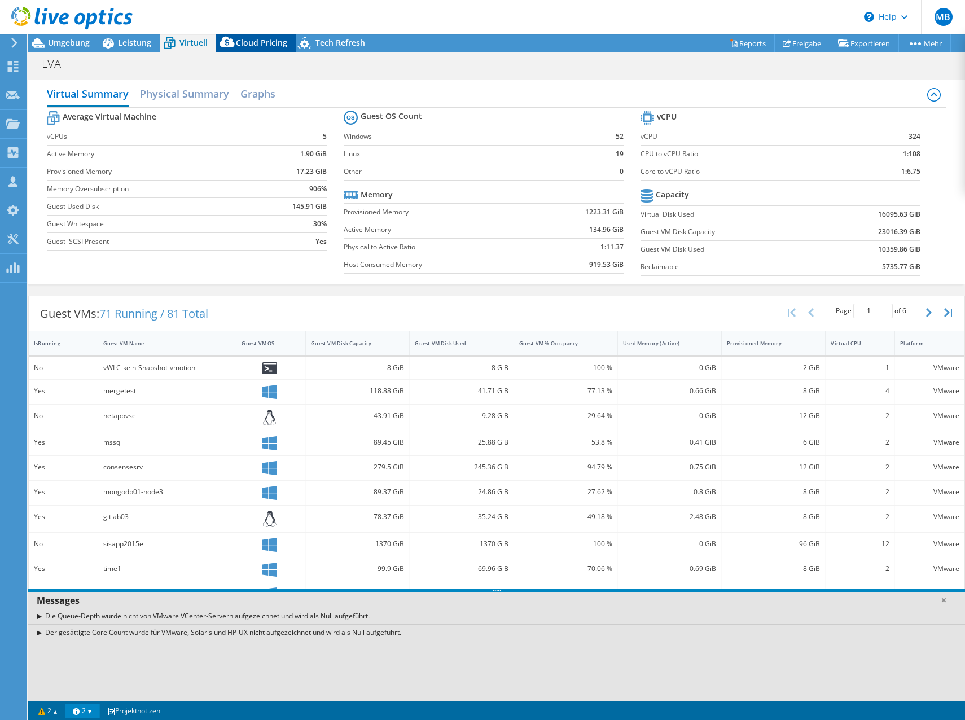
click at [257, 40] on span "Cloud Pricing" at bounding box center [261, 42] width 51 height 11
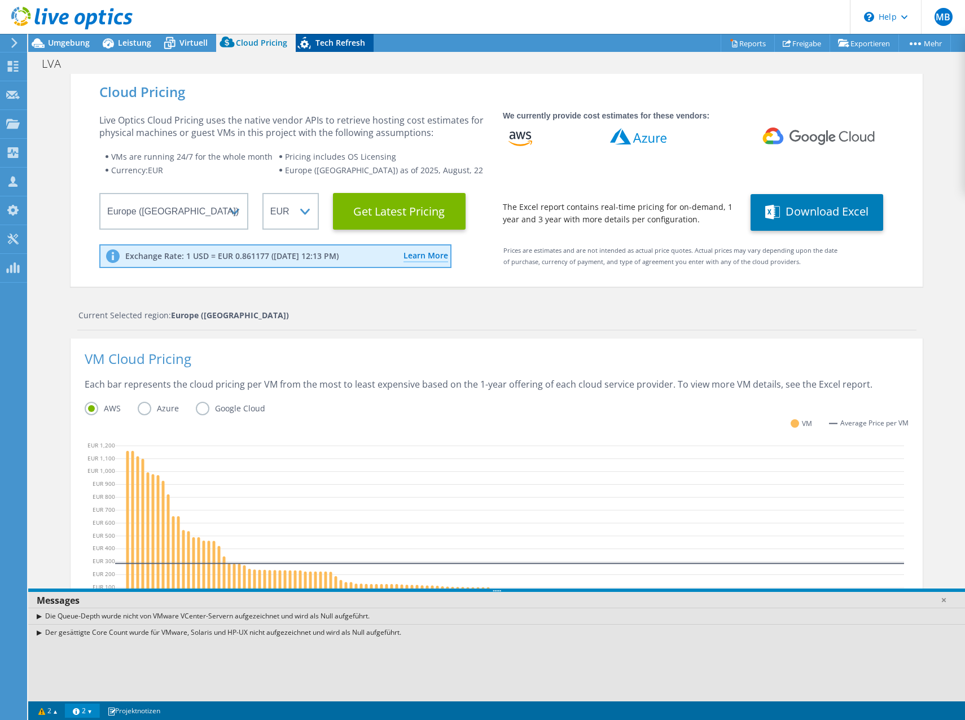
click at [344, 45] on span "Tech Refresh" at bounding box center [340, 42] width 50 height 11
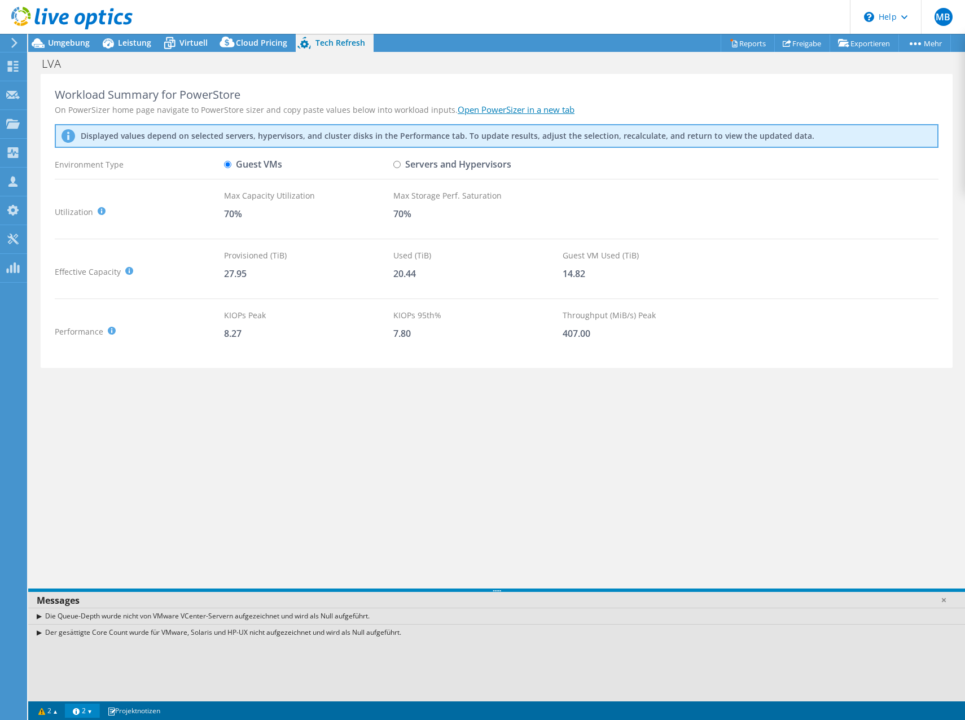
click at [398, 166] on input "Servers and Hypervisors" at bounding box center [396, 164] width 7 height 7
radio input "true"
radio input "false"
click at [65, 52] on div "LVA Drucken" at bounding box center [496, 63] width 937 height 22
click at [72, 43] on span "Umgebung" at bounding box center [69, 42] width 42 height 11
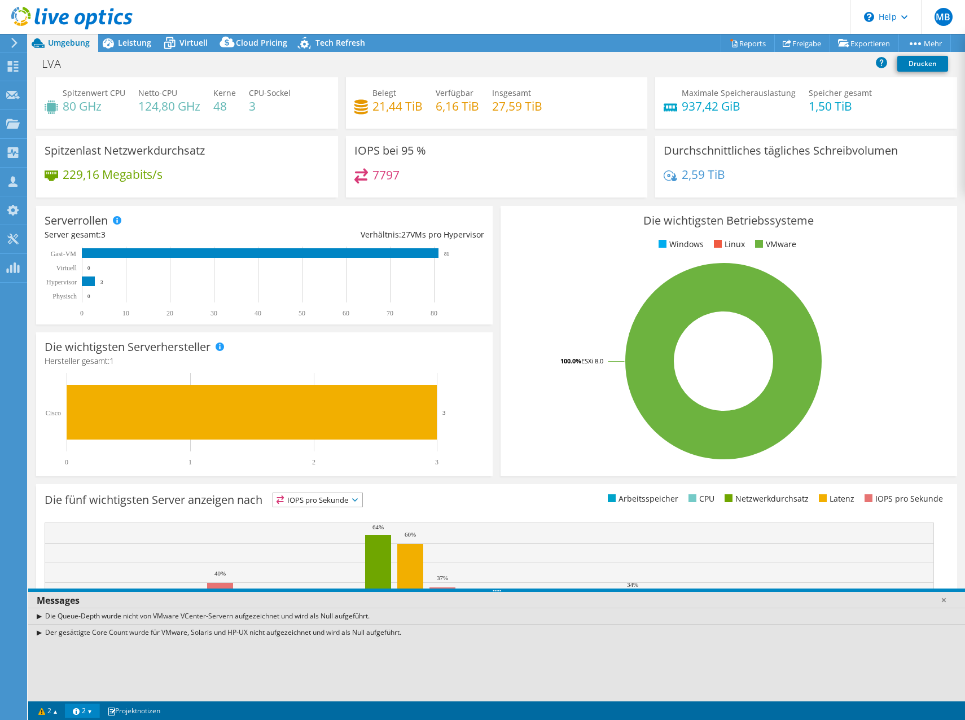
scroll to position [33, 0]
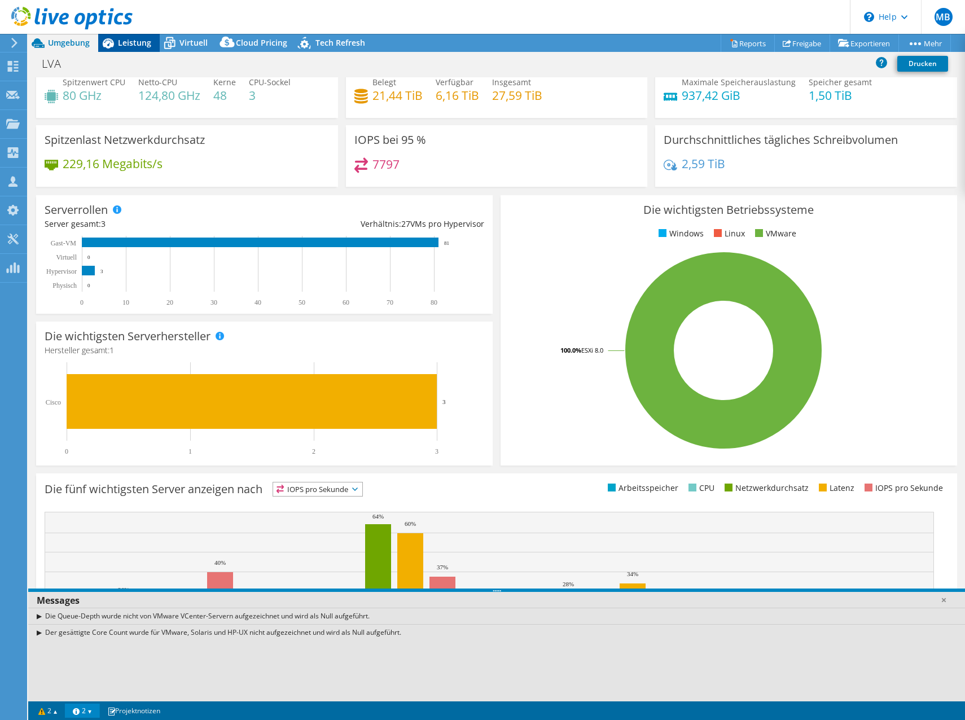
click at [130, 48] on div "Leistung" at bounding box center [128, 43] width 61 height 18
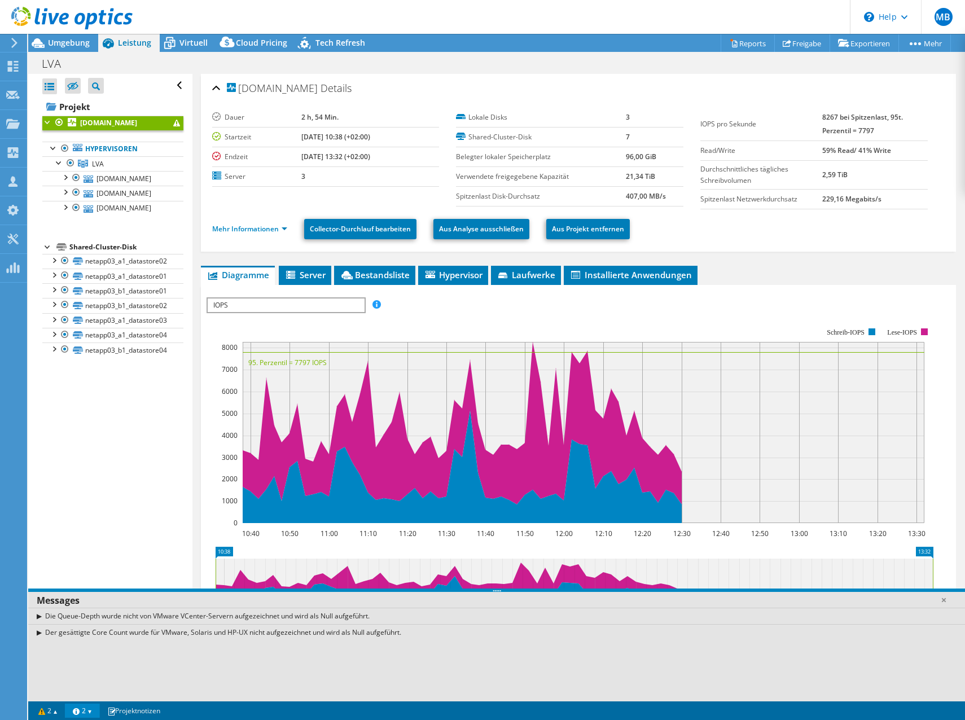
scroll to position [0, 0]
click at [110, 262] on link "netapp03_a1_datastore02" at bounding box center [112, 261] width 141 height 15
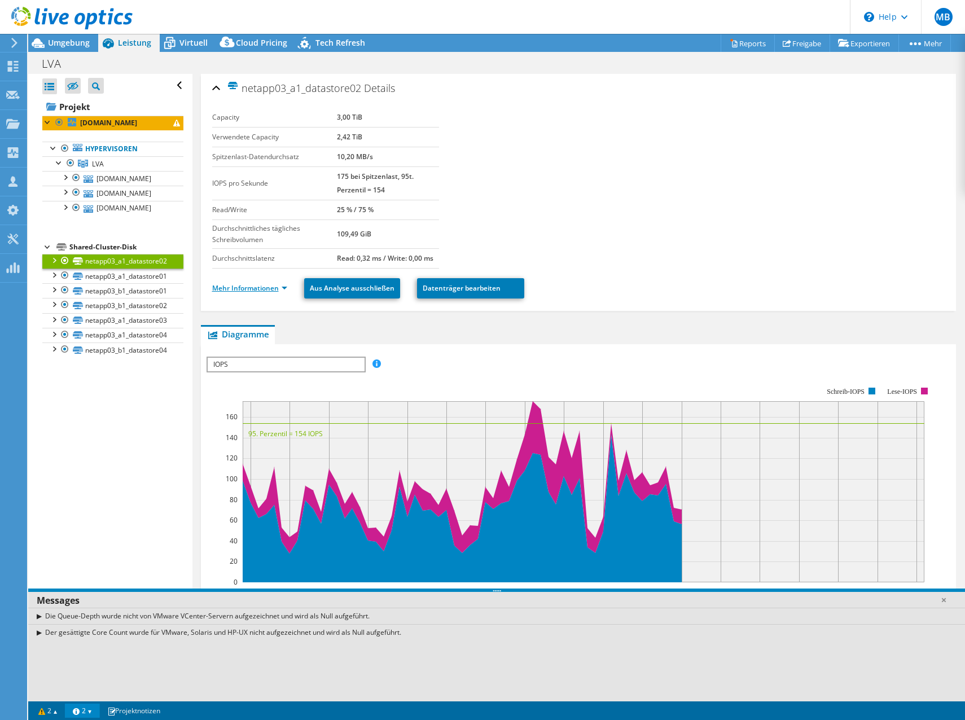
click at [257, 288] on link "Mehr Informationen" at bounding box center [249, 288] width 75 height 10
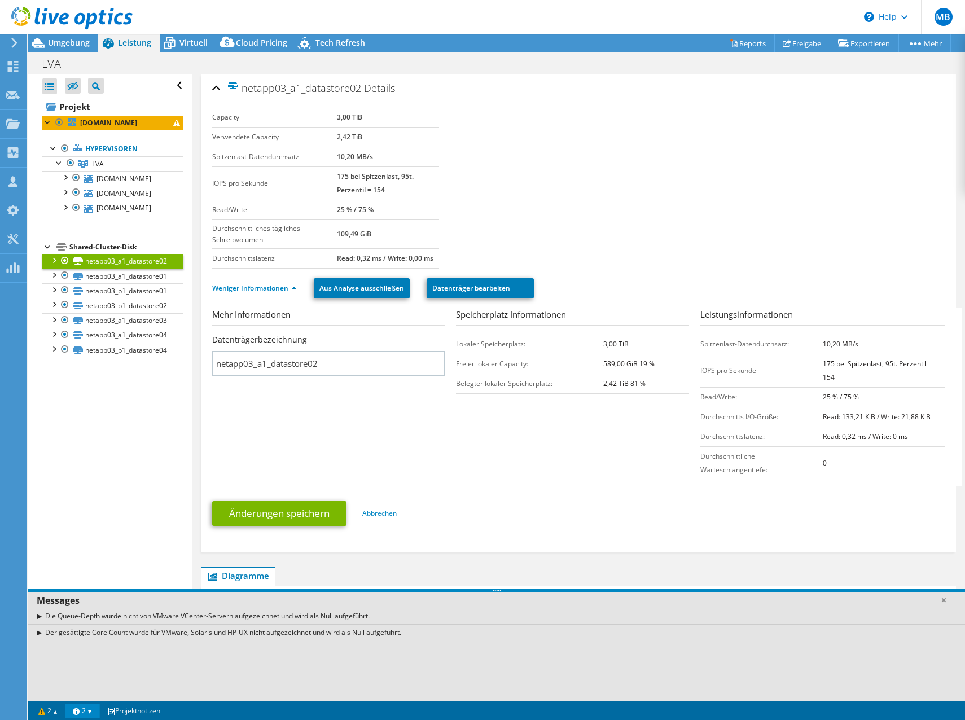
scroll to position [372, 0]
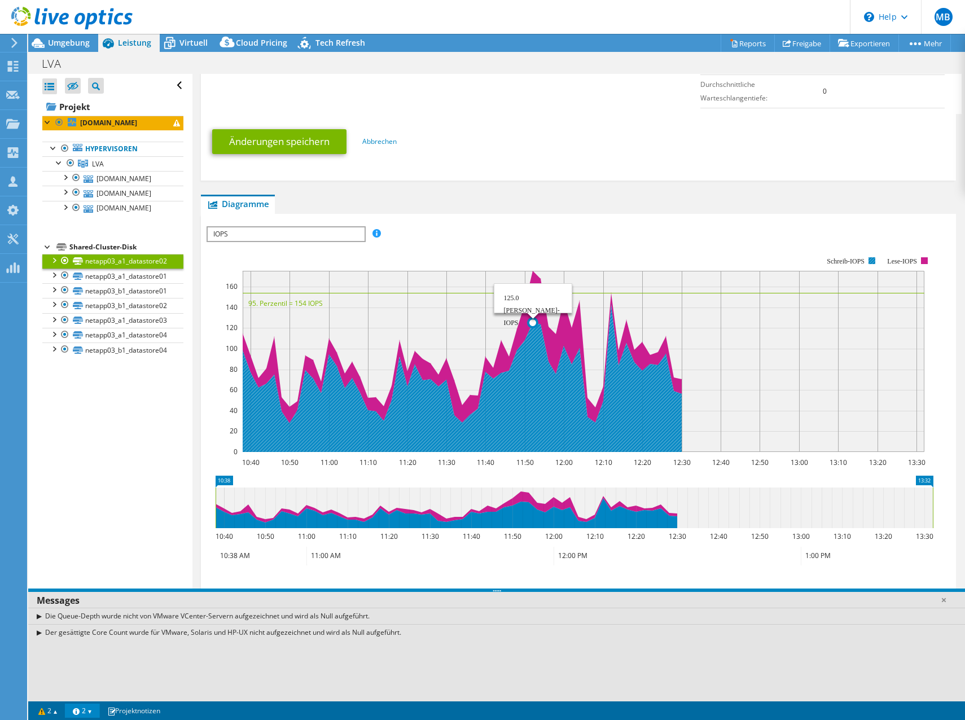
drag, startPoint x: 404, startPoint y: 391, endPoint x: 531, endPoint y: 390, distance: 126.9
click at [531, 390] on icon at bounding box center [462, 378] width 439 height 147
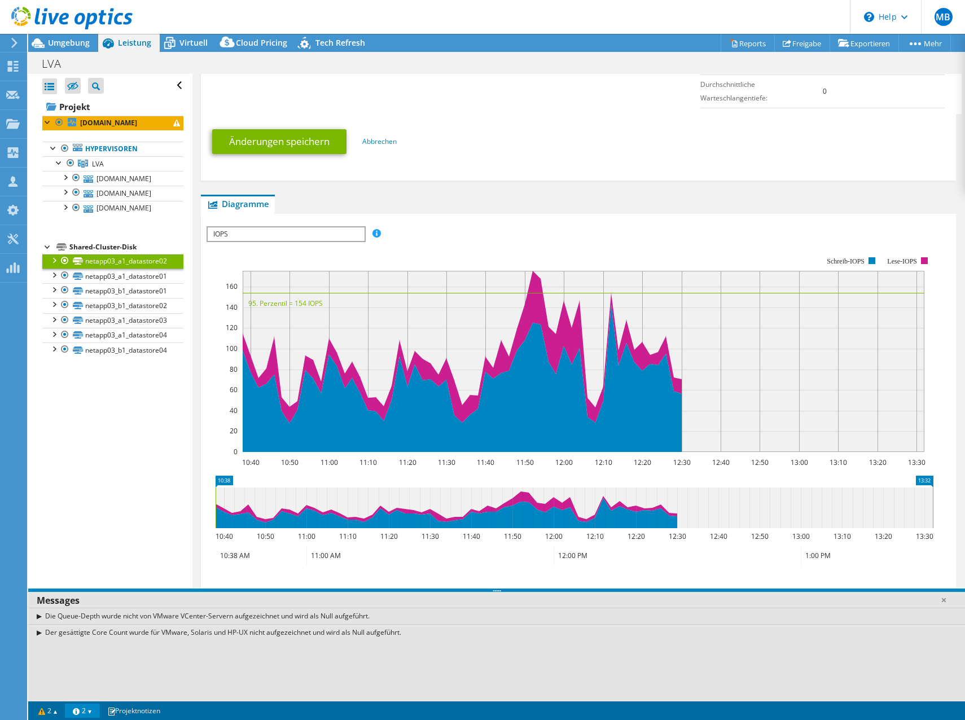
click at [333, 236] on span "IOPS" at bounding box center [286, 234] width 156 height 14
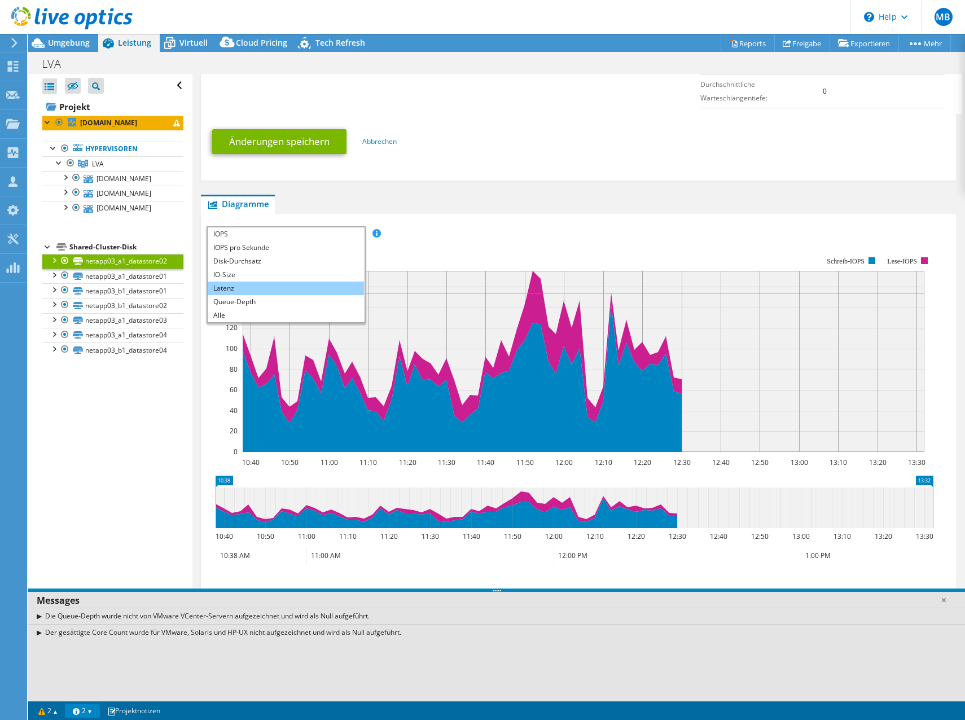
click at [267, 284] on li "Latenz" at bounding box center [286, 289] width 156 height 14
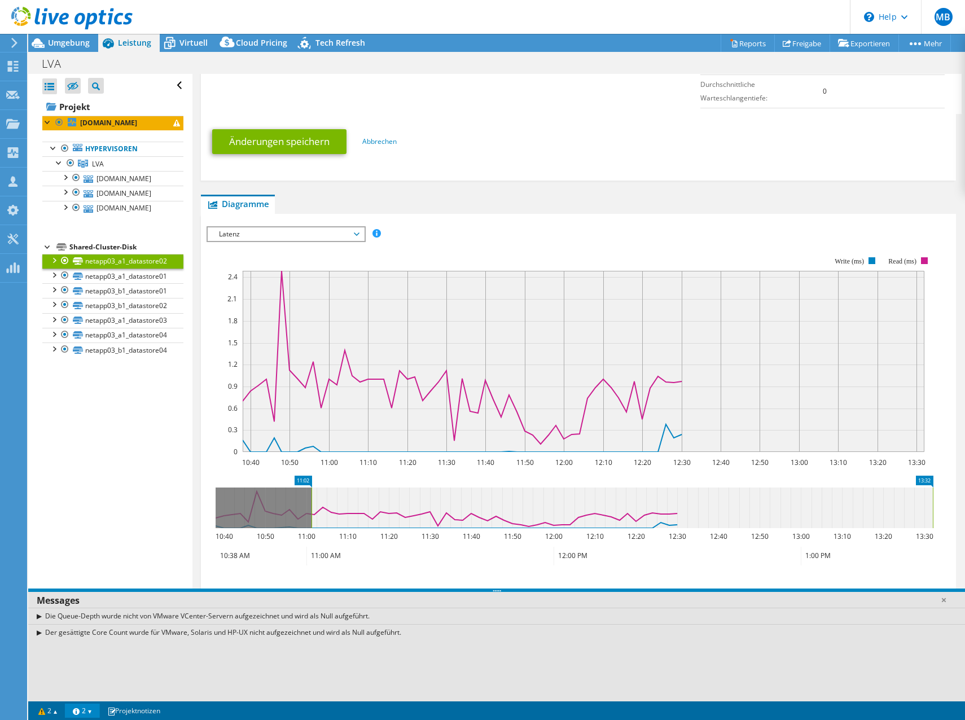
drag, startPoint x: 221, startPoint y: 479, endPoint x: 400, endPoint y: 513, distance: 182.0
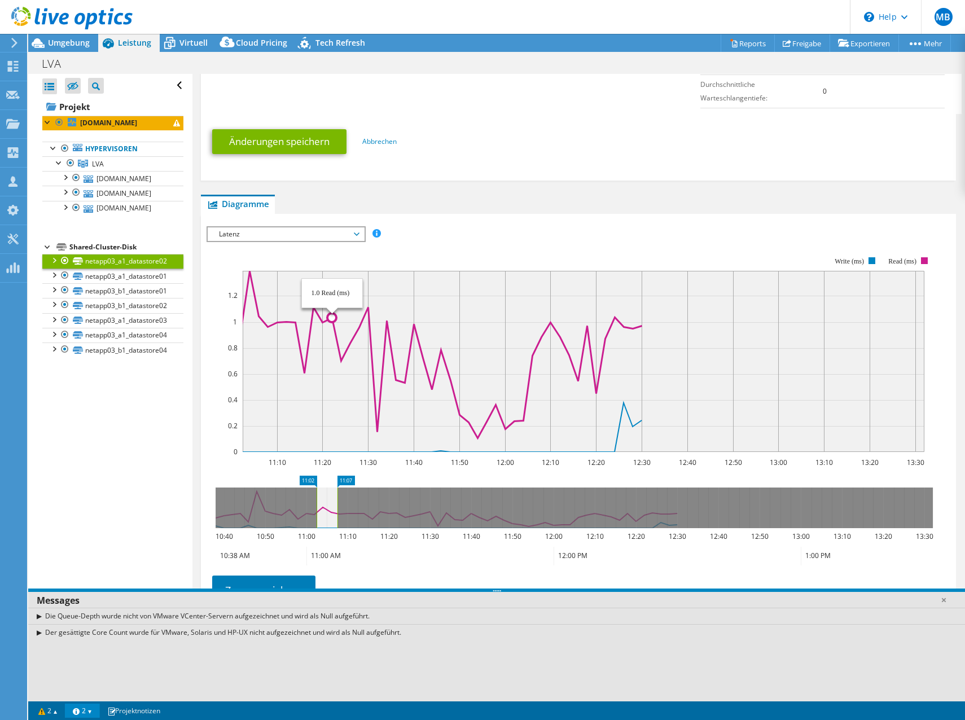
drag, startPoint x: 925, startPoint y: 480, endPoint x: 330, endPoint y: 442, distance: 596.5
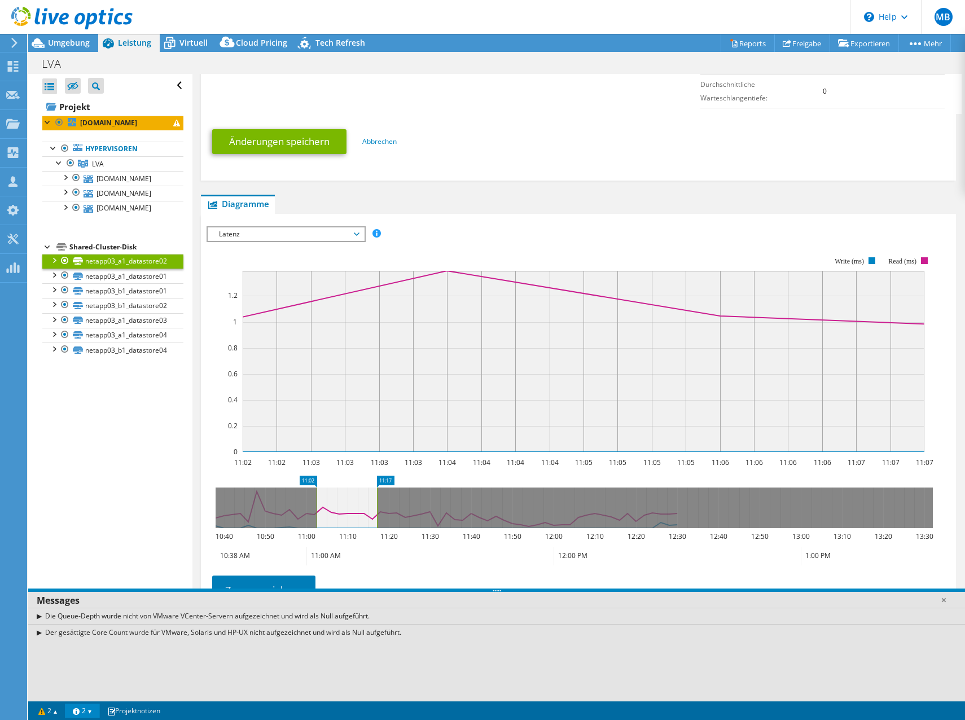
drag, startPoint x: 344, startPoint y: 481, endPoint x: 390, endPoint y: 495, distance: 48.7
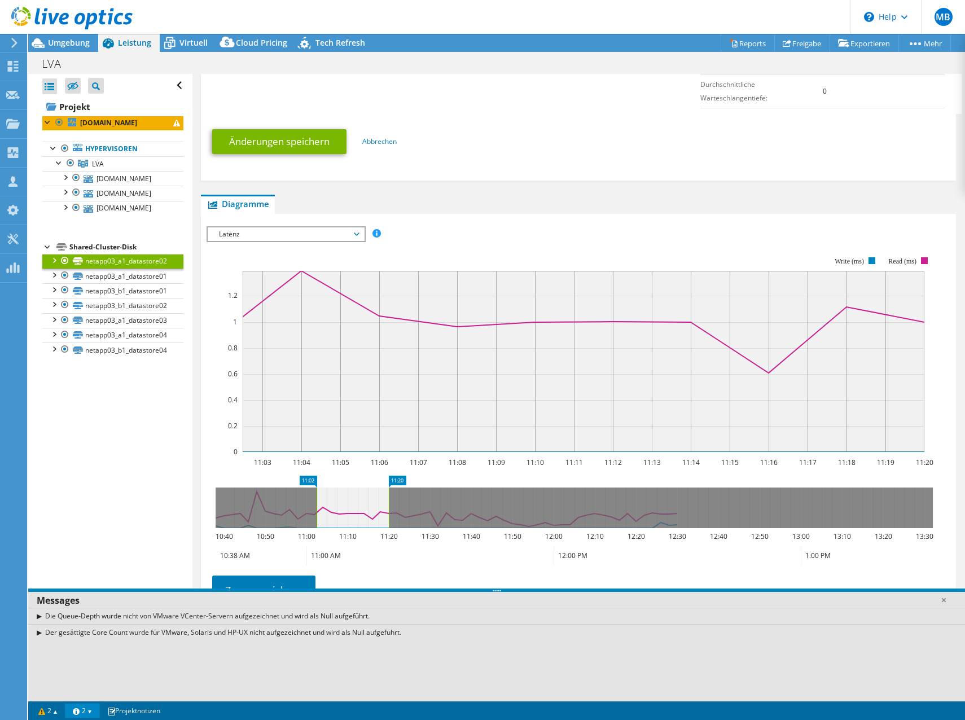
click at [332, 245] on rect at bounding box center [569, 354] width 727 height 226
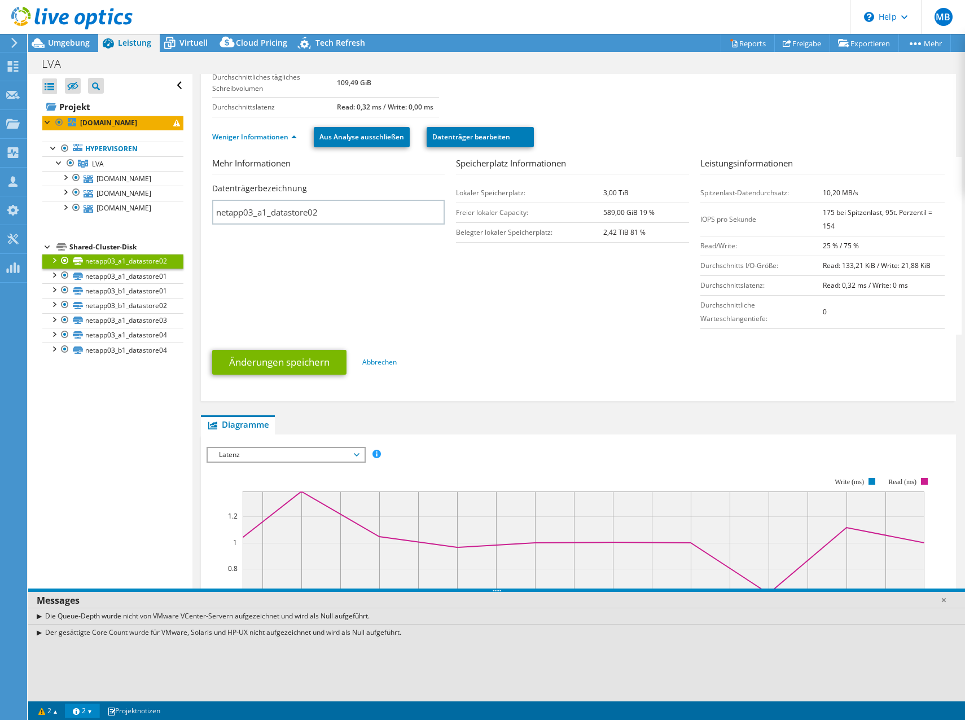
scroll to position [282, 0]
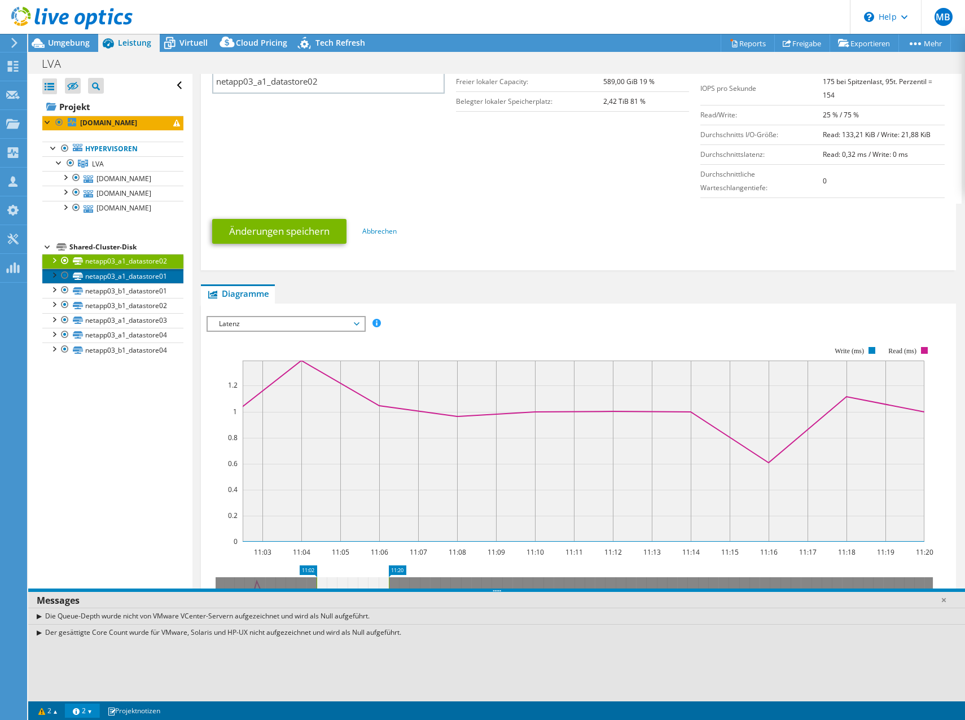
click at [129, 273] on link "netapp03_a1_datastore01" at bounding box center [112, 276] width 141 height 15
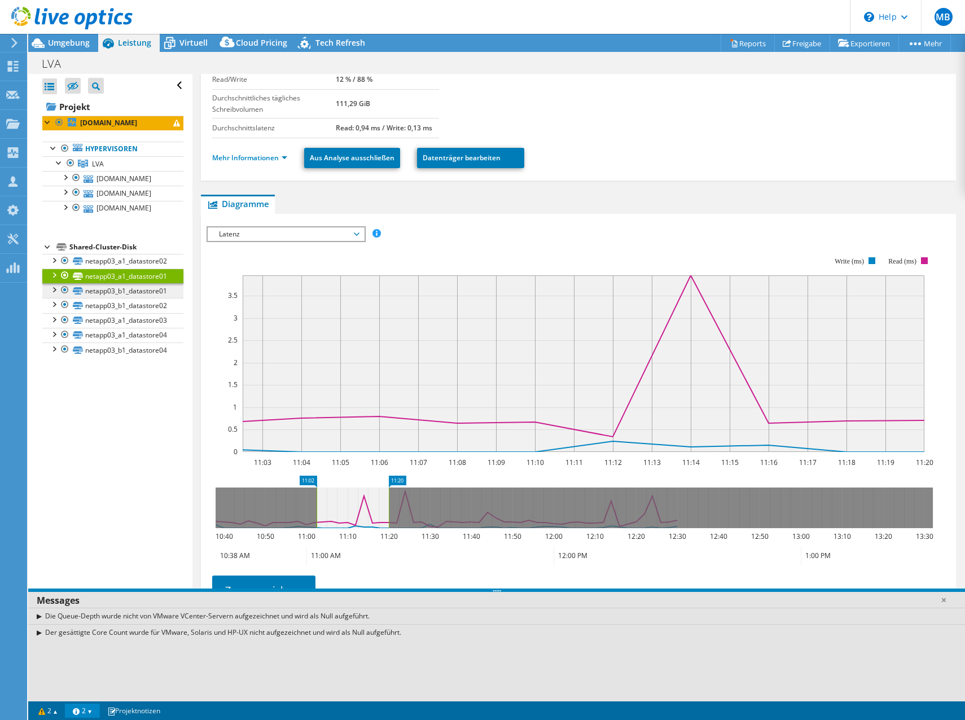
scroll to position [130, 0]
click at [126, 285] on link "netapp03_b1_datastore01" at bounding box center [112, 290] width 141 height 15
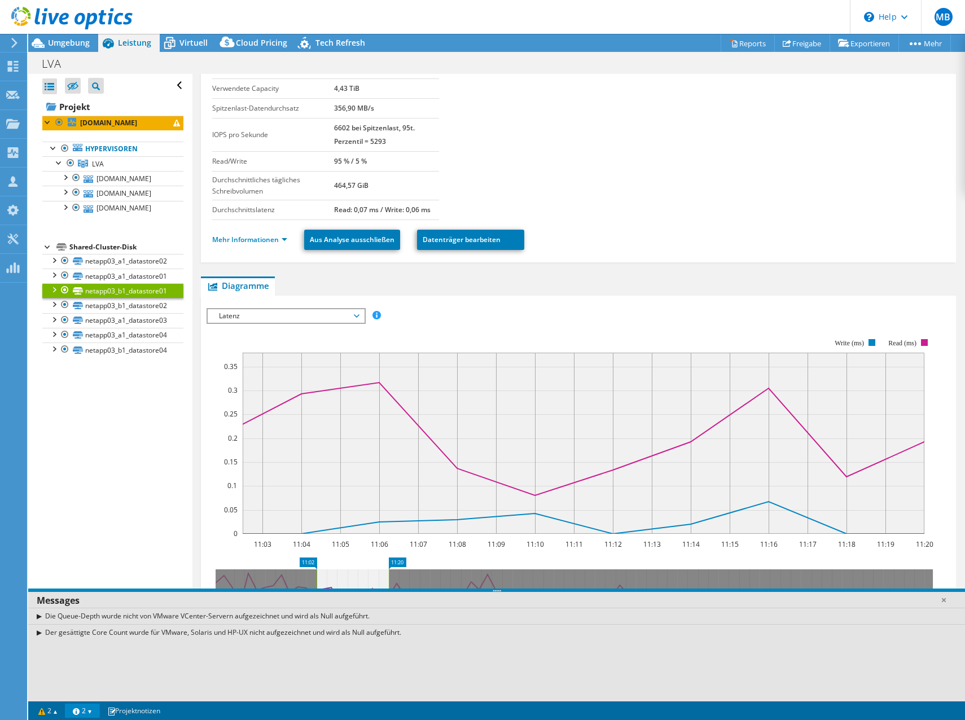
scroll to position [0, 0]
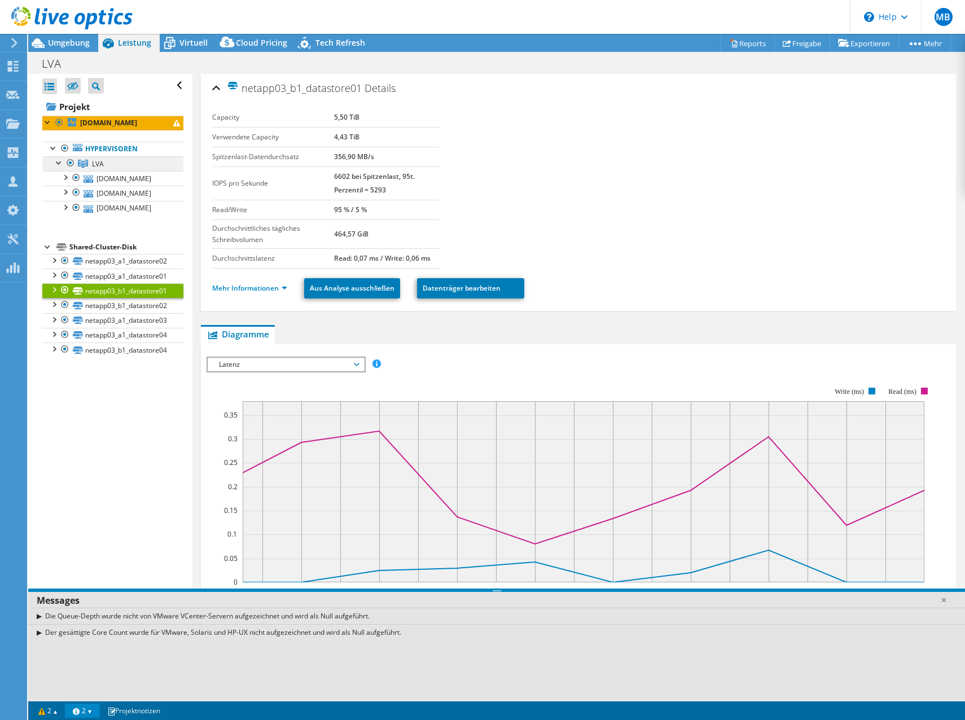
click at [131, 165] on link "LVA" at bounding box center [112, 163] width 141 height 15
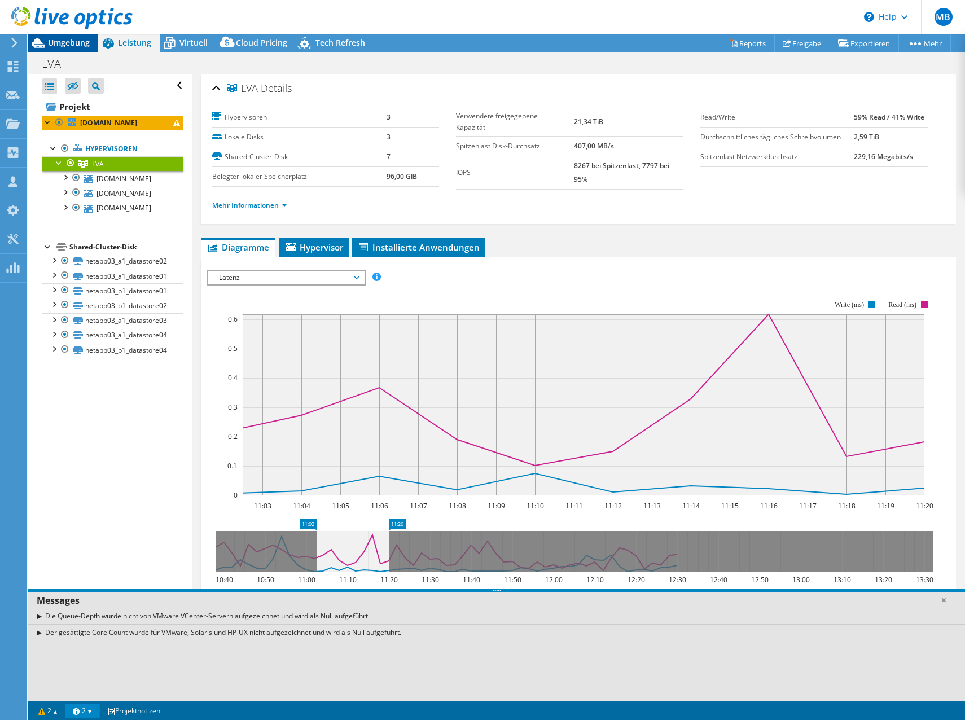
click at [69, 40] on span "Umgebung" at bounding box center [69, 42] width 42 height 11
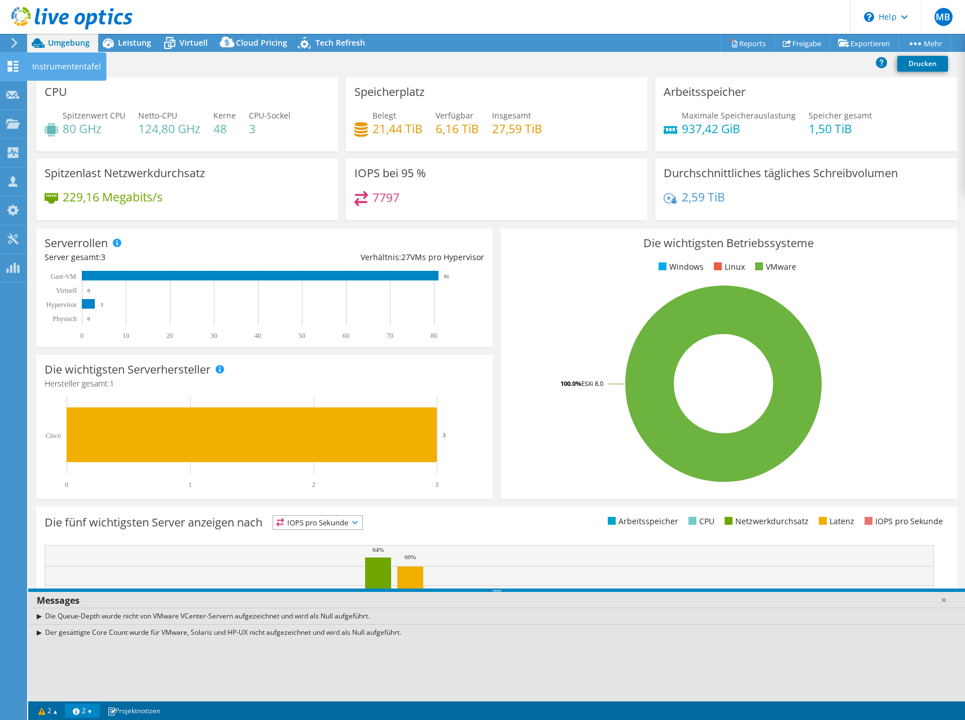
click at [19, 65] on icon at bounding box center [13, 66] width 14 height 11
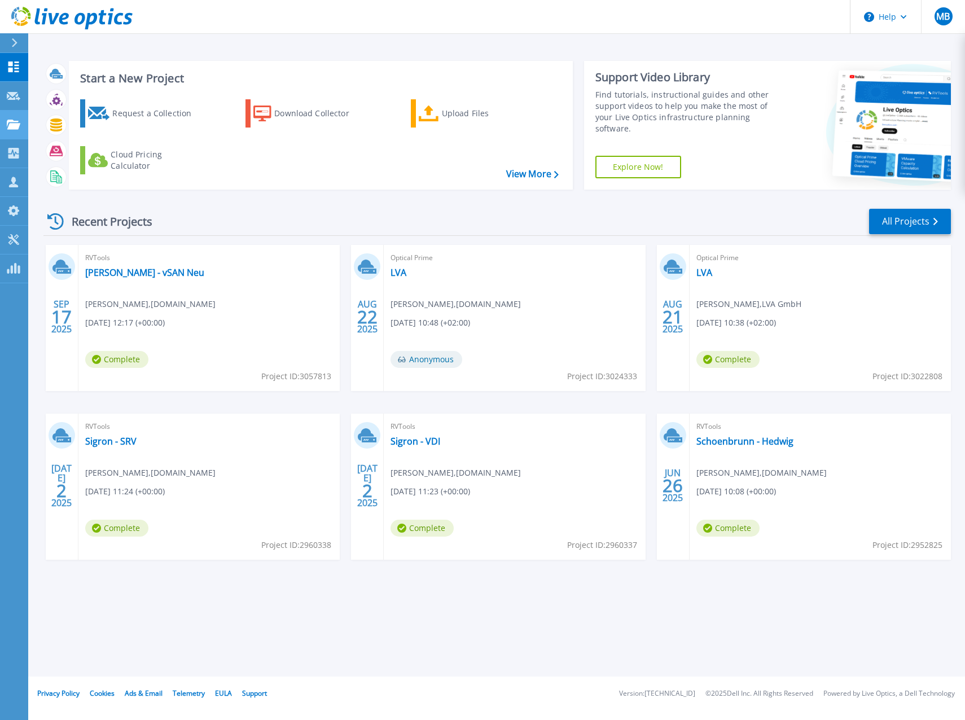
click at [12, 118] on link "Projects Projects" at bounding box center [14, 125] width 28 height 29
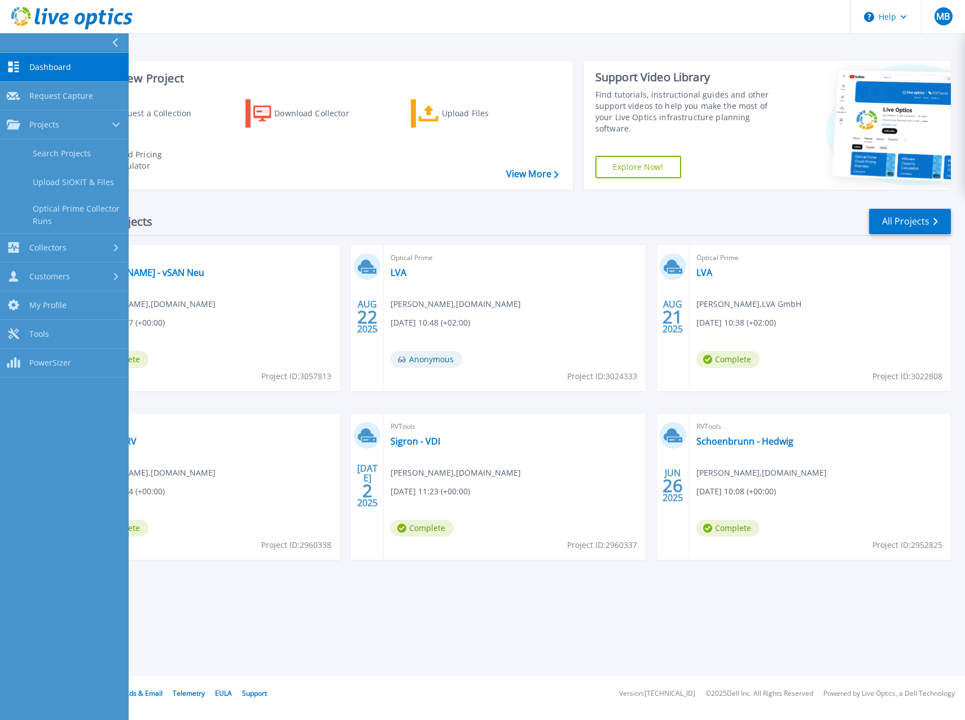
click at [346, 185] on div "Start a New Project Request a Collection Download Collector Upload Files Cloud …" at bounding box center [321, 125] width 504 height 129
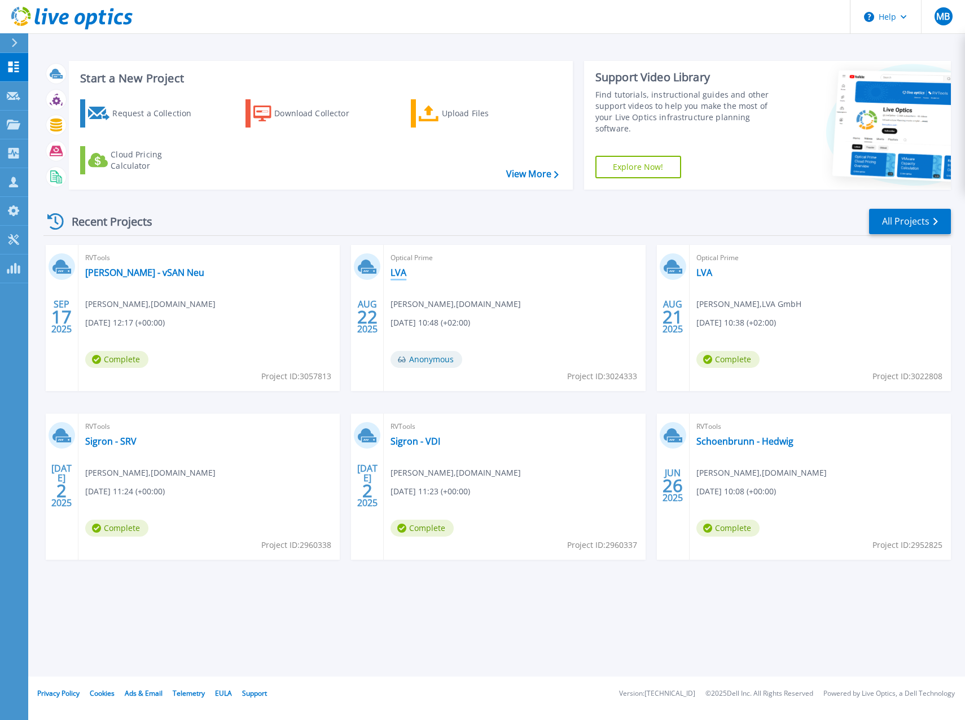
click at [399, 274] on link "LVA" at bounding box center [398, 272] width 16 height 11
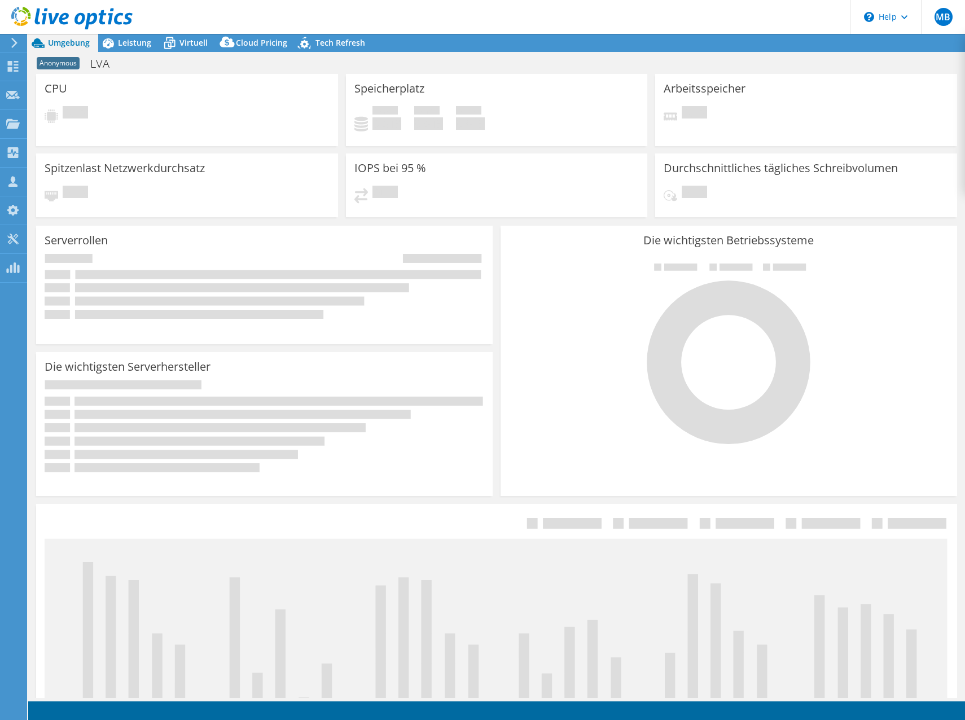
select select "USD"
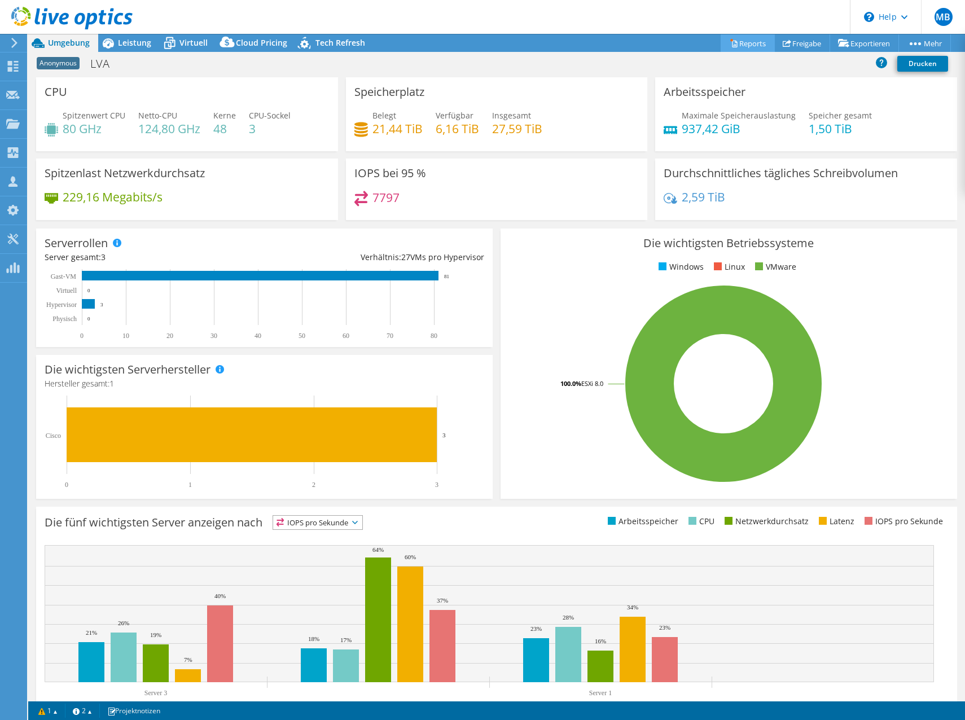
click at [736, 47] on link "Reports" at bounding box center [747, 42] width 54 height 17
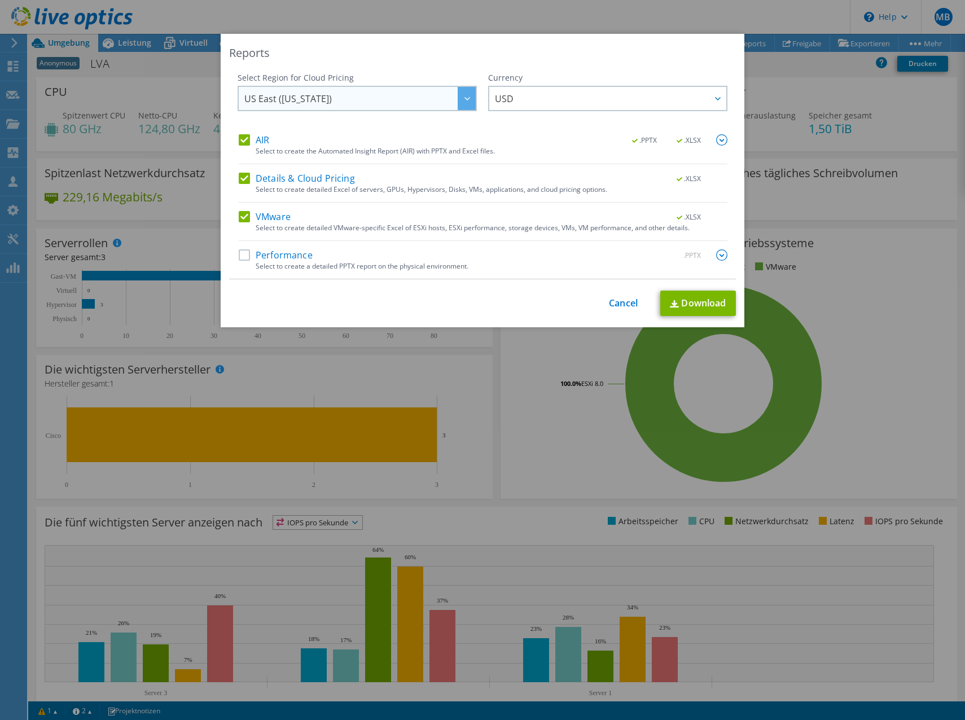
click at [375, 104] on span "US East (Virginia)" at bounding box center [359, 98] width 231 height 23
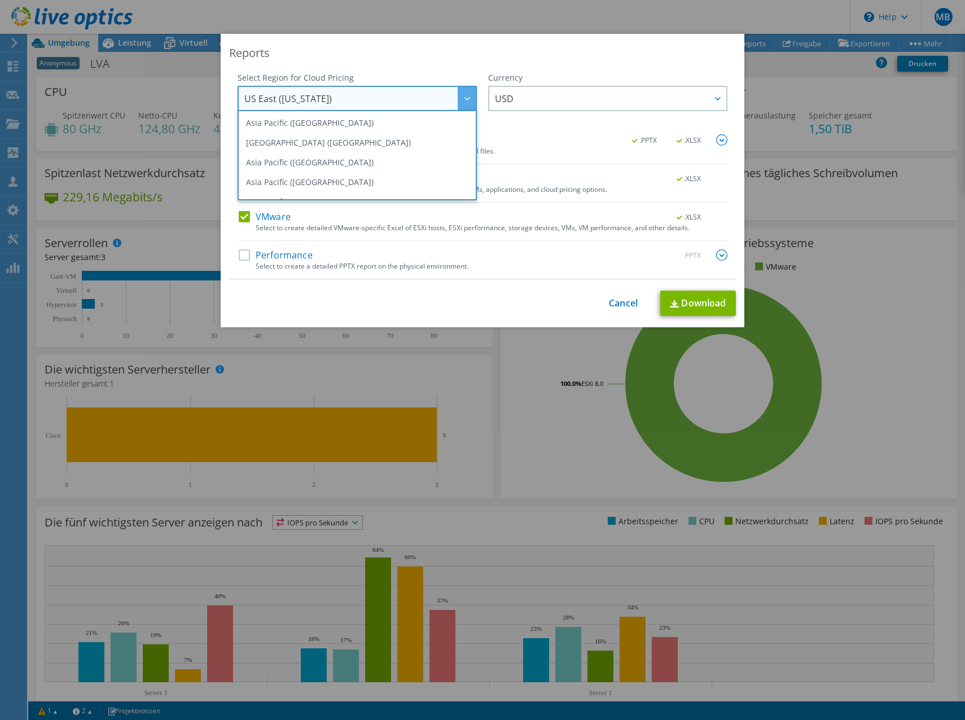
click at [409, 97] on span "US East (Virginia)" at bounding box center [359, 98] width 231 height 23
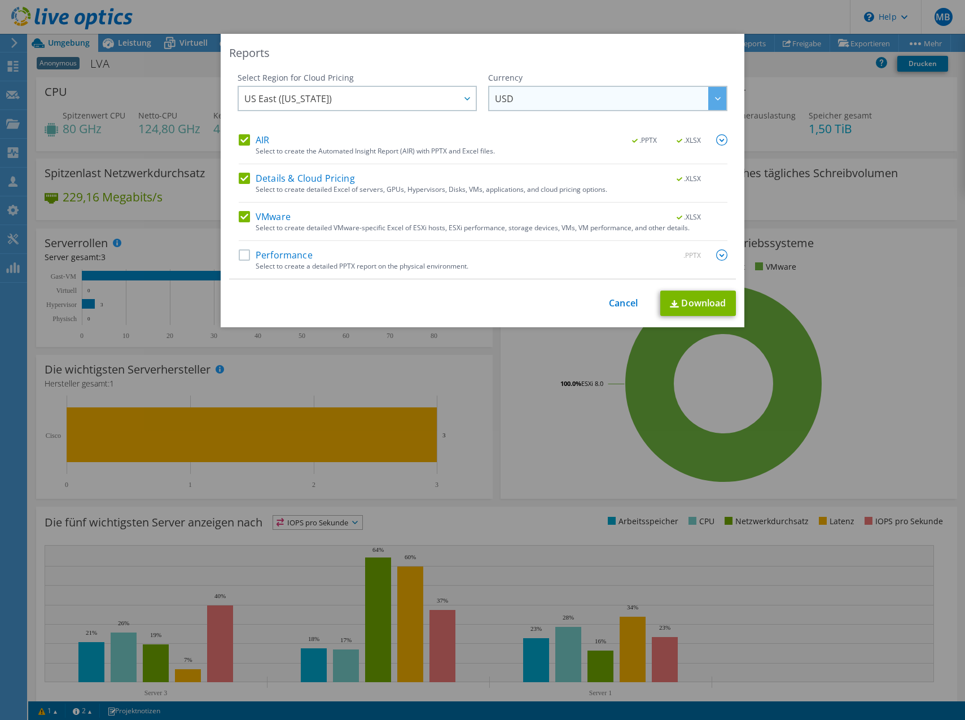
click at [512, 93] on span "USD" at bounding box center [610, 98] width 231 height 23
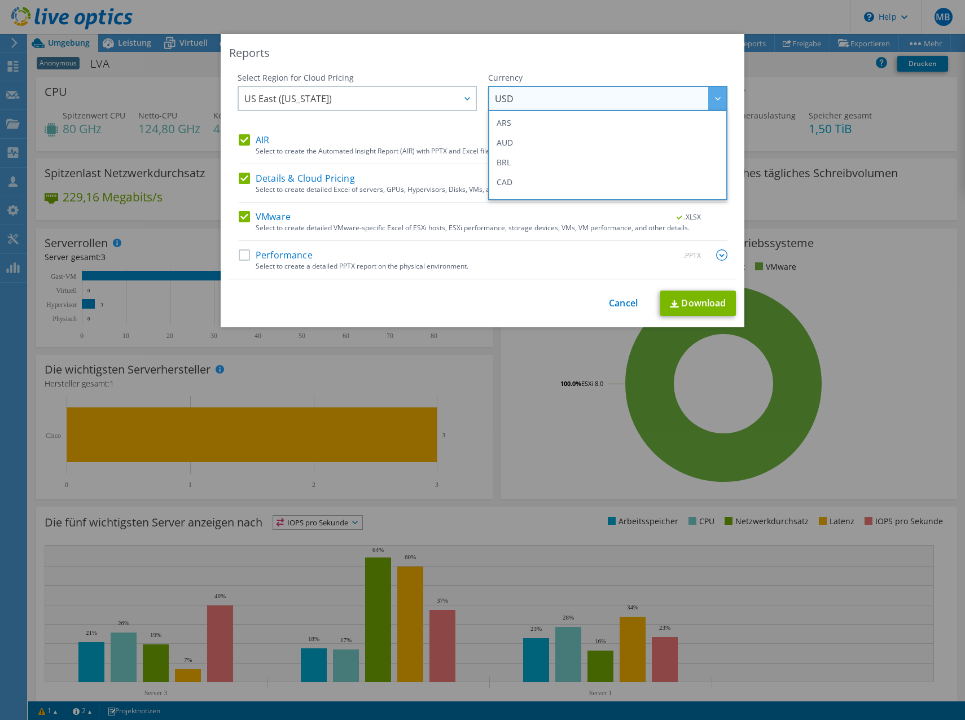
click at [537, 47] on div "Reports" at bounding box center [482, 53] width 507 height 16
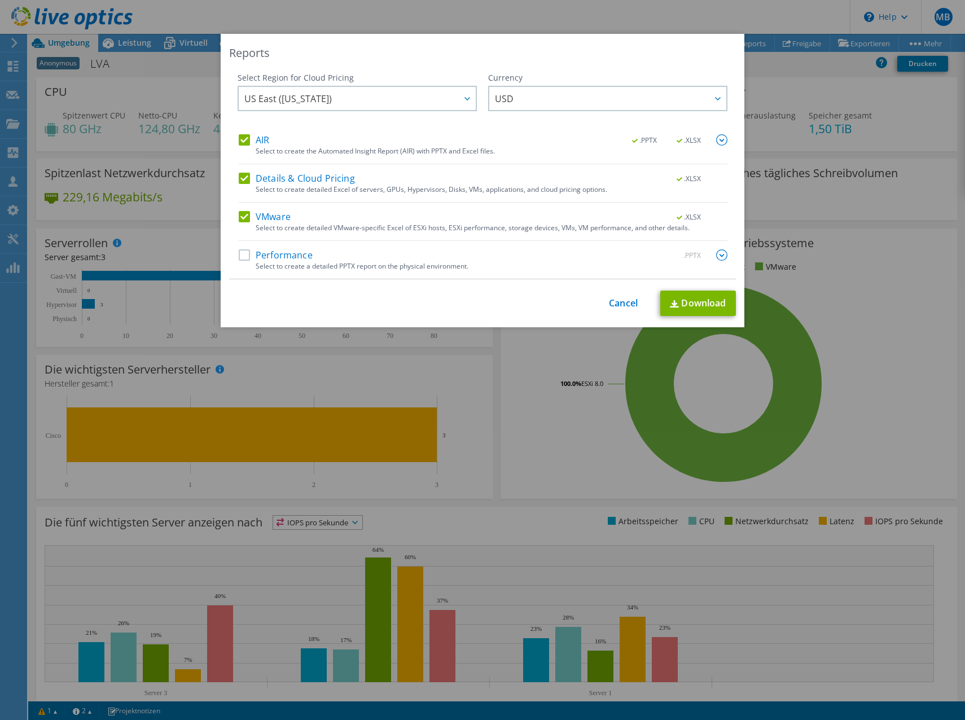
click at [247, 258] on label "Performance" at bounding box center [276, 254] width 74 height 11
click at [0, 0] on input "Performance" at bounding box center [0, 0] width 0 height 0
drag, startPoint x: 244, startPoint y: 179, endPoint x: 244, endPoint y: 187, distance: 7.9
click at [244, 179] on label "Details & Cloud Pricing" at bounding box center [297, 178] width 116 height 11
click at [0, 0] on input "Details & Cloud Pricing" at bounding box center [0, 0] width 0 height 0
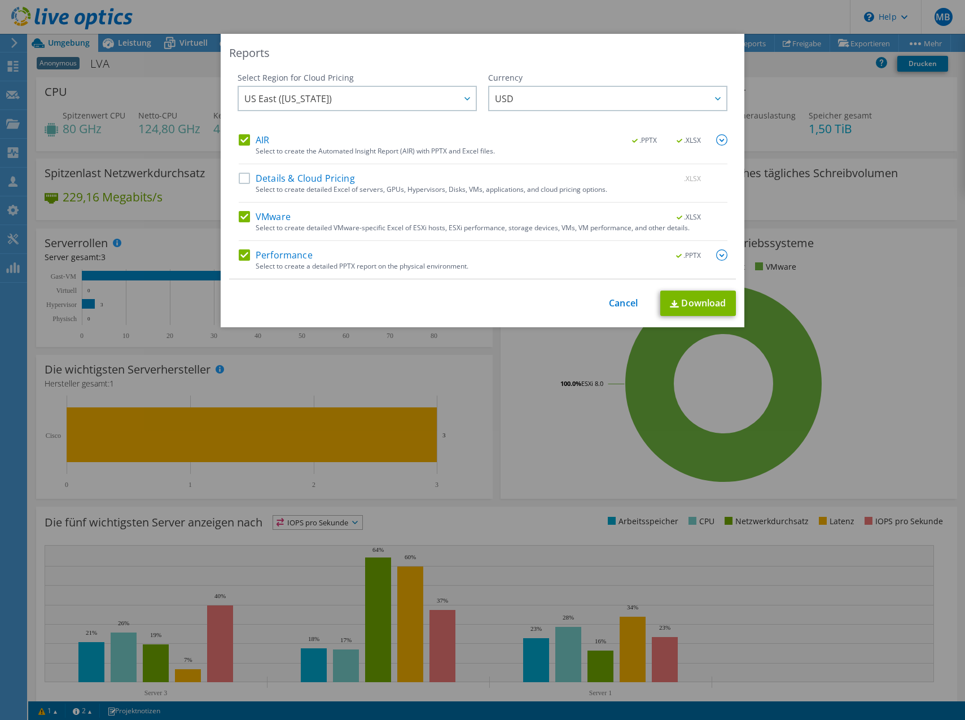
click at [240, 216] on label "VMware" at bounding box center [265, 216] width 52 height 11
click at [0, 0] on input "VMware" at bounding box center [0, 0] width 0 height 0
click at [719, 139] on img at bounding box center [721, 139] width 11 height 11
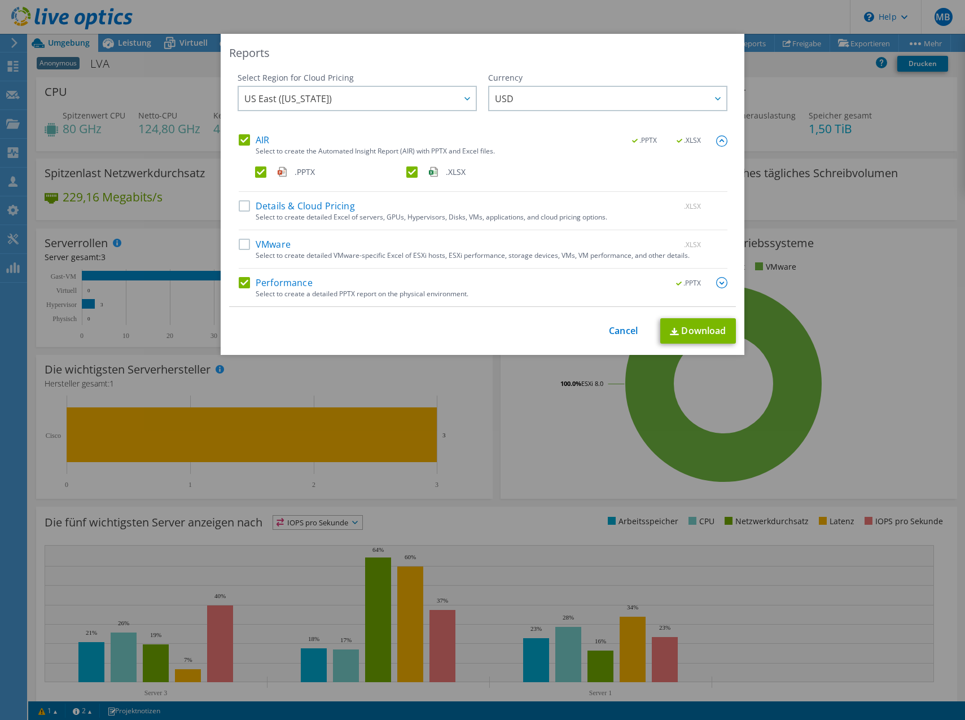
drag, startPoint x: 410, startPoint y: 173, endPoint x: 349, endPoint y: 174, distance: 60.9
click at [410, 173] on label ".XLSX" at bounding box center [480, 171] width 149 height 11
click at [0, 0] on input ".XLSX" at bounding box center [0, 0] width 0 height 0
click at [684, 325] on link "Download" at bounding box center [698, 330] width 76 height 25
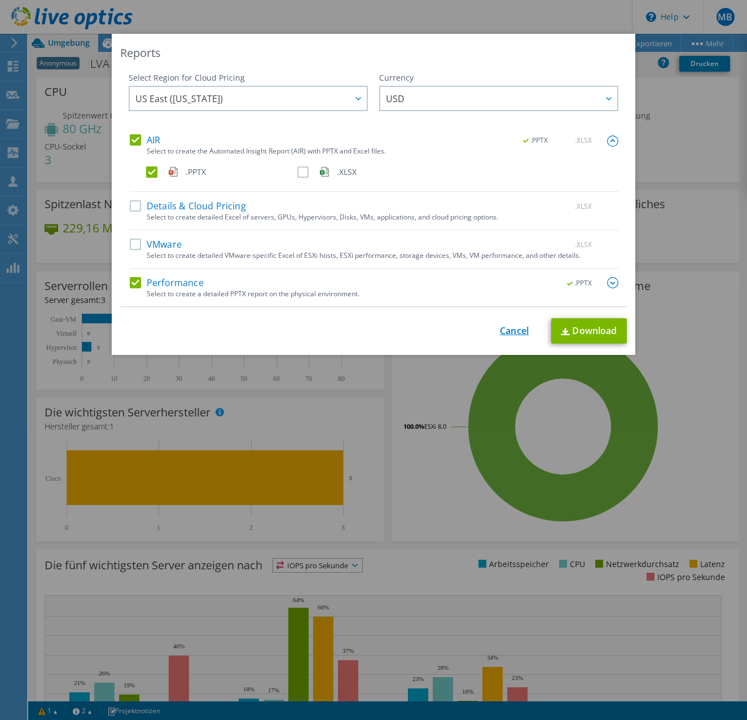
click at [509, 333] on link "Cancel" at bounding box center [514, 331] width 29 height 11
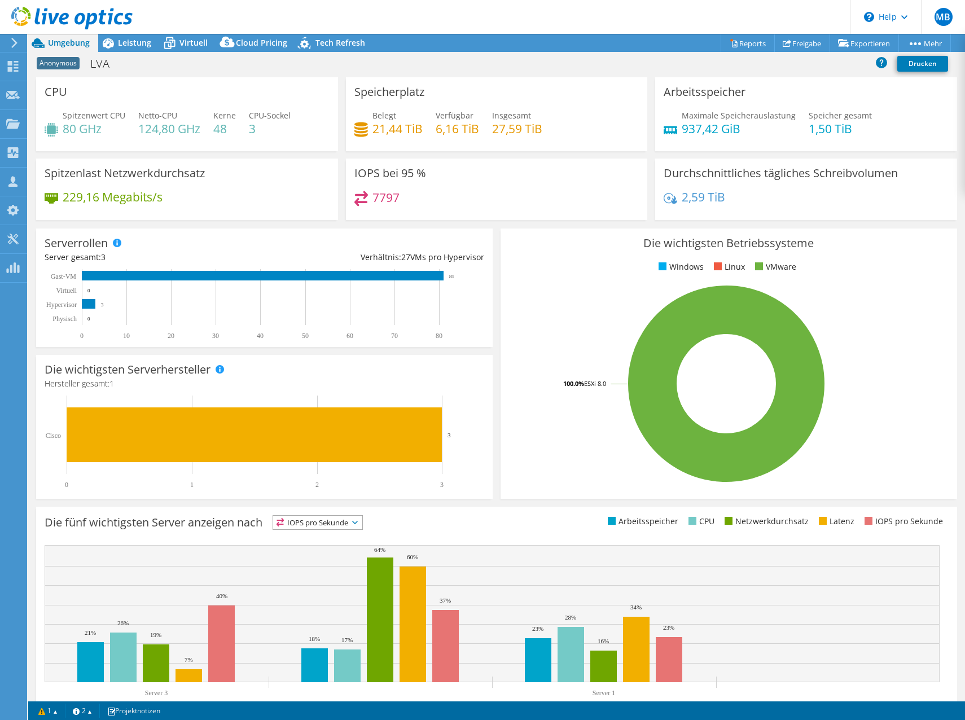
click at [863, 205] on div "2,59 TiB" at bounding box center [805, 203] width 285 height 24
drag, startPoint x: 10, startPoint y: 336, endPoint x: 100, endPoint y: 310, distance: 94.1
drag, startPoint x: 525, startPoint y: 72, endPoint x: 449, endPoint y: 58, distance: 77.5
click at [525, 72] on div "Anonymous LVA Drucken" at bounding box center [496, 63] width 937 height 21
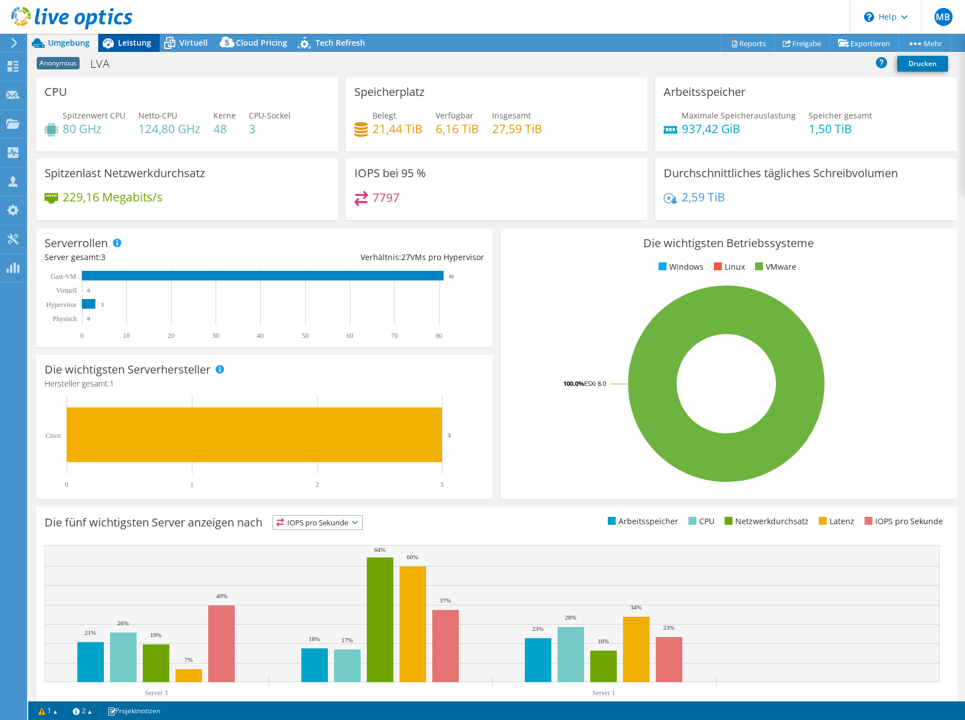
click at [124, 41] on span "Leistung" at bounding box center [134, 42] width 33 height 11
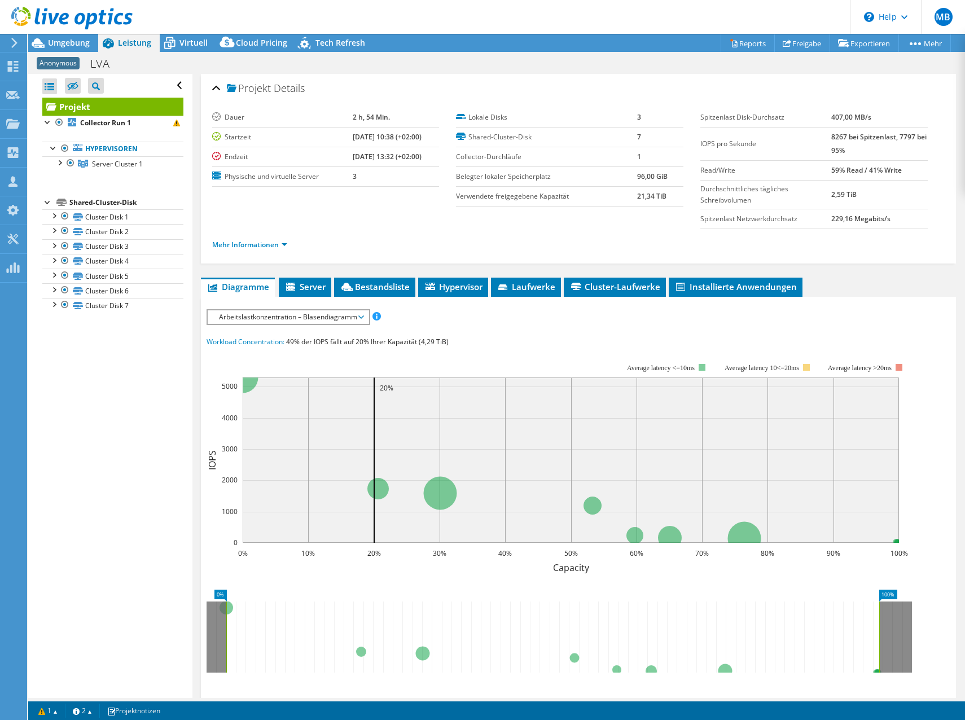
click at [11, 41] on icon at bounding box center [14, 43] width 8 height 10
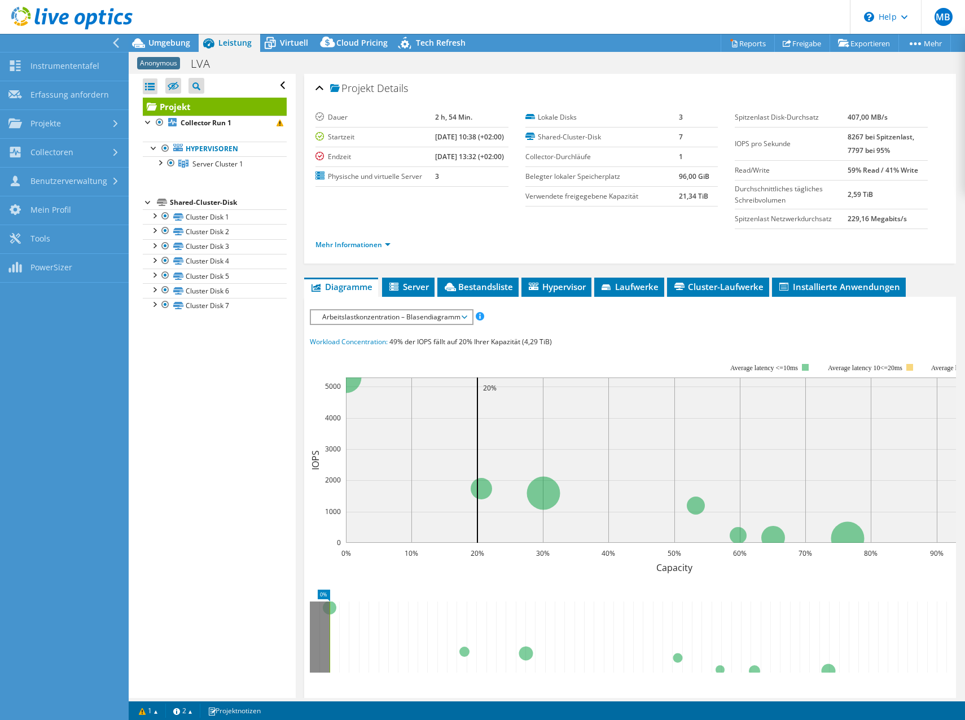
click at [118, 42] on icon at bounding box center [116, 43] width 8 height 10
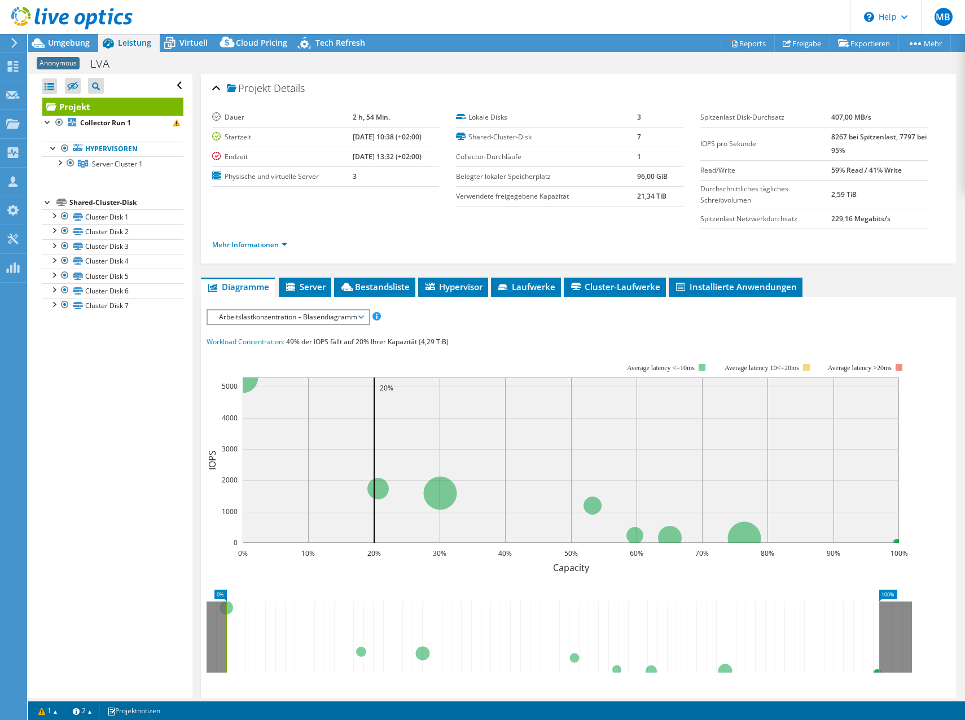
click at [17, 42] on icon at bounding box center [14, 43] width 8 height 10
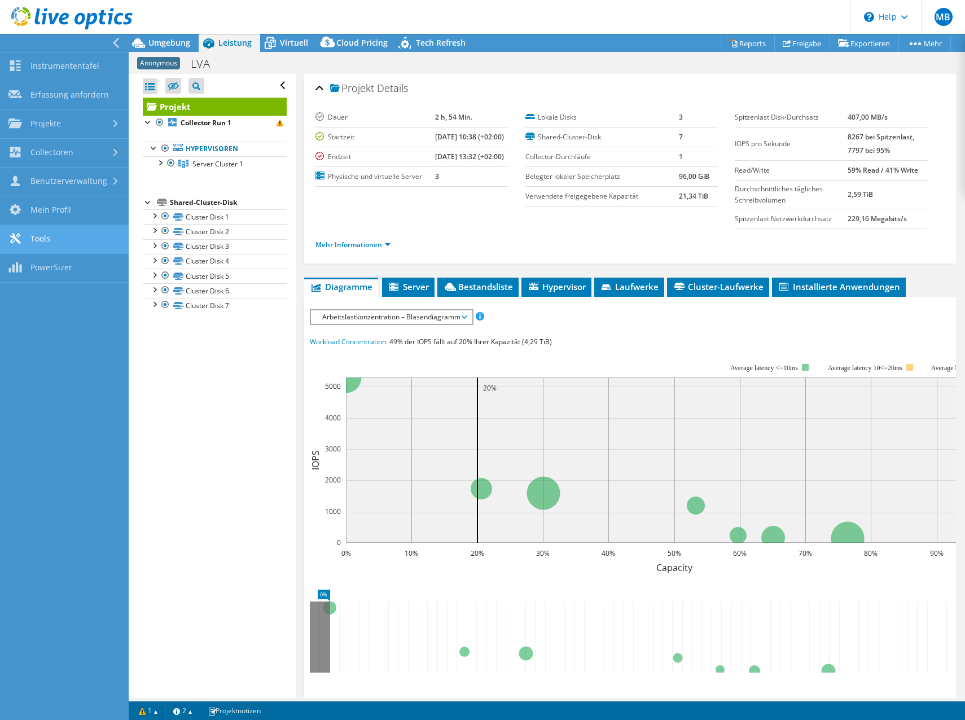
click at [65, 236] on link "Tools" at bounding box center [64, 239] width 129 height 29
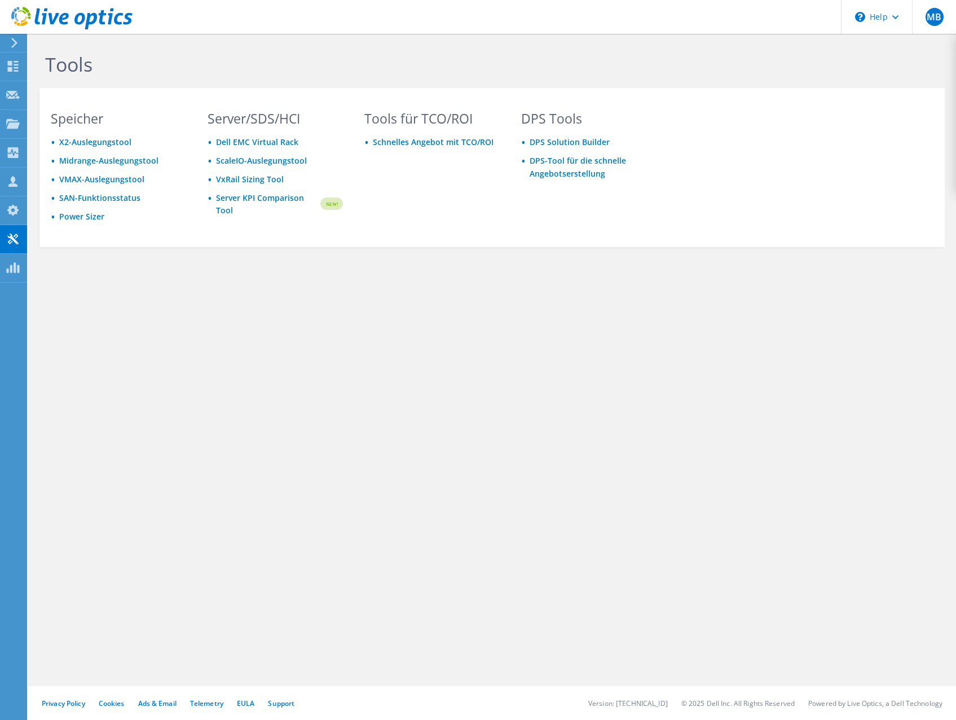
click at [16, 40] on icon at bounding box center [14, 43] width 8 height 10
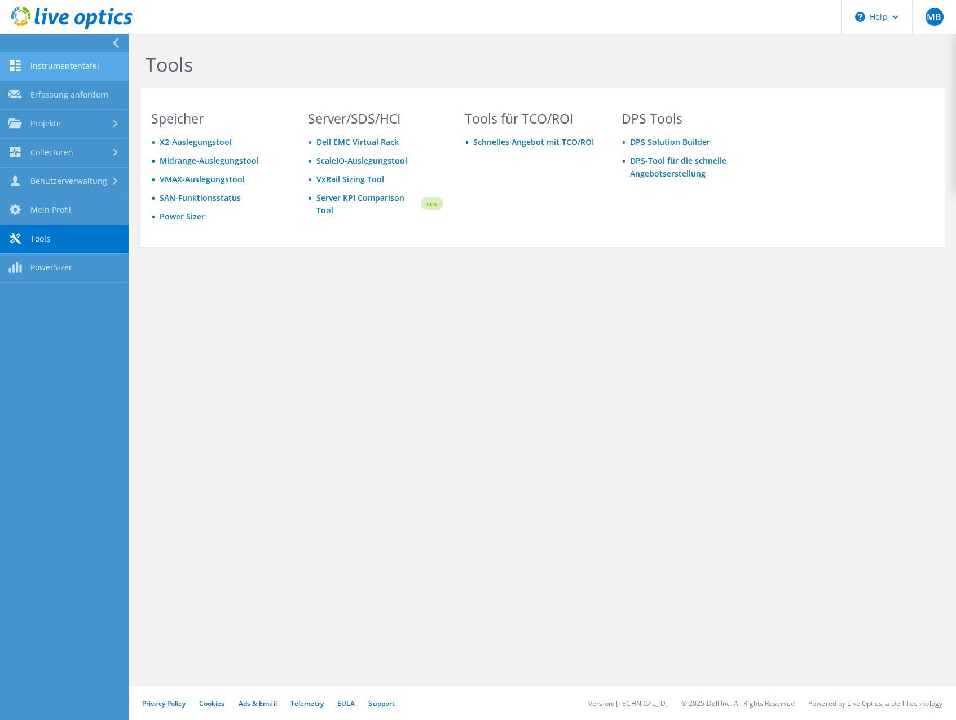
click at [77, 74] on link "Instrumententafel" at bounding box center [64, 66] width 129 height 29
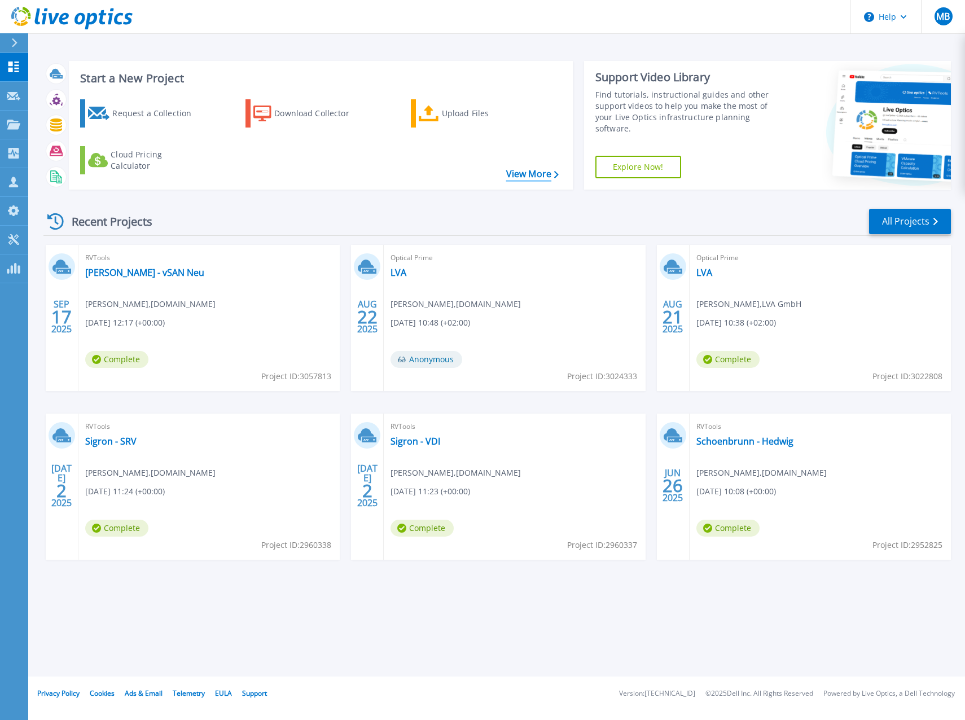
click at [543, 173] on link "View More" at bounding box center [532, 174] width 52 height 11
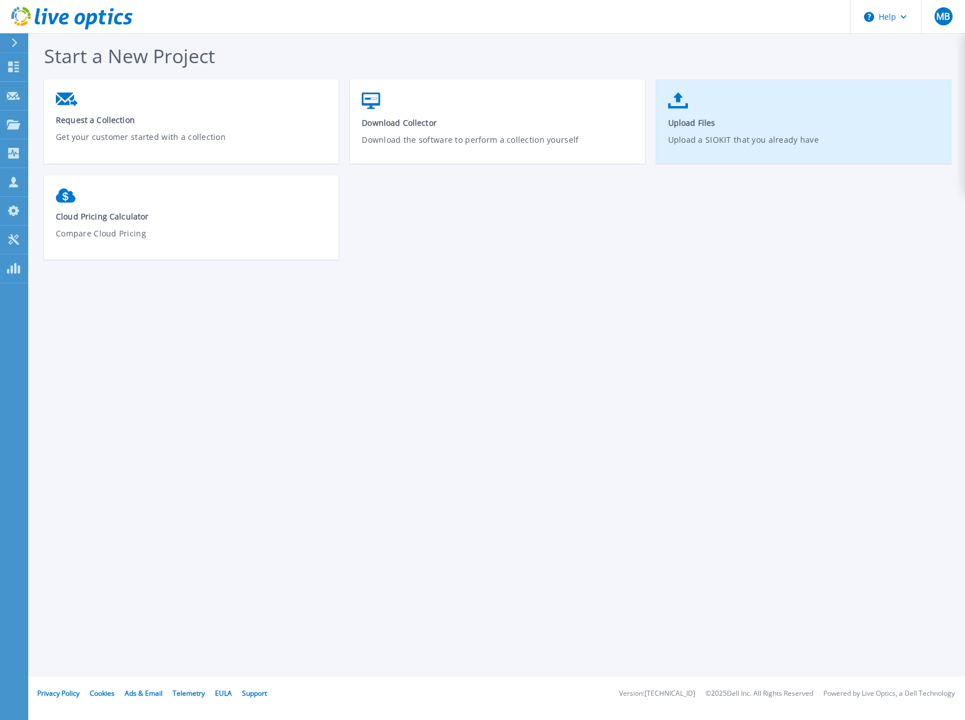
click at [697, 124] on span "Upload Files" at bounding box center [803, 122] width 271 height 11
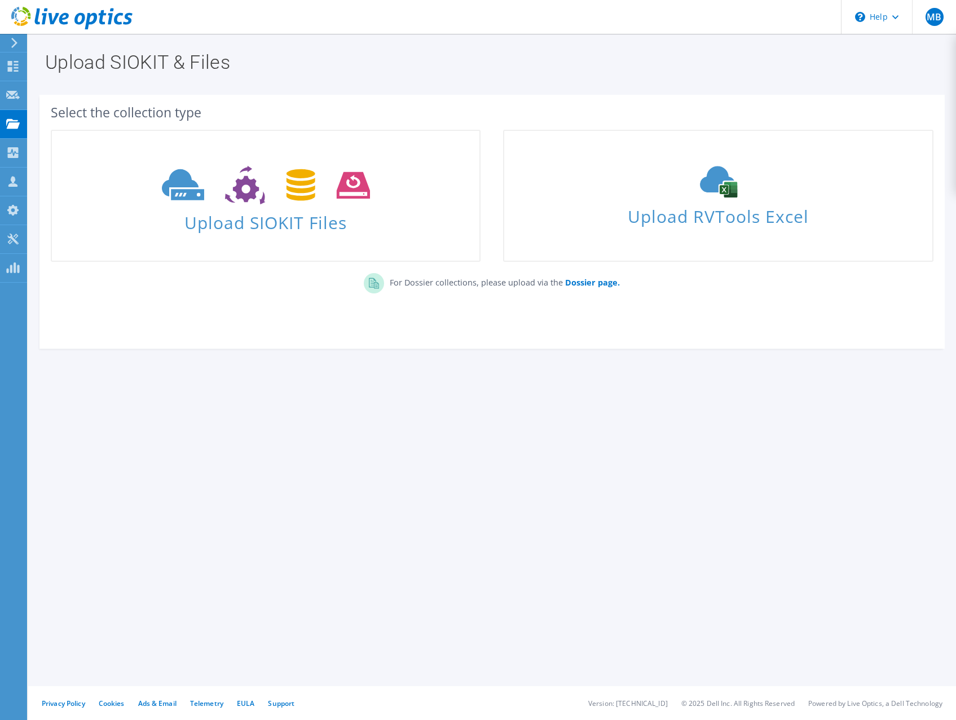
click at [17, 13] on icon at bounding box center [71, 18] width 121 height 23
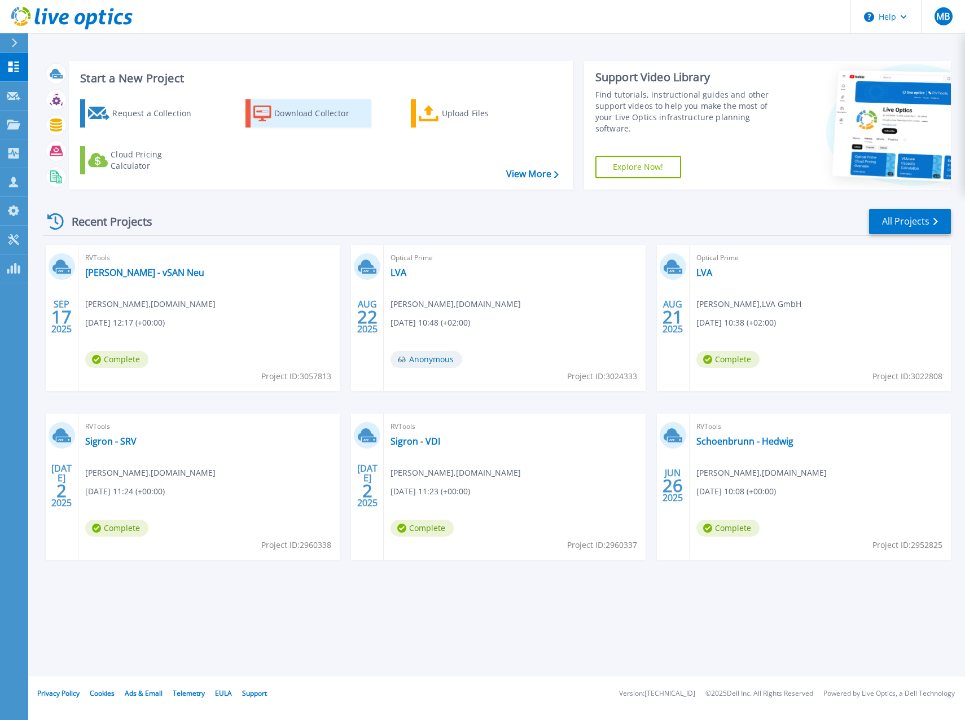
click at [293, 117] on div "Download Collector" at bounding box center [319, 113] width 90 height 23
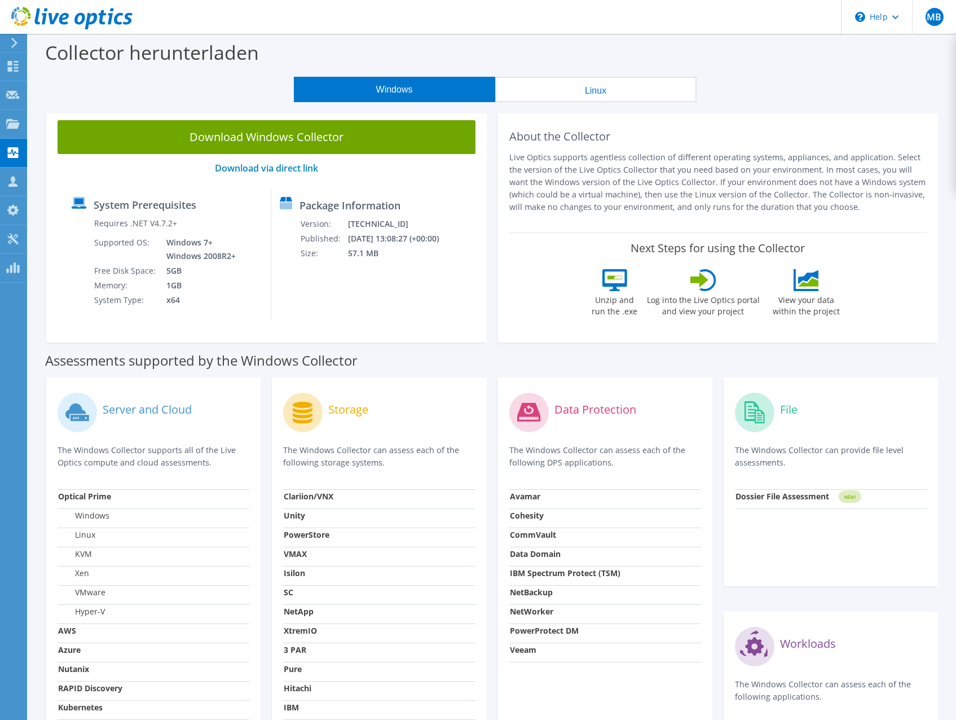
click at [17, 37] on div at bounding box center [66, 19] width 133 height 38
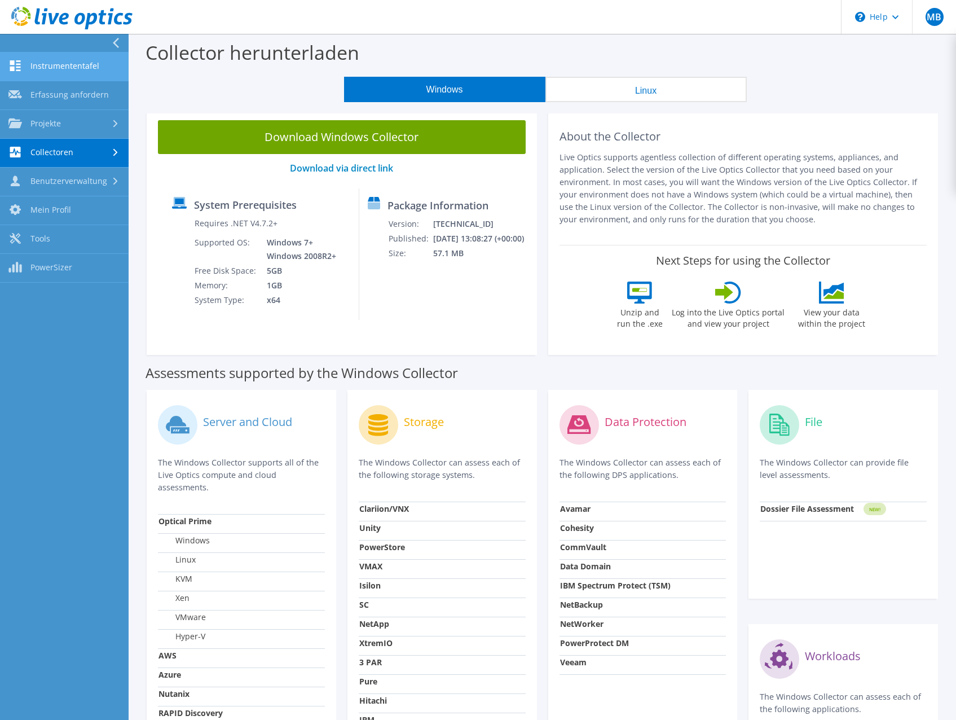
click at [90, 59] on link "Instrumententafel" at bounding box center [64, 66] width 129 height 29
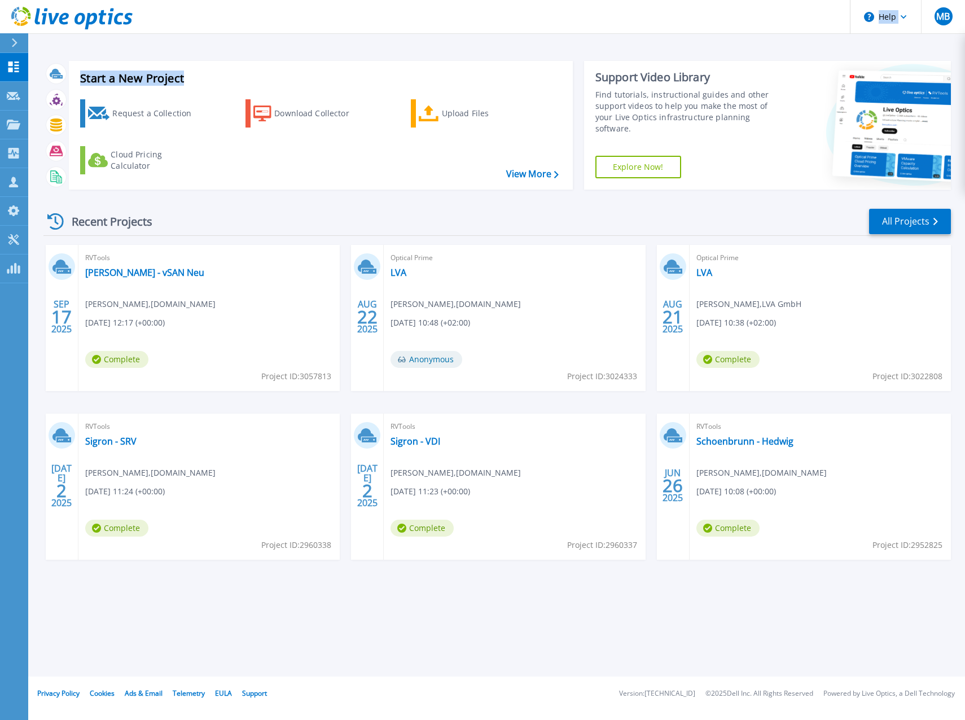
drag, startPoint x: 161, startPoint y: 16, endPoint x: 278, endPoint y: 49, distance: 120.7
click at [278, 49] on div "Help MB Vertriebspartner-Teammitglied Martin Bierbauer [EMAIL_ADDRESS][PERSON_N…" at bounding box center [482, 338] width 965 height 676
click at [278, 49] on div "Start a New Project Request a Collection Download Collector Upload Files Cloud …" at bounding box center [496, 338] width 937 height 676
click at [509, 216] on div "Recent Projects All Projects" at bounding box center [496, 222] width 907 height 28
click at [705, 269] on link "LVA" at bounding box center [704, 272] width 16 height 11
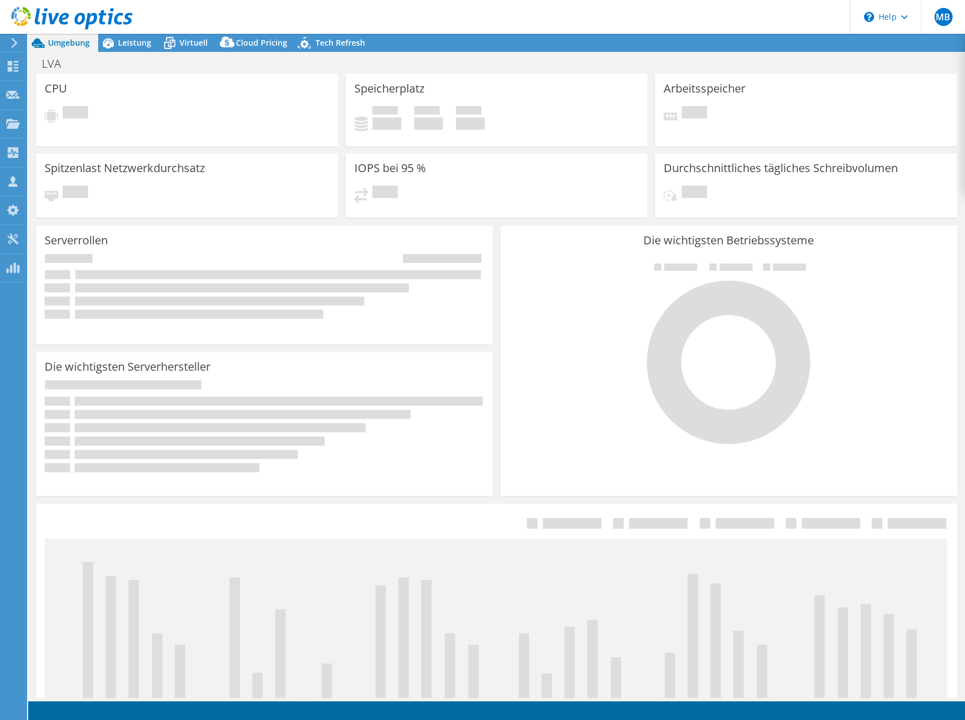
select select "EUFrankfurt"
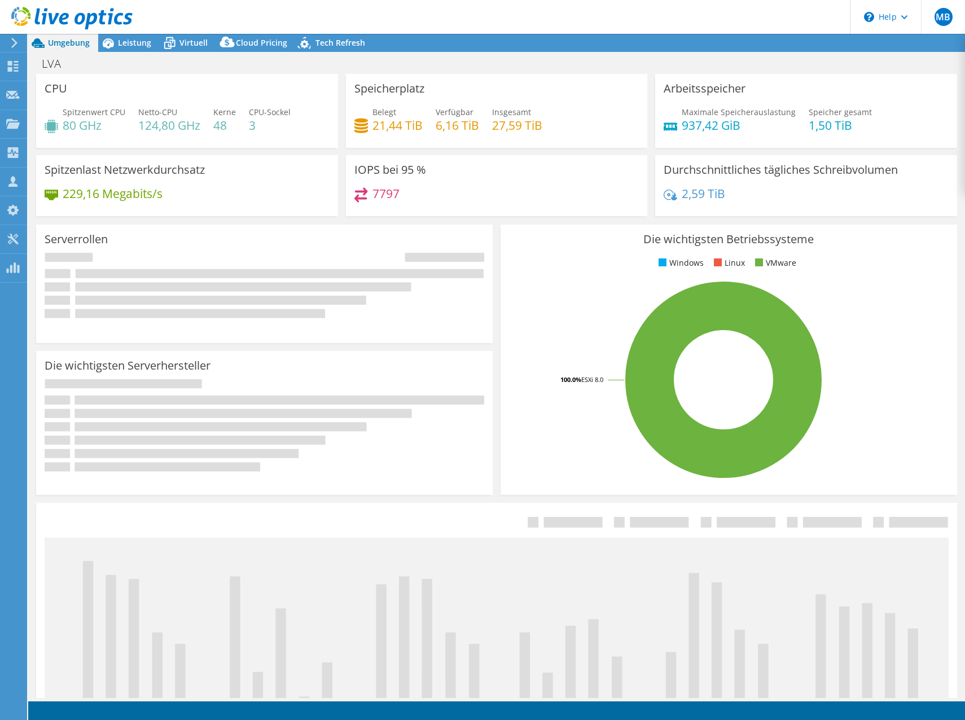
select select "EUR"
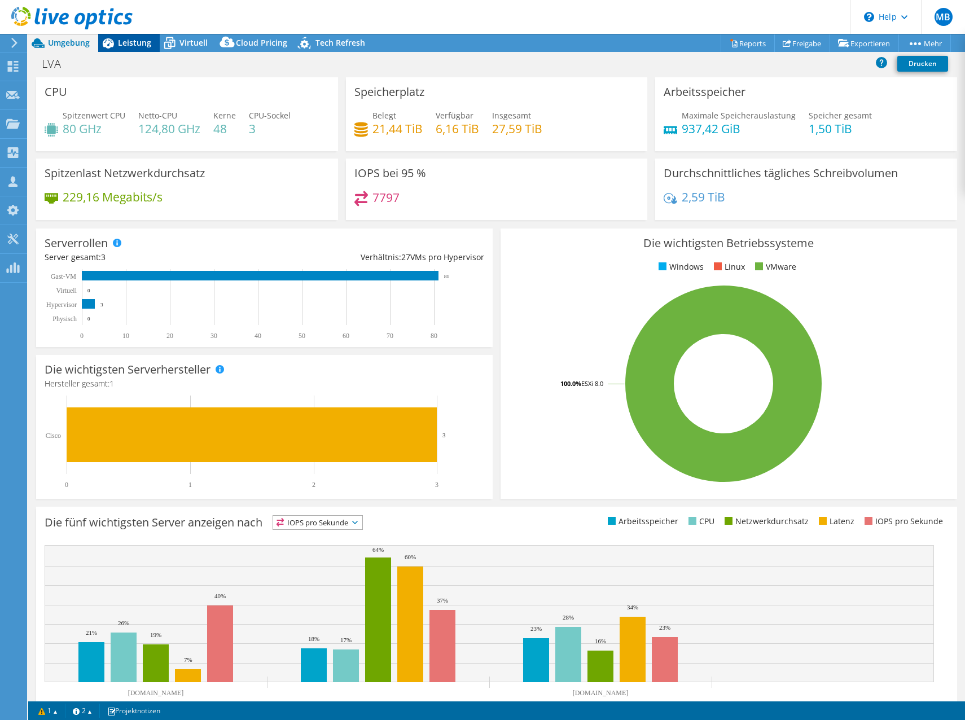
click at [123, 41] on span "Leistung" at bounding box center [134, 42] width 33 height 11
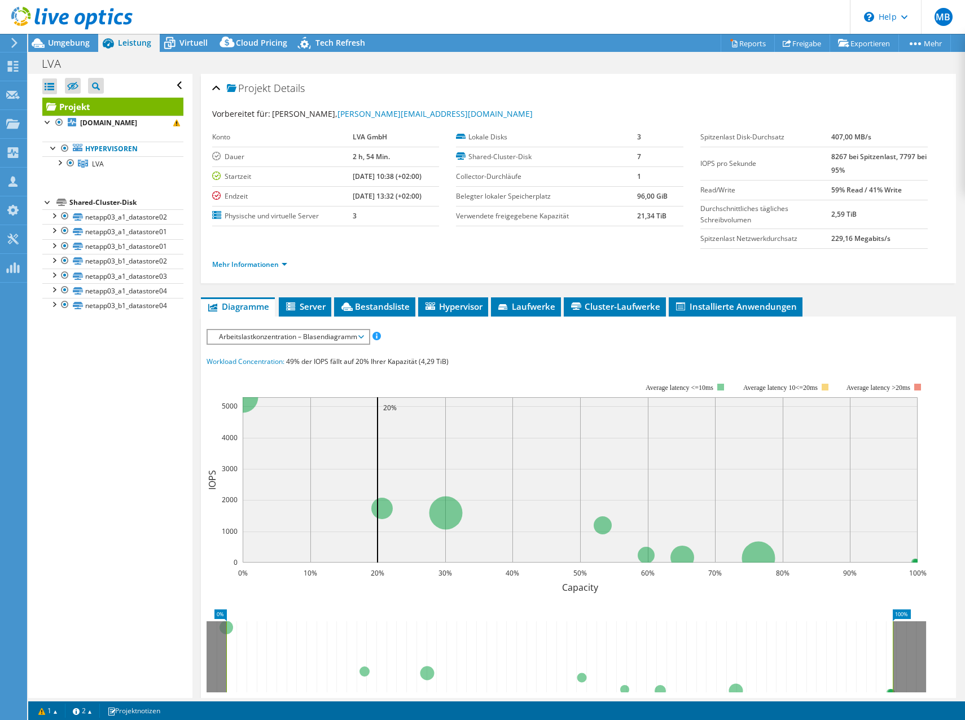
click at [262, 270] on li "Mehr Informationen" at bounding box center [253, 264] width 82 height 12
click at [233, 265] on link "Mehr Informationen" at bounding box center [249, 265] width 75 height 10
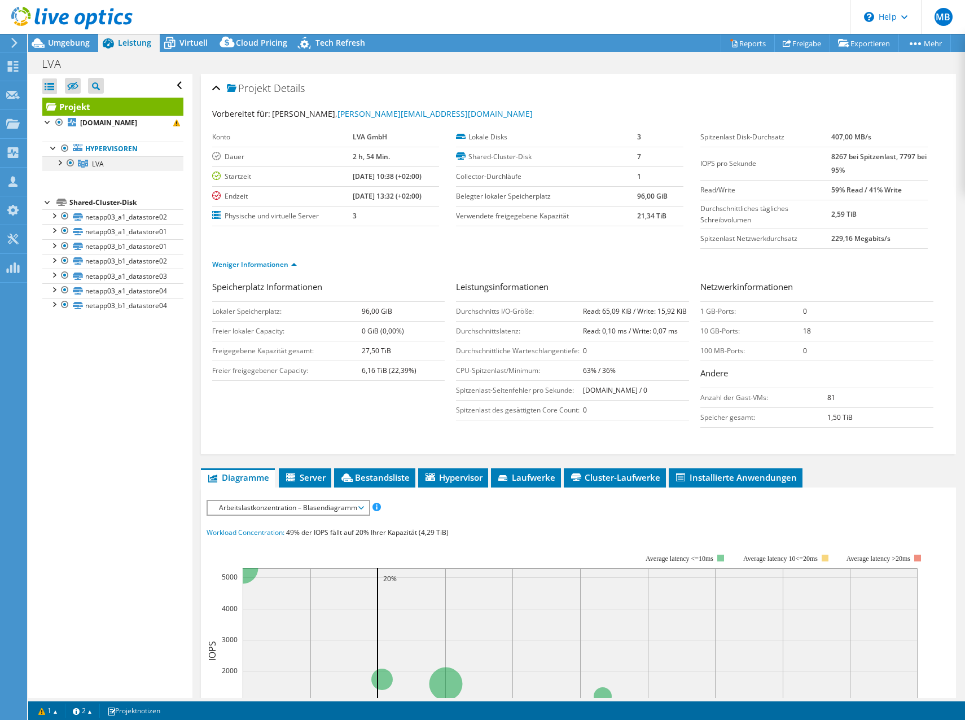
click at [65, 160] on div at bounding box center [70, 163] width 11 height 14
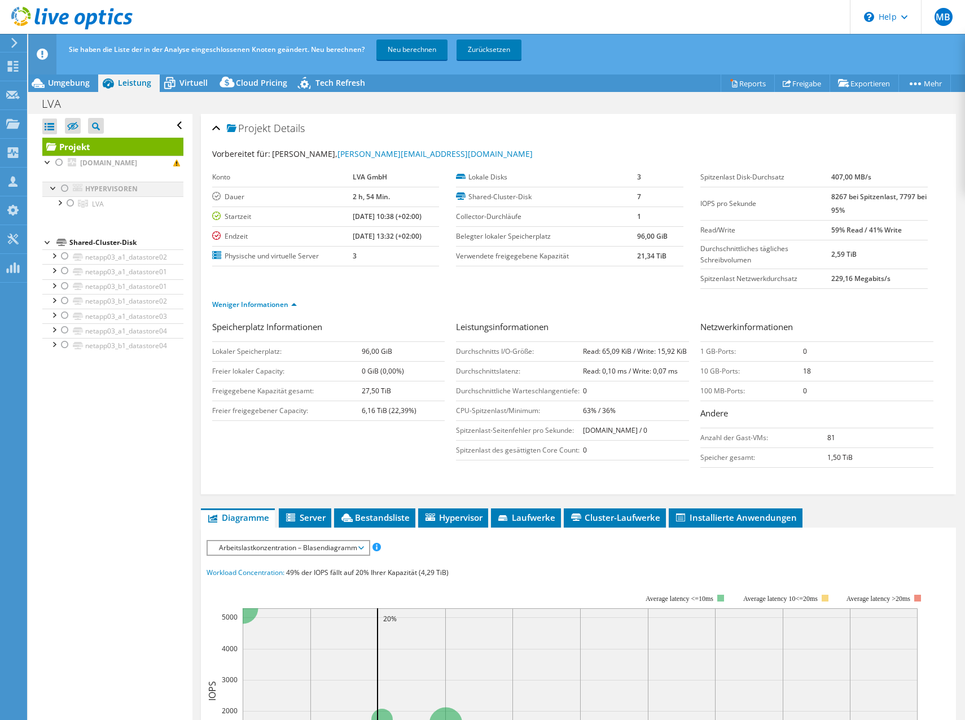
click at [64, 189] on div at bounding box center [64, 189] width 11 height 14
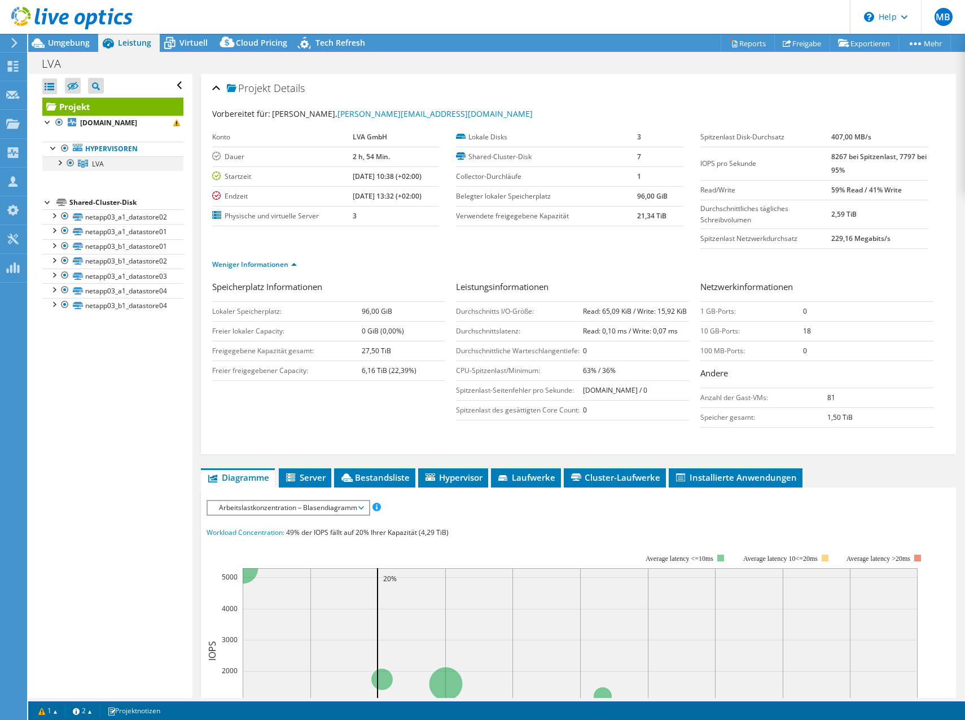
click at [61, 161] on div at bounding box center [59, 161] width 11 height 11
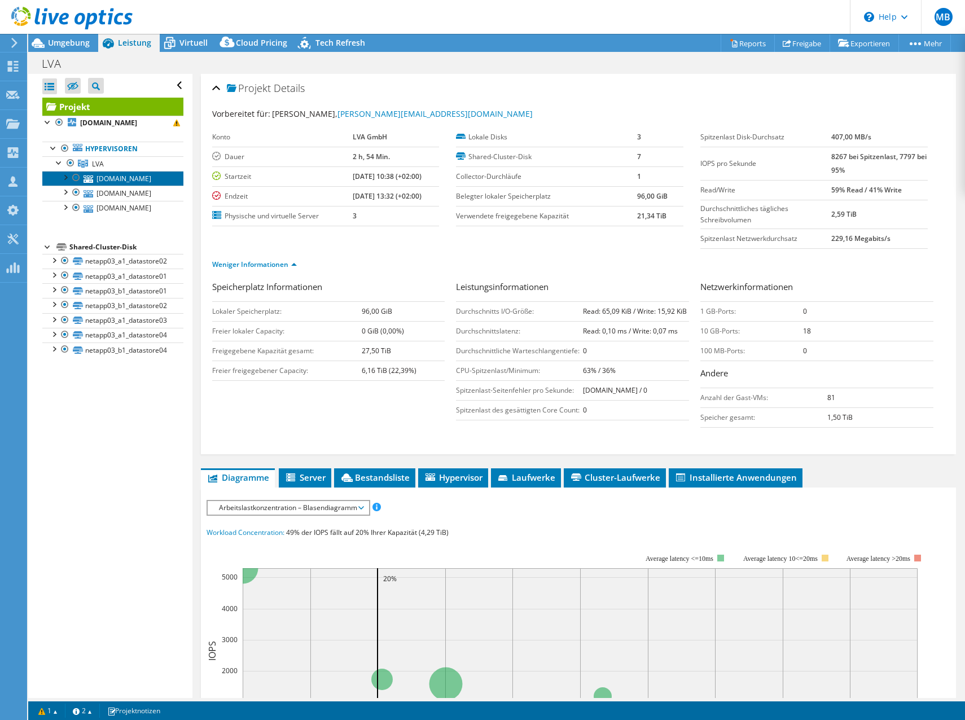
click at [96, 179] on link "esxi13.lvaintern.at" at bounding box center [112, 178] width 141 height 15
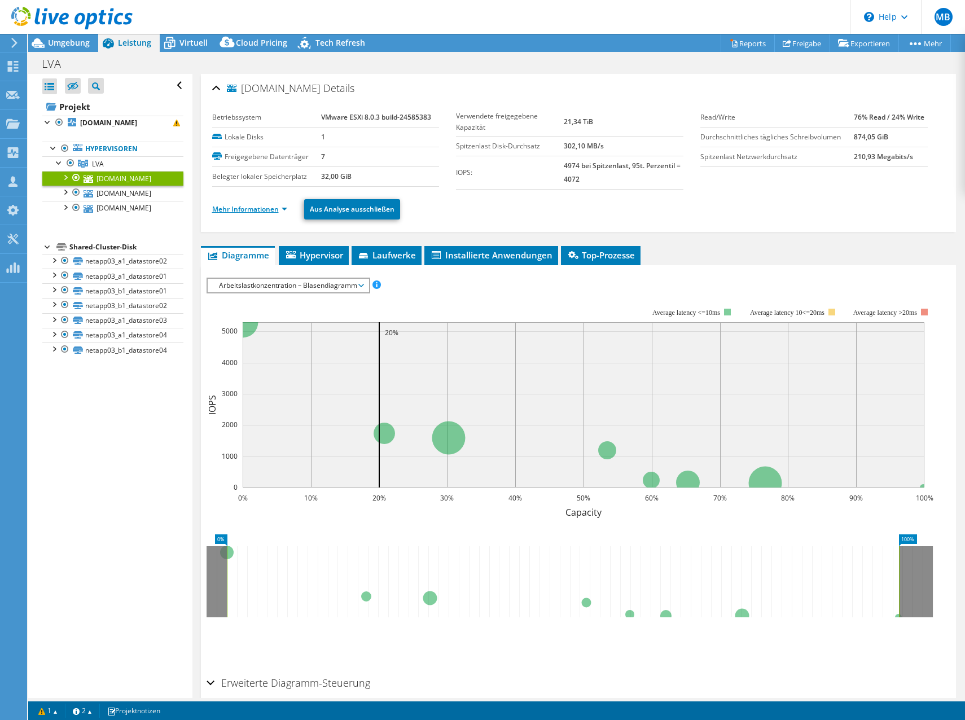
click at [247, 209] on link "Mehr Informationen" at bounding box center [249, 209] width 75 height 10
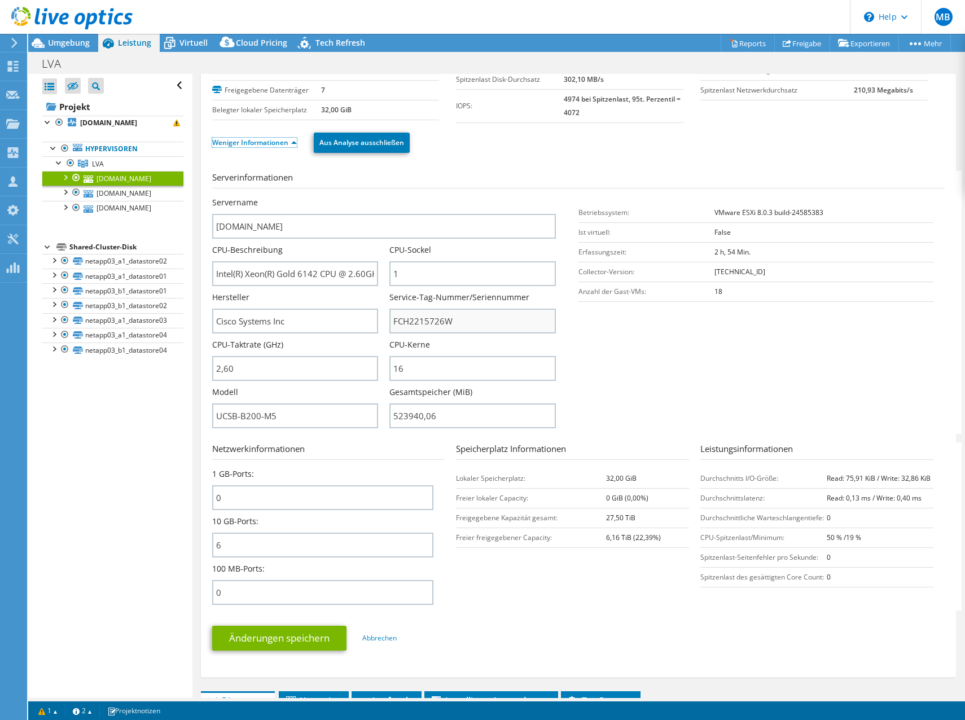
scroll to position [113, 0]
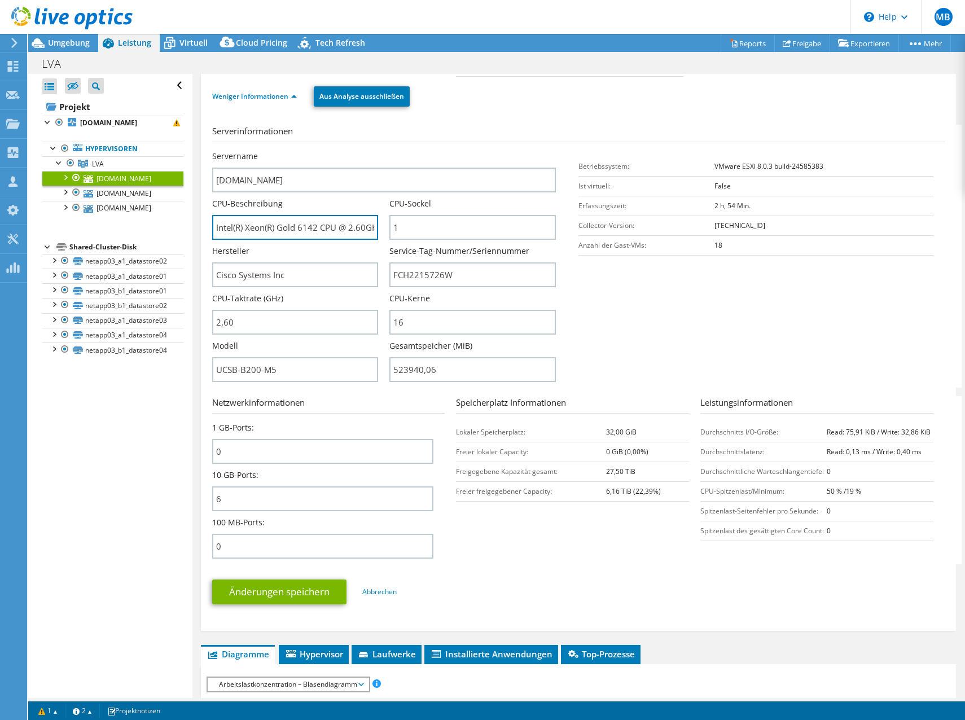
drag, startPoint x: 334, startPoint y: 230, endPoint x: 167, endPoint y: 226, distance: 167.0
click at [167, 226] on div "Alle öffnen Alle schließen Ausgeschlossene Knoten verbergen Projektbaumfilter" at bounding box center [496, 386] width 937 height 624
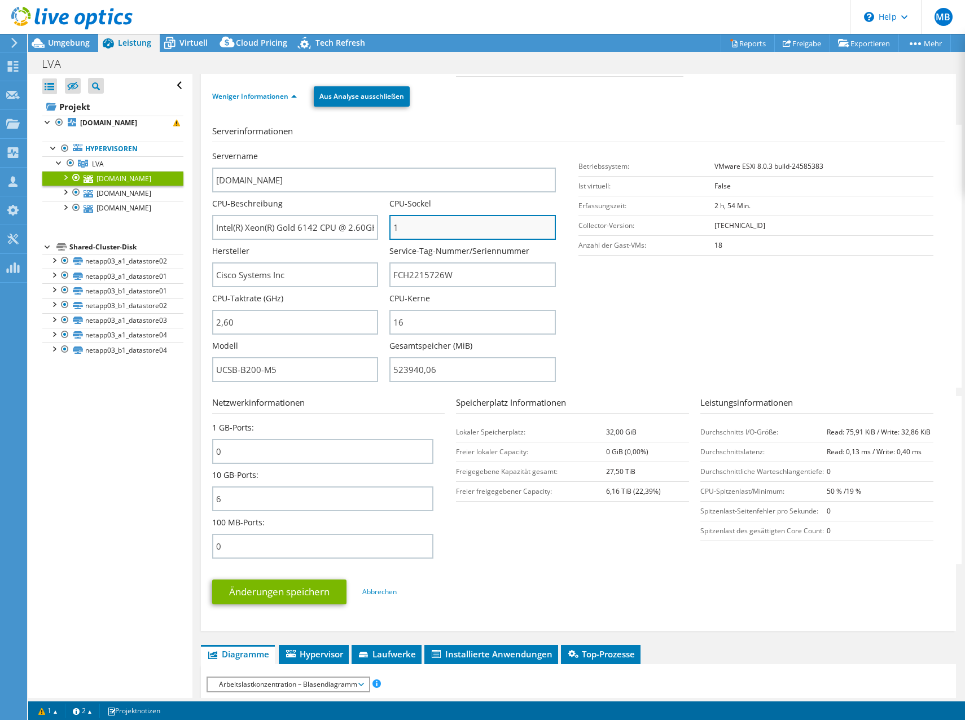
drag, startPoint x: 467, startPoint y: 222, endPoint x: 392, endPoint y: 226, distance: 75.1
click at [392, 225] on input "1" at bounding box center [472, 227] width 166 height 25
drag, startPoint x: 459, startPoint y: 273, endPoint x: 319, endPoint y: 283, distance: 140.2
click at [320, 151] on div "Servername esxi13.lvaintern.at CPU-Beschreibung Intel(R) Xeon(R) Gold 6142 CPU …" at bounding box center [389, 151] width 355 height 0
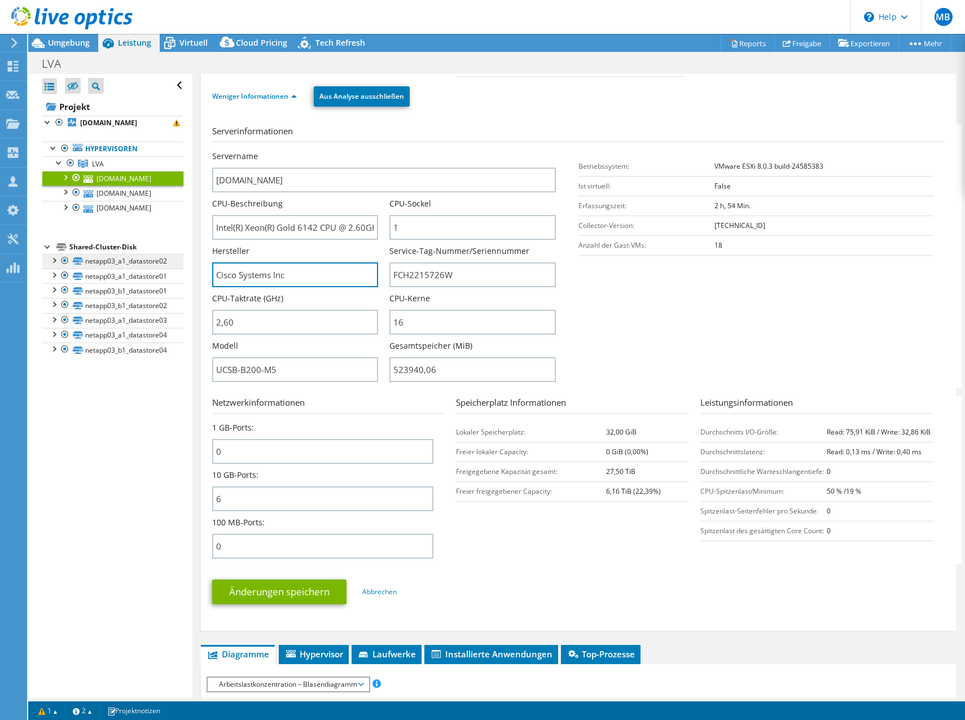
drag, startPoint x: 291, startPoint y: 277, endPoint x: 128, endPoint y: 259, distance: 164.0
click at [128, 259] on div "Alle öffnen Alle schließen Ausgeschlossene Knoten verbergen Projektbaumfilter" at bounding box center [496, 386] width 937 height 624
drag, startPoint x: 287, startPoint y: 368, endPoint x: 188, endPoint y: 357, distance: 98.8
click at [188, 357] on div "Alle öffnen Alle schließen Ausgeschlossene Knoten verbergen Projektbaumfilter" at bounding box center [496, 386] width 937 height 624
click at [647, 342] on section "Serverinformationen Servername esxi13.lvaintern.at CPU-Beschreibung Intel(R) Xe…" at bounding box center [581, 256] width 738 height 263
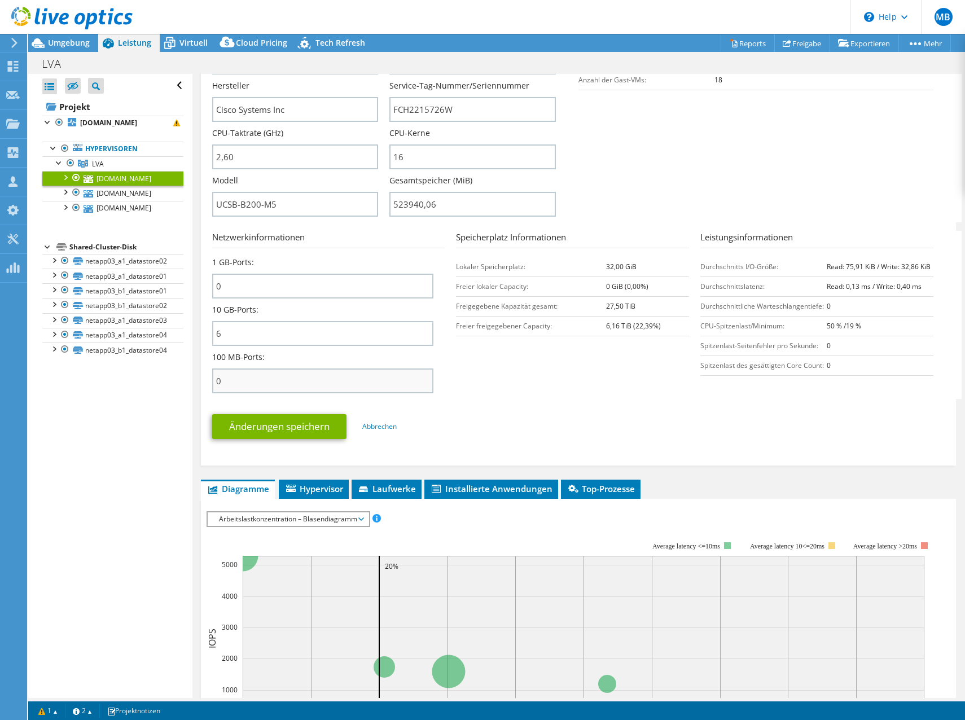
scroll to position [282, 0]
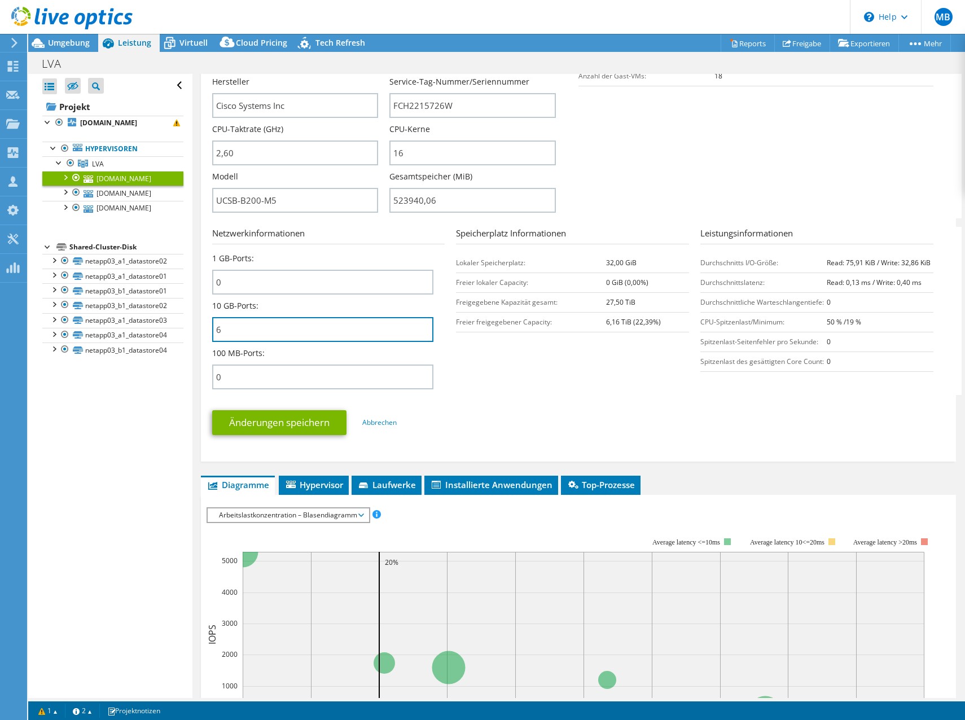
drag, startPoint x: 270, startPoint y: 338, endPoint x: 190, endPoint y: 326, distance: 81.5
click at [179, 337] on div "Alle öffnen Alle schließen Ausgeschlossene Knoten verbergen Projektbaumfilter" at bounding box center [496, 386] width 937 height 624
drag, startPoint x: 208, startPoint y: 236, endPoint x: 342, endPoint y: 232, distance: 134.3
click at [342, 232] on div "esxi13.lvaintern.at Details Betriebssystem VMware ESXi 8.0.3 build-24585383 Lok…" at bounding box center [578, 127] width 755 height 670
drag, startPoint x: 342, startPoint y: 232, endPoint x: 208, endPoint y: 330, distance: 165.5
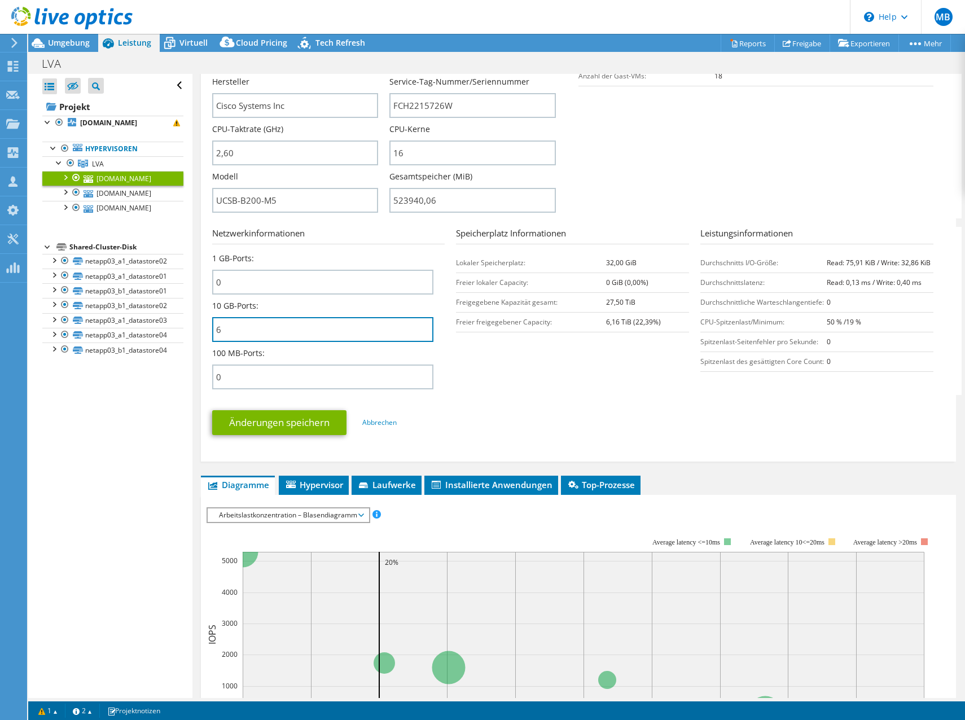
click at [208, 330] on div "esxi13.lvaintern.at Details Betriebssystem VMware ESXi 8.0.3 build-24585383 Lok…" at bounding box center [578, 127] width 755 height 670
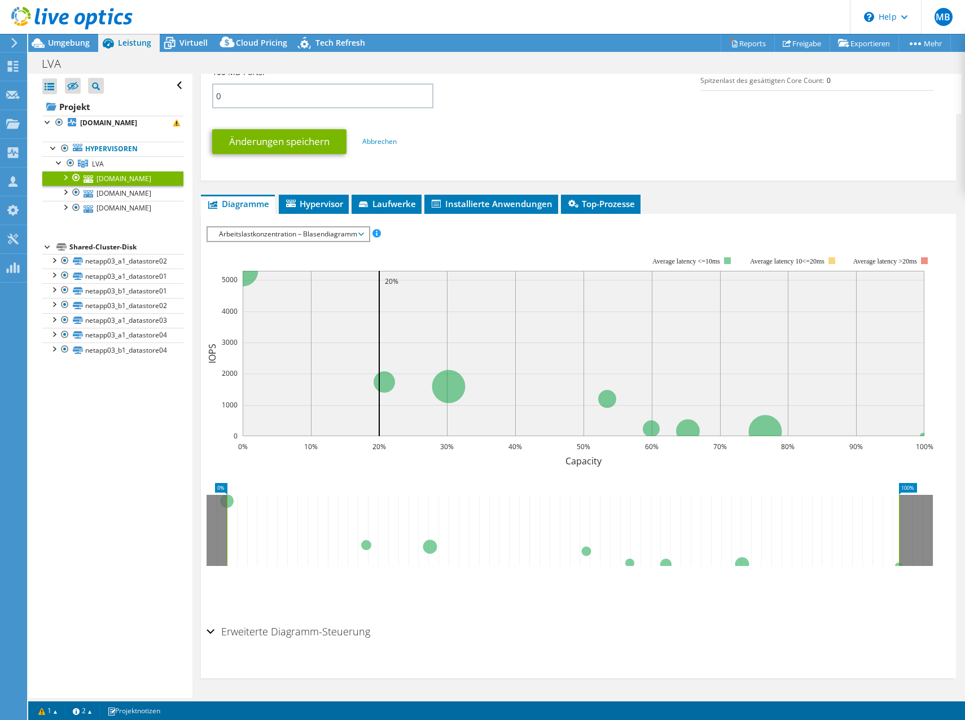
scroll to position [225, 0]
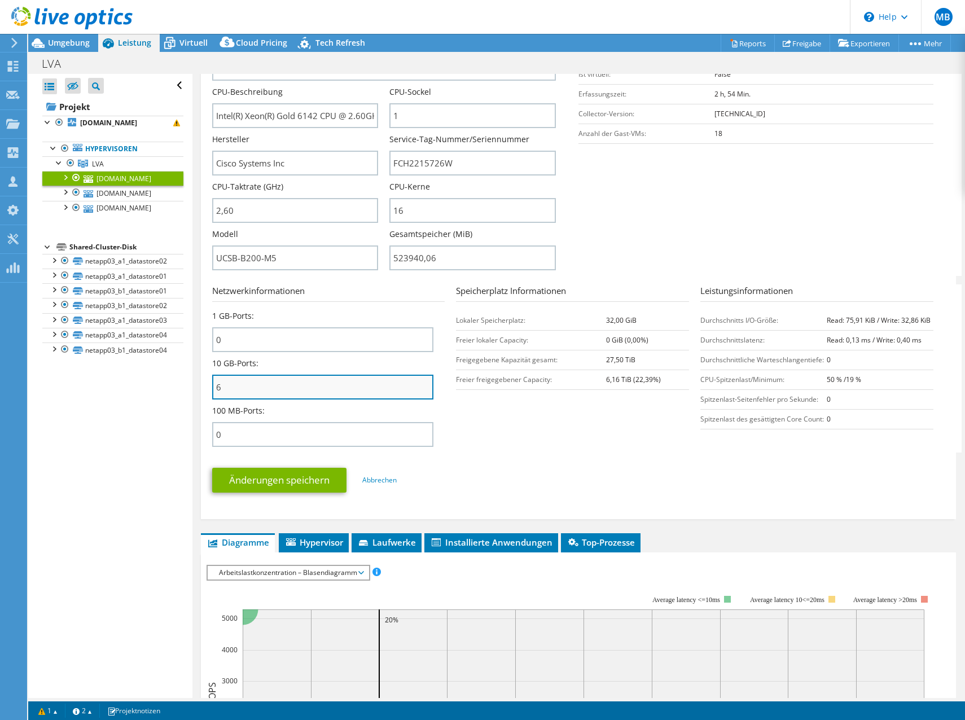
click at [252, 381] on input "6" at bounding box center [323, 387] width 222 height 25
click at [569, 482] on ul "Änderungen speichern Abbrechen" at bounding box center [578, 479] width 733 height 28
drag, startPoint x: 282, startPoint y: 397, endPoint x: 205, endPoint y: 392, distance: 76.9
click at [205, 392] on div "esxi13.lvaintern.at Details Betriebssystem VMware ESXi 8.0.3 build-24585383 Lok…" at bounding box center [578, 184] width 755 height 670
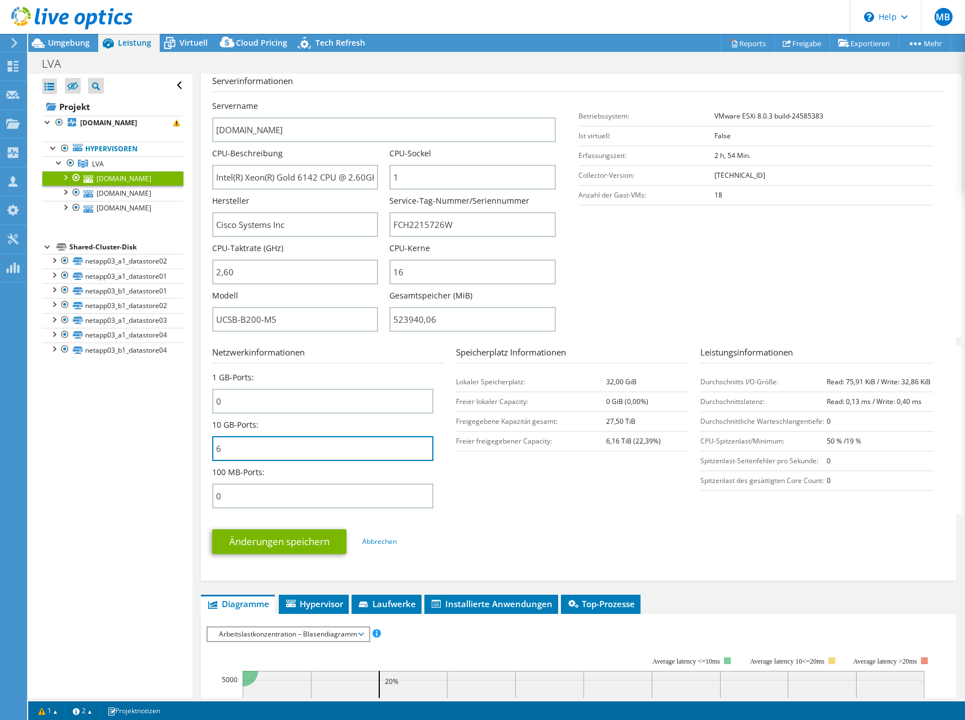
scroll to position [112, 0]
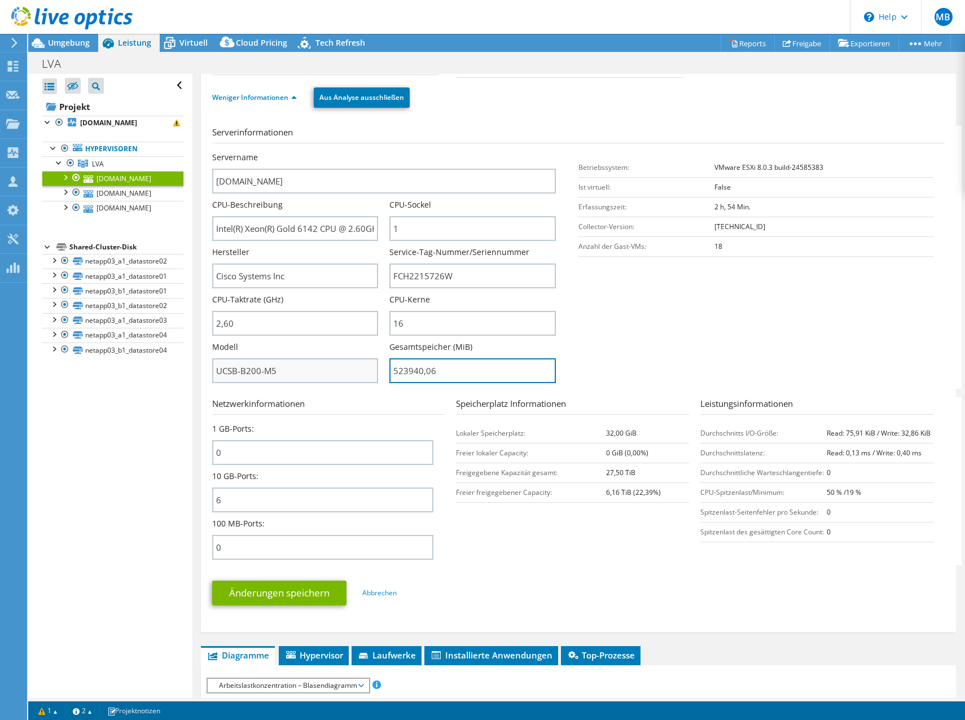
drag, startPoint x: 482, startPoint y: 368, endPoint x: 301, endPoint y: 368, distance: 181.1
click at [305, 152] on div "Servername esxi13.lvaintern.at CPU-Beschreibung Intel(R) Xeon(R) Gold 6142 CPU …" at bounding box center [389, 152] width 355 height 0
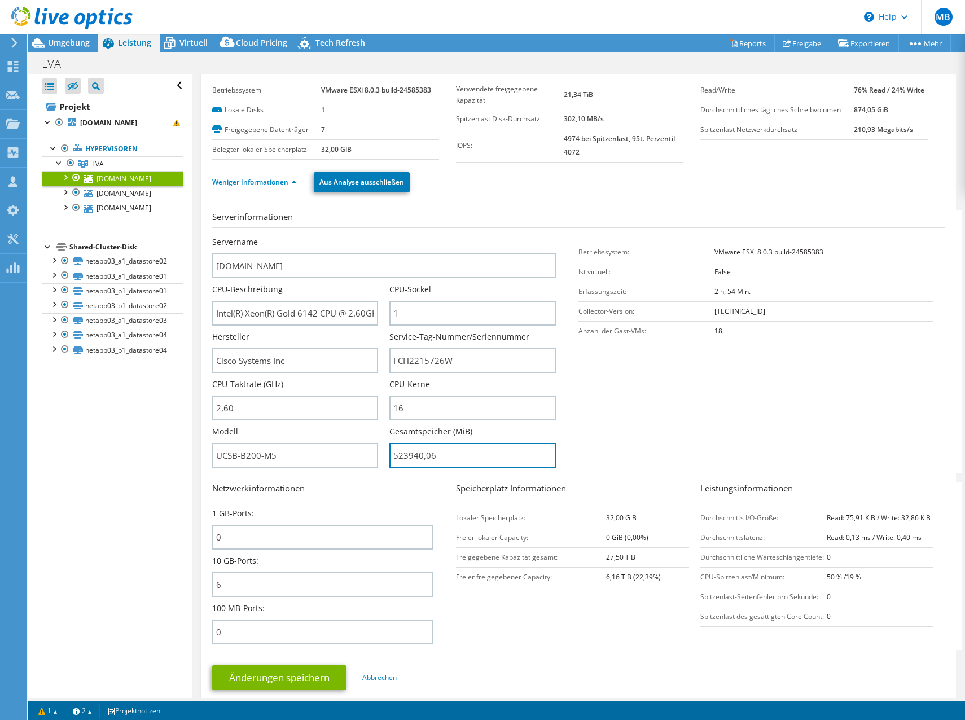
scroll to position [0, 0]
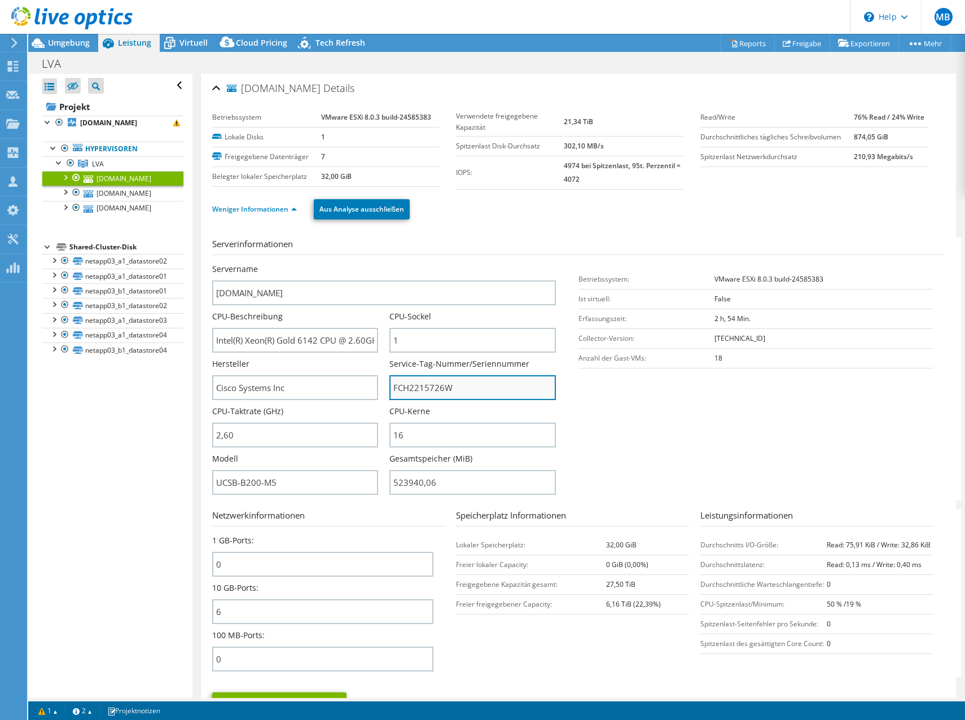
type input "52394006"
drag, startPoint x: 493, startPoint y: 392, endPoint x: 326, endPoint y: 401, distance: 167.2
click at [320, 263] on div "Servername esxi13.lvaintern.at CPU-Beschreibung Intel(R) Xeon(R) Gold 6142 CPU …" at bounding box center [389, 263] width 355 height 0
click at [591, 205] on ul "Weniger Informationen Aus Analyse ausschließen" at bounding box center [578, 207] width 732 height 23
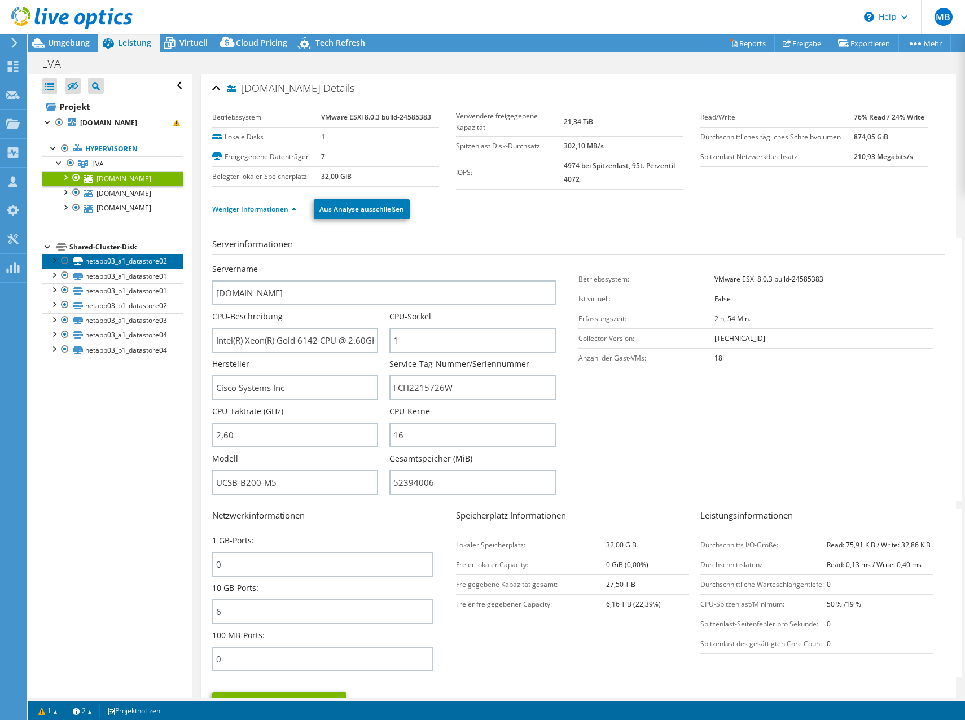
click at [127, 262] on link "netapp03_a1_datastore02" at bounding box center [112, 261] width 141 height 15
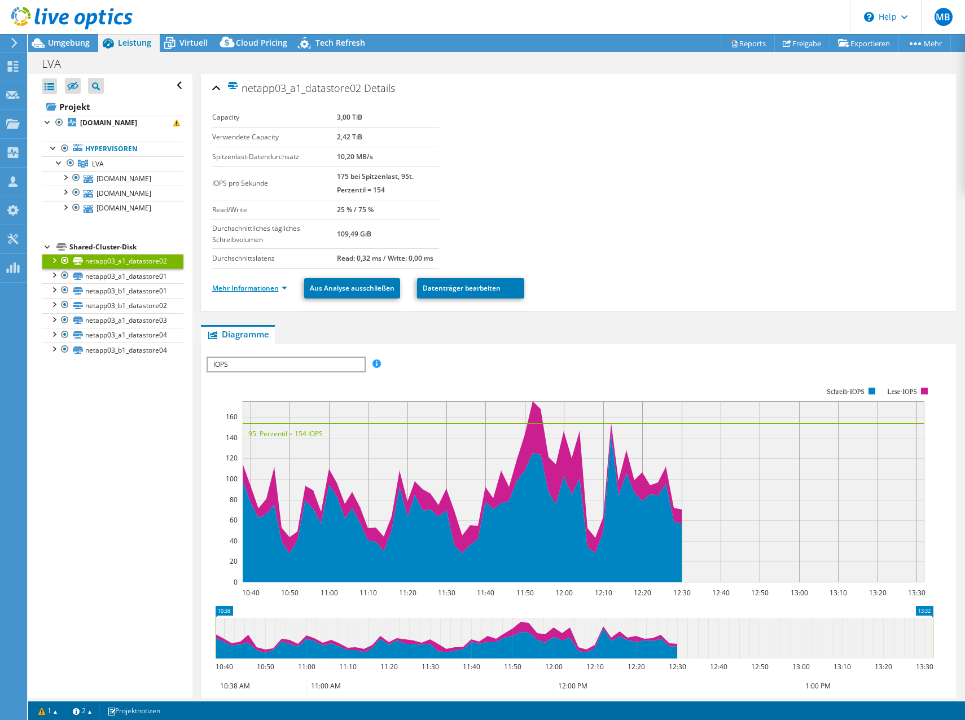
click at [274, 283] on link "Mehr Informationen" at bounding box center [249, 288] width 75 height 10
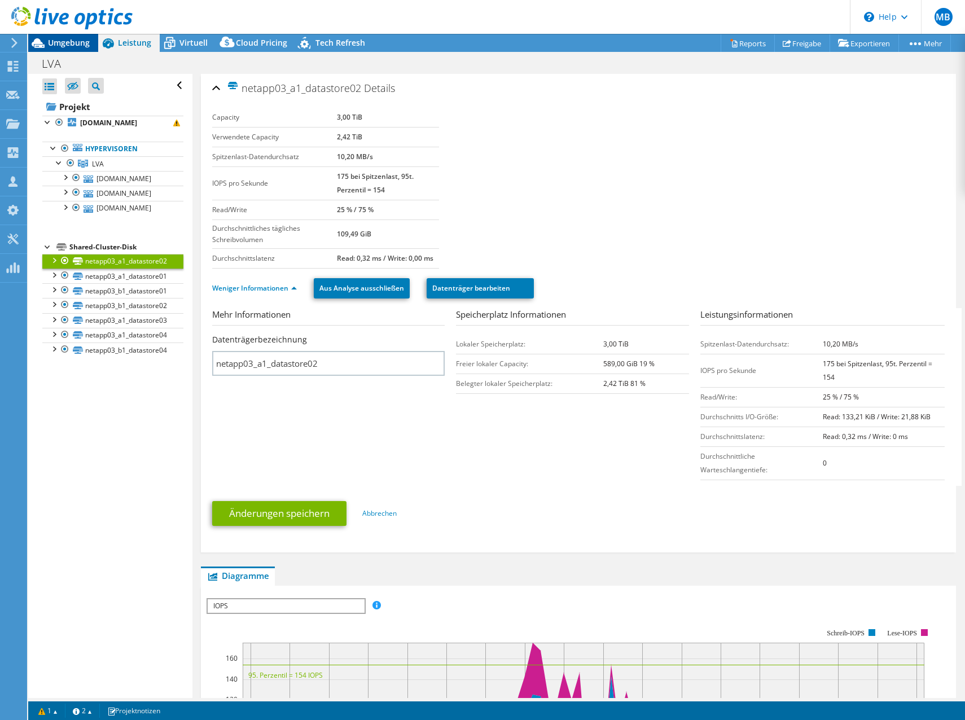
click at [72, 48] on div "Umgebung" at bounding box center [63, 43] width 70 height 18
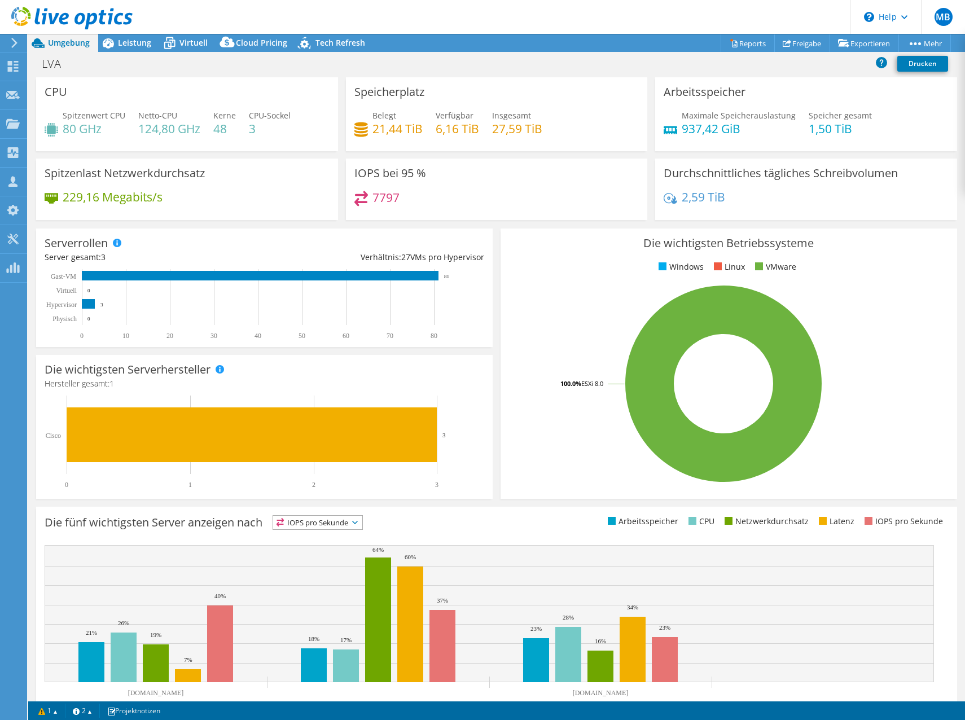
click at [15, 38] on icon at bounding box center [14, 43] width 8 height 10
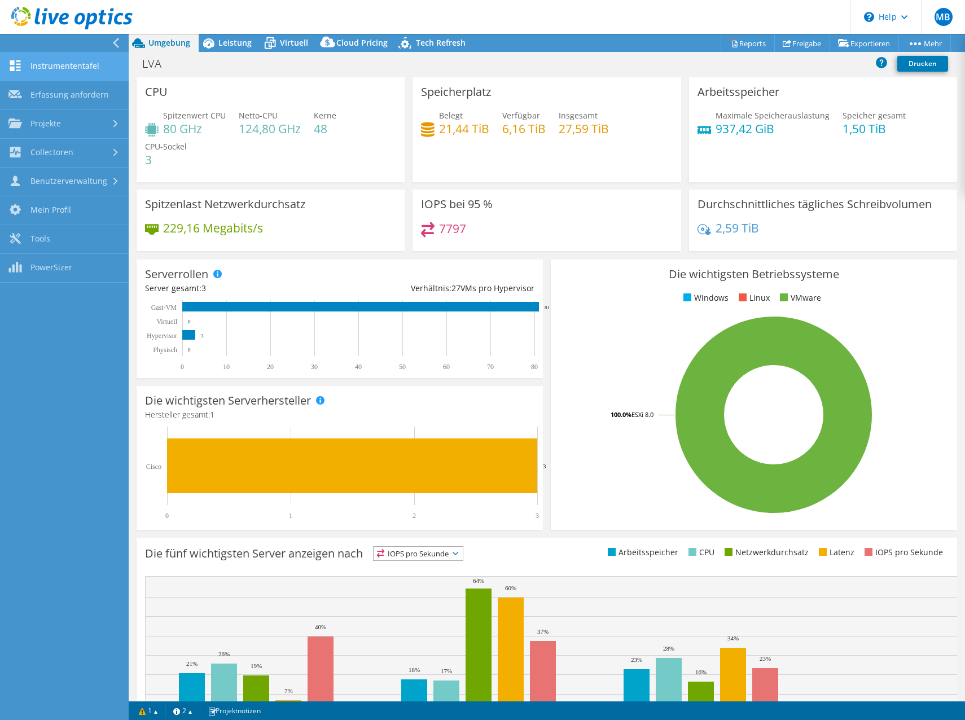
click at [97, 64] on link "Instrumententafel" at bounding box center [64, 66] width 129 height 29
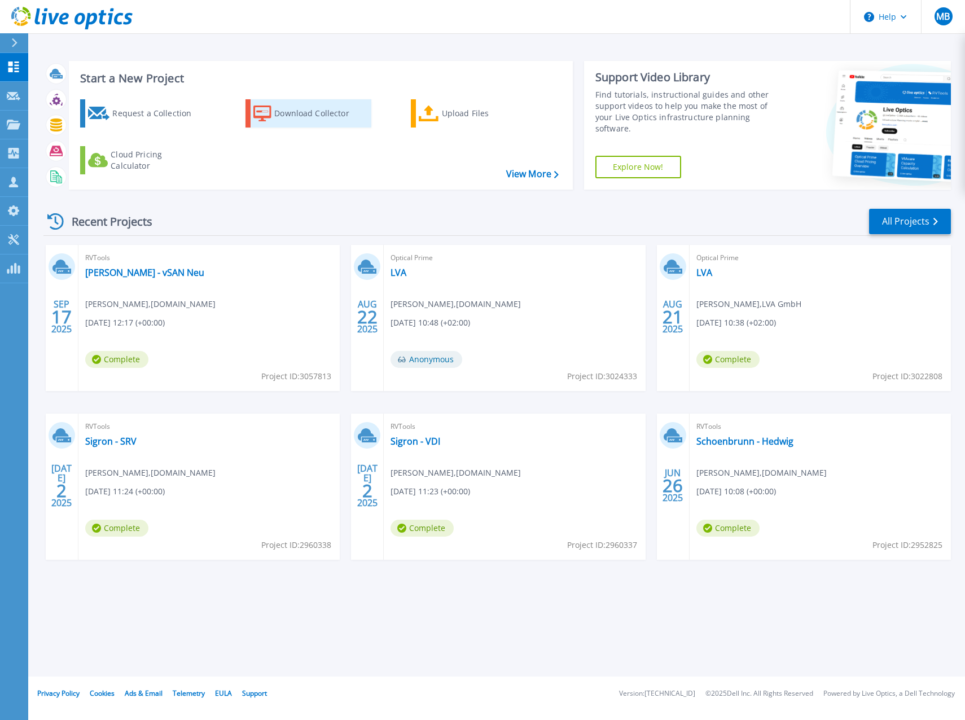
click at [284, 111] on div "Download Collector" at bounding box center [319, 113] width 90 height 23
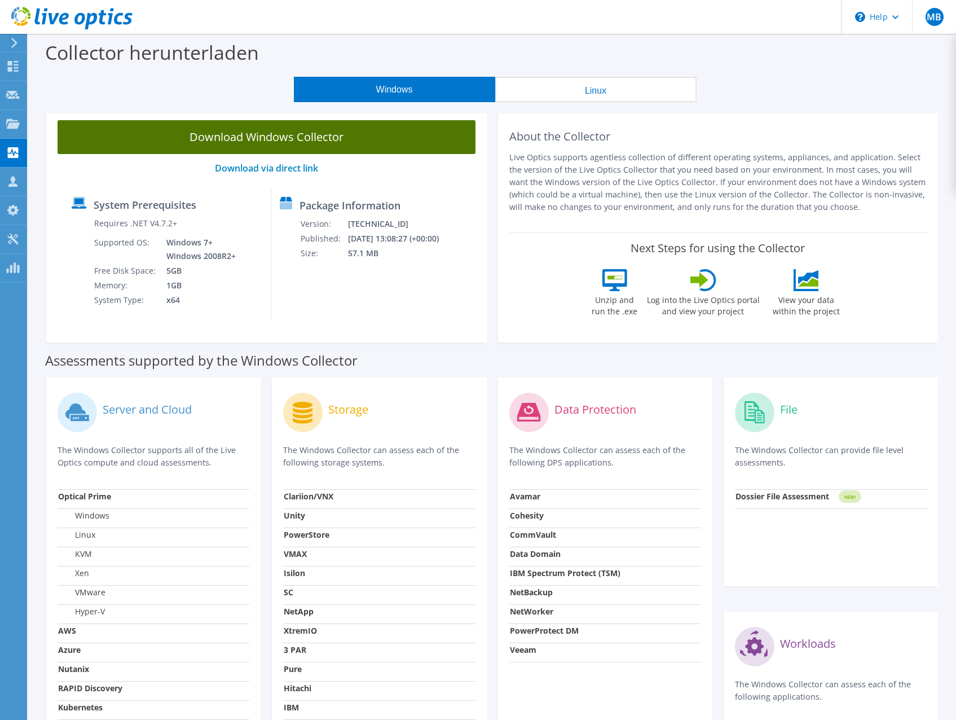
click at [297, 143] on link "Download Windows Collector" at bounding box center [267, 137] width 418 height 34
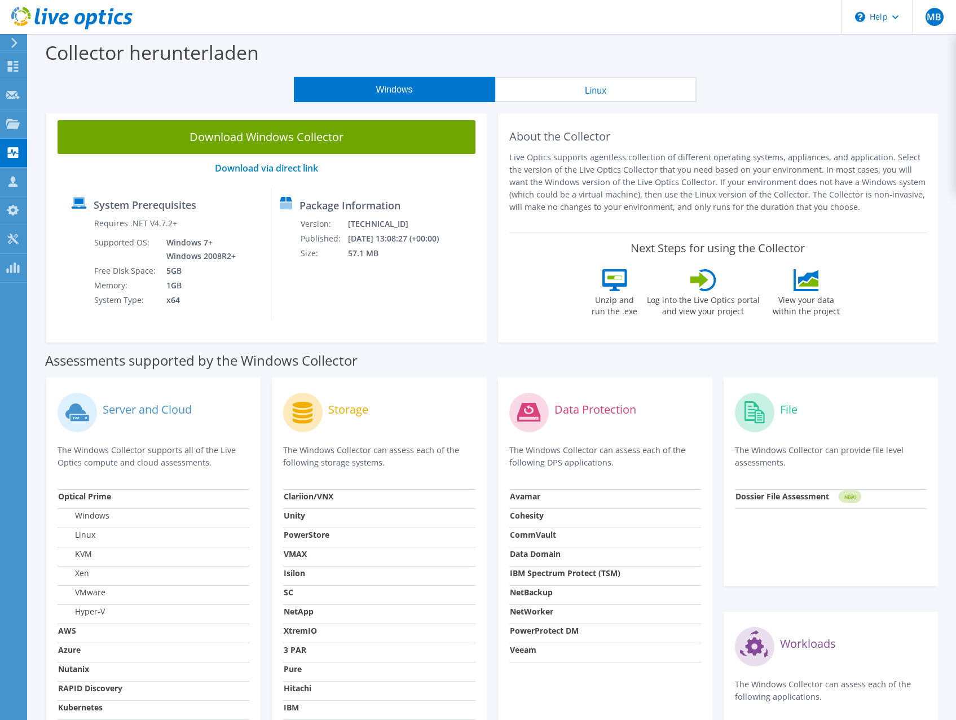
click at [39, 20] on icon at bounding box center [71, 18] width 121 height 23
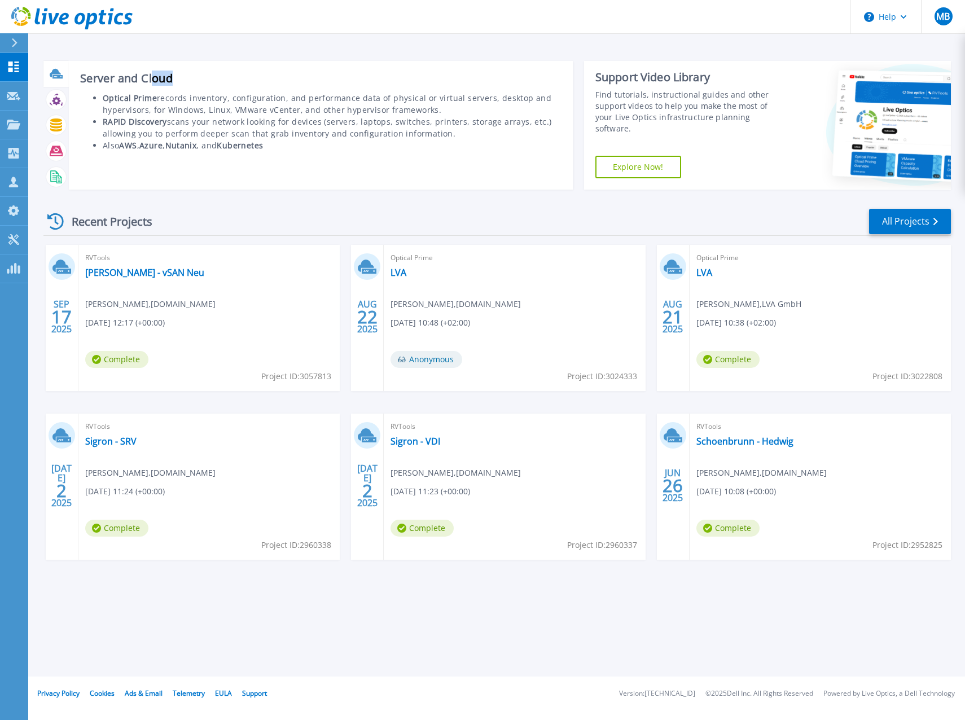
drag, startPoint x: 95, startPoint y: 95, endPoint x: 152, endPoint y: 86, distance: 57.7
click at [152, 86] on div "Server and Cloud Optical Prime records inventory, configuration, and performanc…" at bounding box center [321, 125] width 504 height 129
drag, startPoint x: 152, startPoint y: 86, endPoint x: 114, endPoint y: 122, distance: 52.3
click at [151, 112] on li "Optical Prime records inventory, configuration, and performance data of physica…" at bounding box center [332, 104] width 459 height 24
drag, startPoint x: 104, startPoint y: 123, endPoint x: 166, endPoint y: 117, distance: 62.4
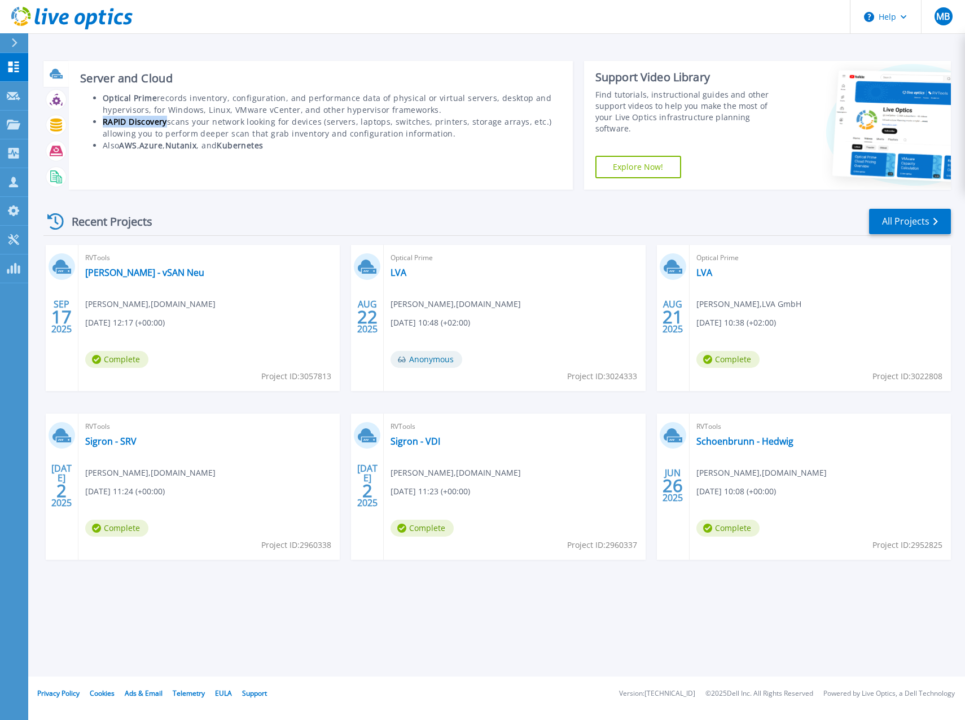
click at [166, 117] on b "RAPID Discovery" at bounding box center [135, 121] width 64 height 11
drag, startPoint x: 98, startPoint y: 121, endPoint x: 165, endPoint y: 121, distance: 67.1
click at [165, 121] on ul "Optical Prime records inventory, configuration, and performance data of physica…" at bounding box center [320, 121] width 481 height 59
click at [395, 160] on div "Server and Cloud Optical Prime records inventory, configuration, and performanc…" at bounding box center [321, 125] width 504 height 129
